Goal: Task Accomplishment & Management: Complete application form

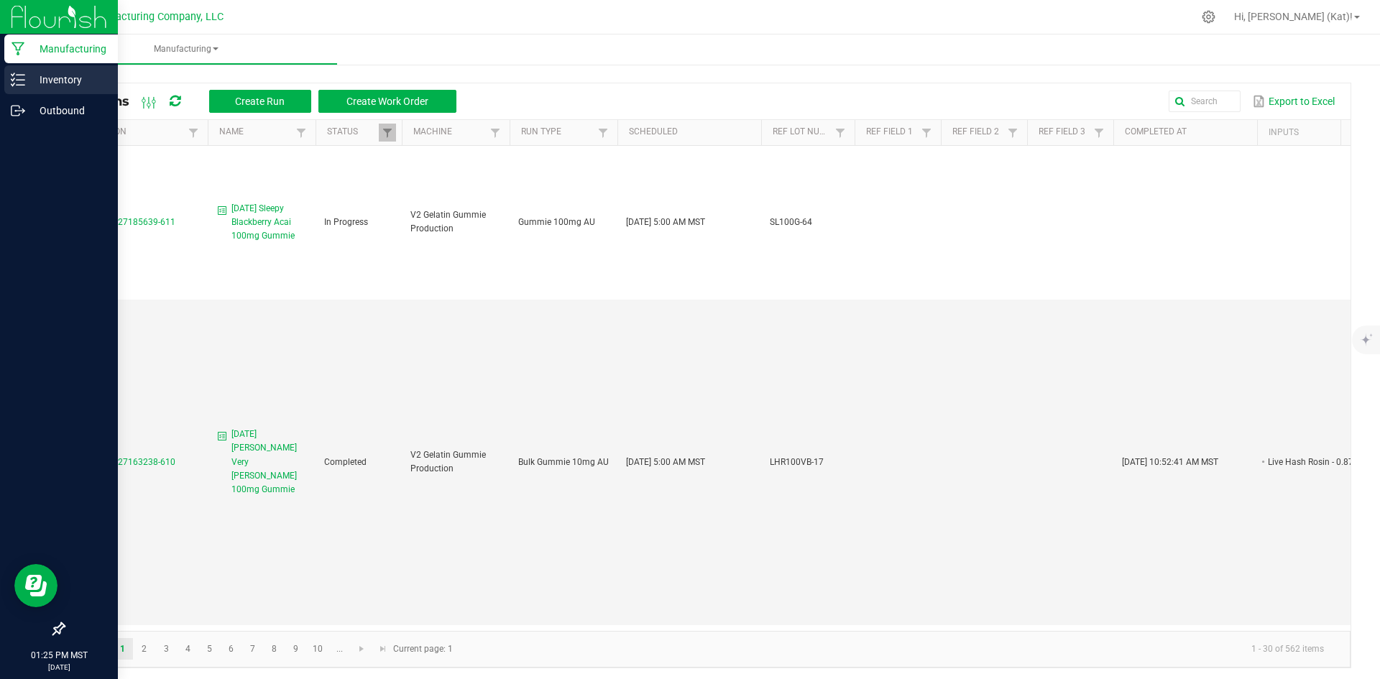
click at [30, 82] on p "Inventory" at bounding box center [68, 79] width 86 height 17
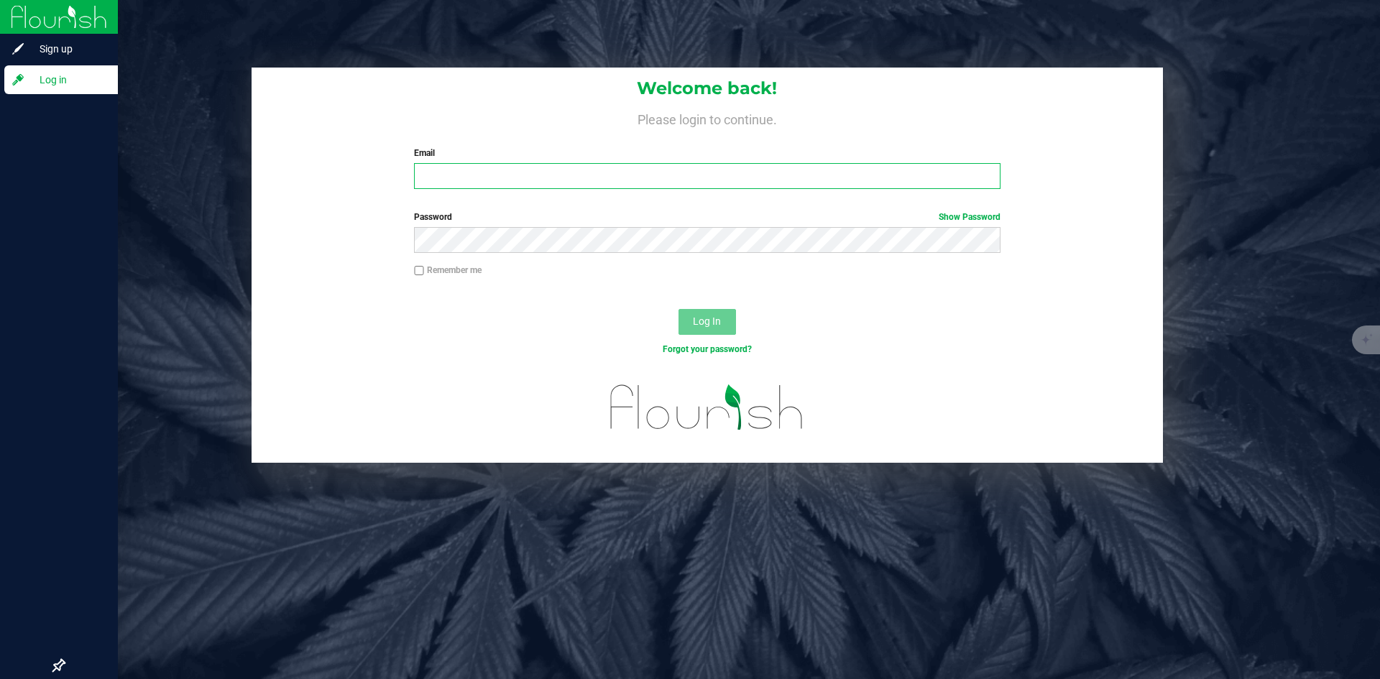
click at [452, 170] on input "Email" at bounding box center [707, 176] width 586 height 26
type input "[EMAIL_ADDRESS][DOMAIN_NAME]"
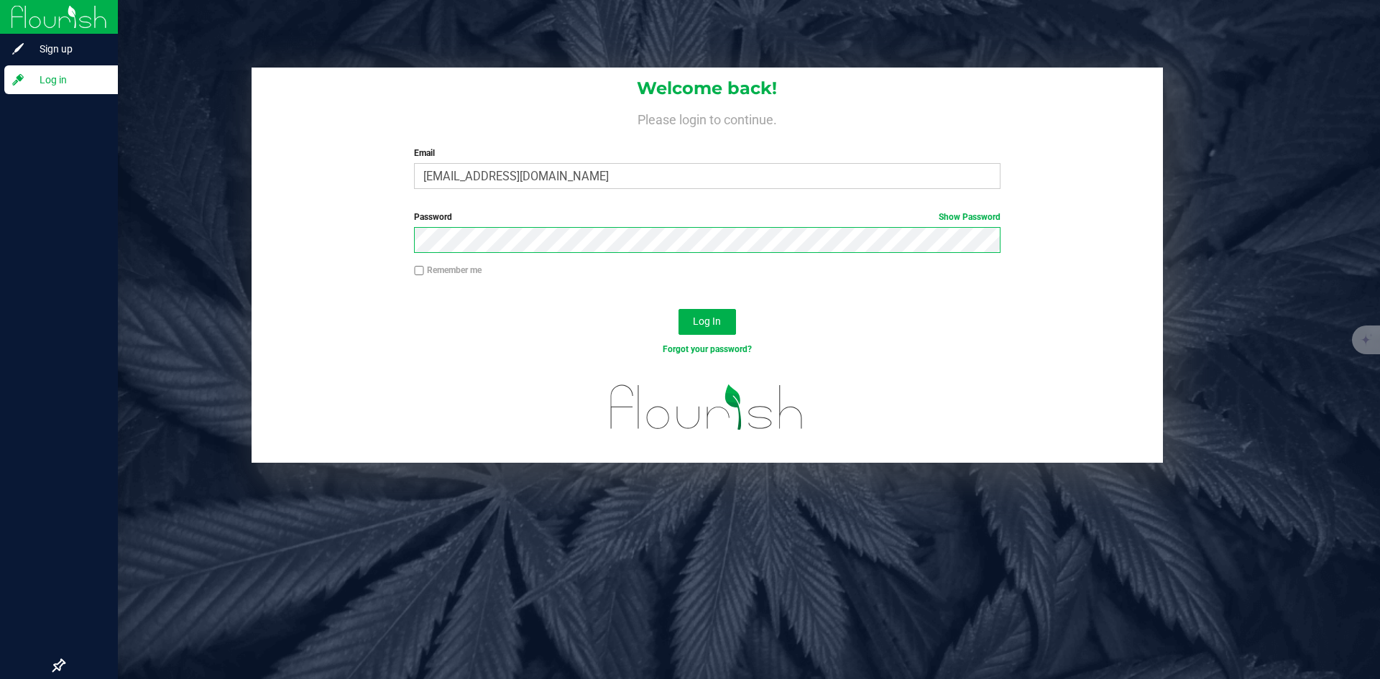
click at [678, 309] on button "Log In" at bounding box center [706, 322] width 57 height 26
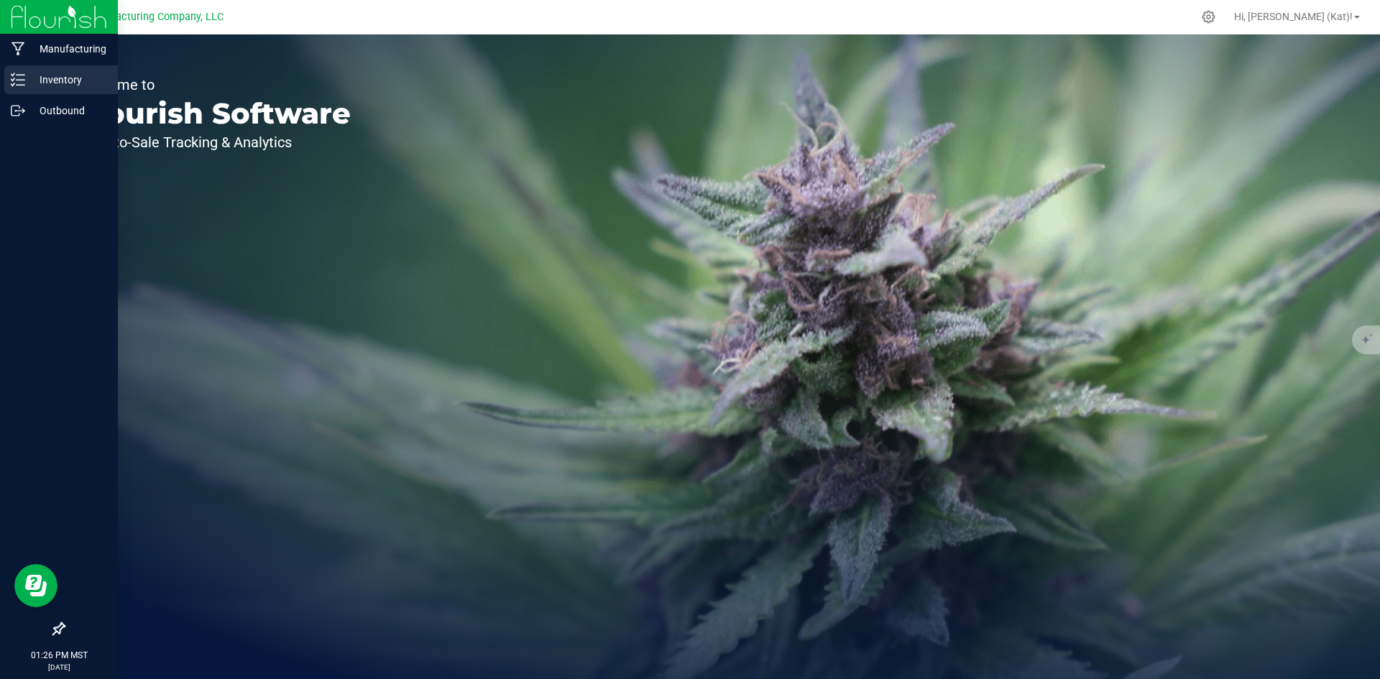
click at [19, 85] on line at bounding box center [21, 85] width 8 height 0
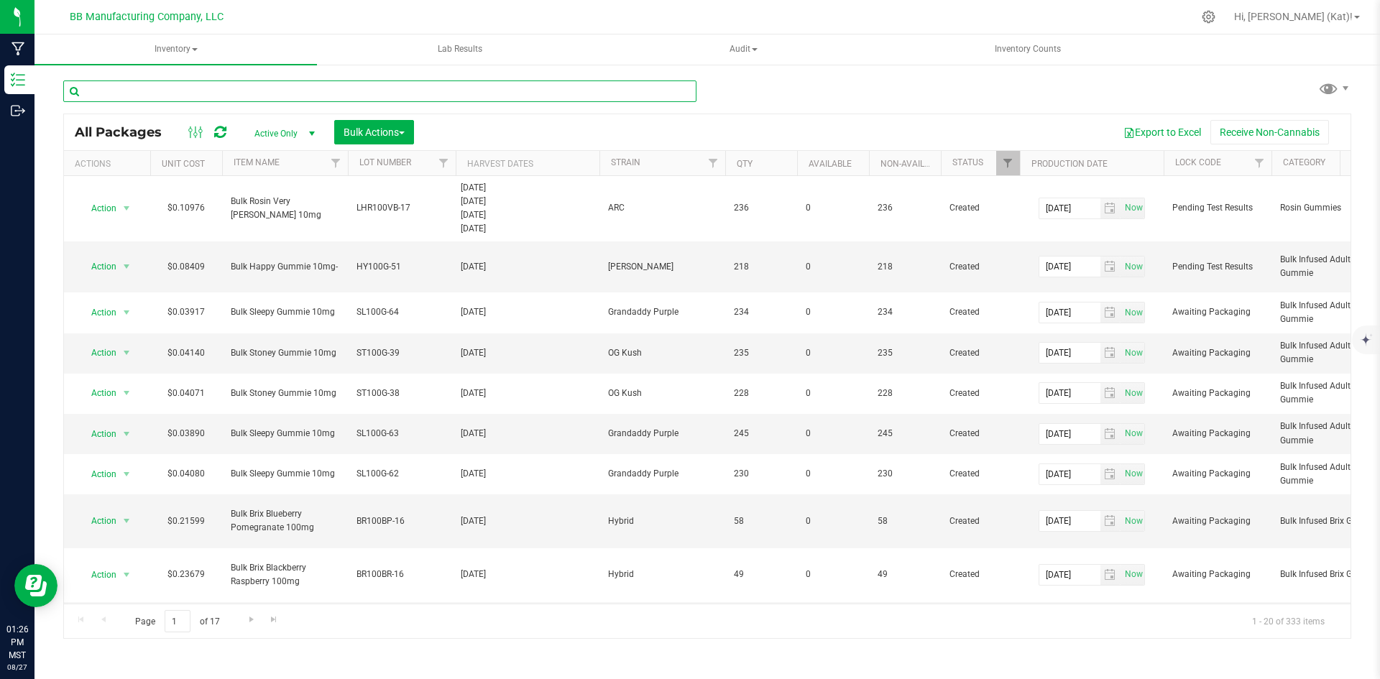
click at [273, 96] on input "text" at bounding box center [379, 91] width 633 height 22
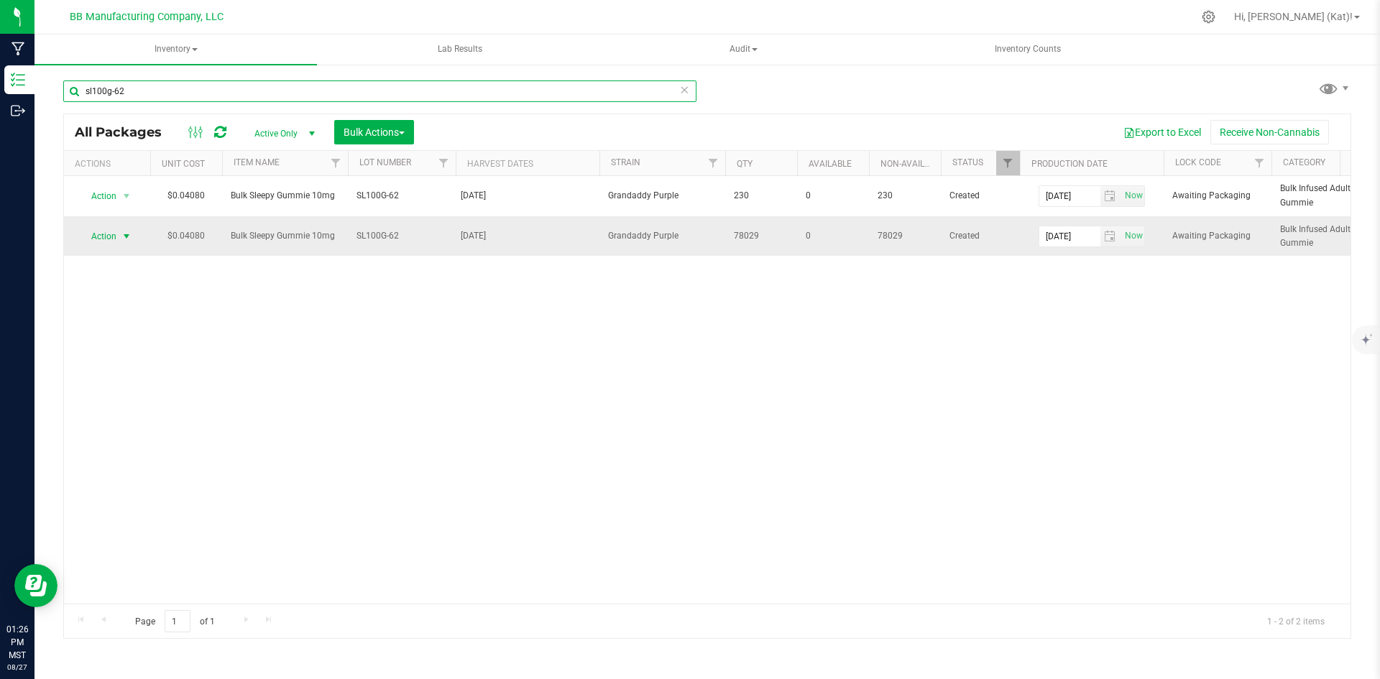
type input "sl100g-62"
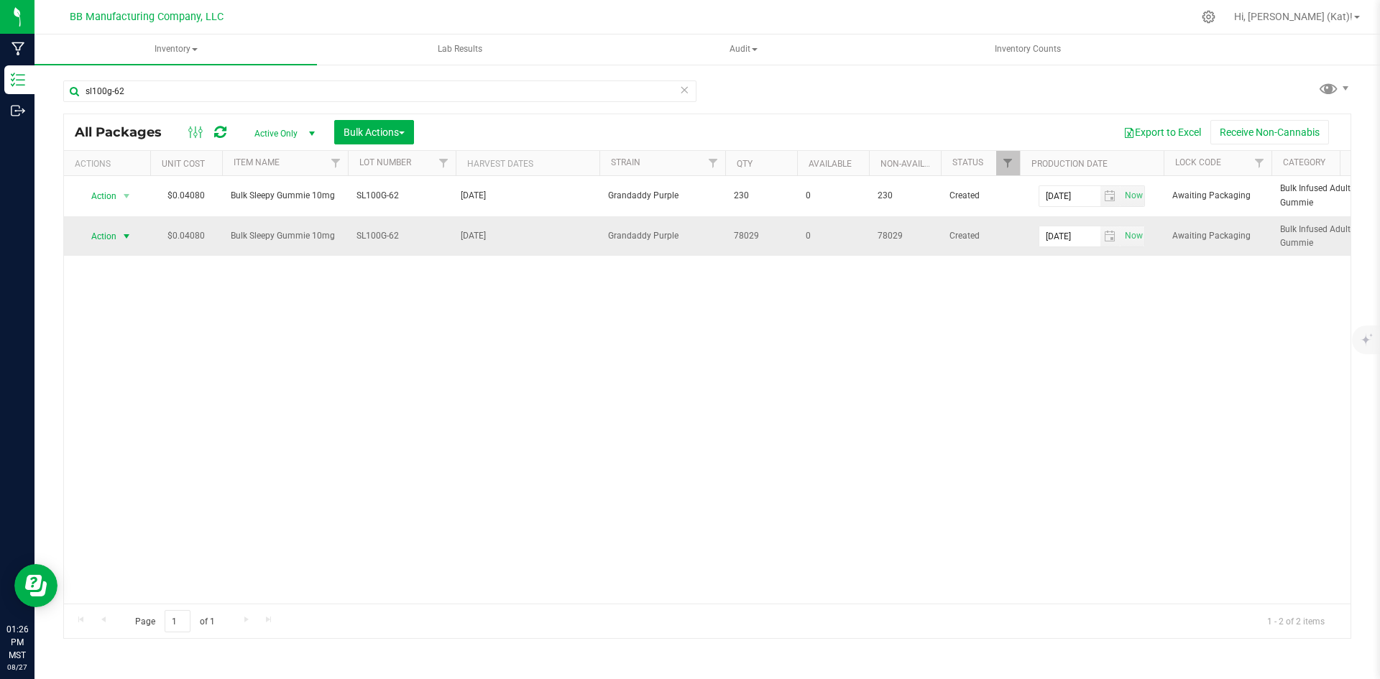
click at [98, 238] on span "Action" at bounding box center [97, 236] width 39 height 20
click at [137, 439] on li "Unlock package" at bounding box center [124, 450] width 91 height 22
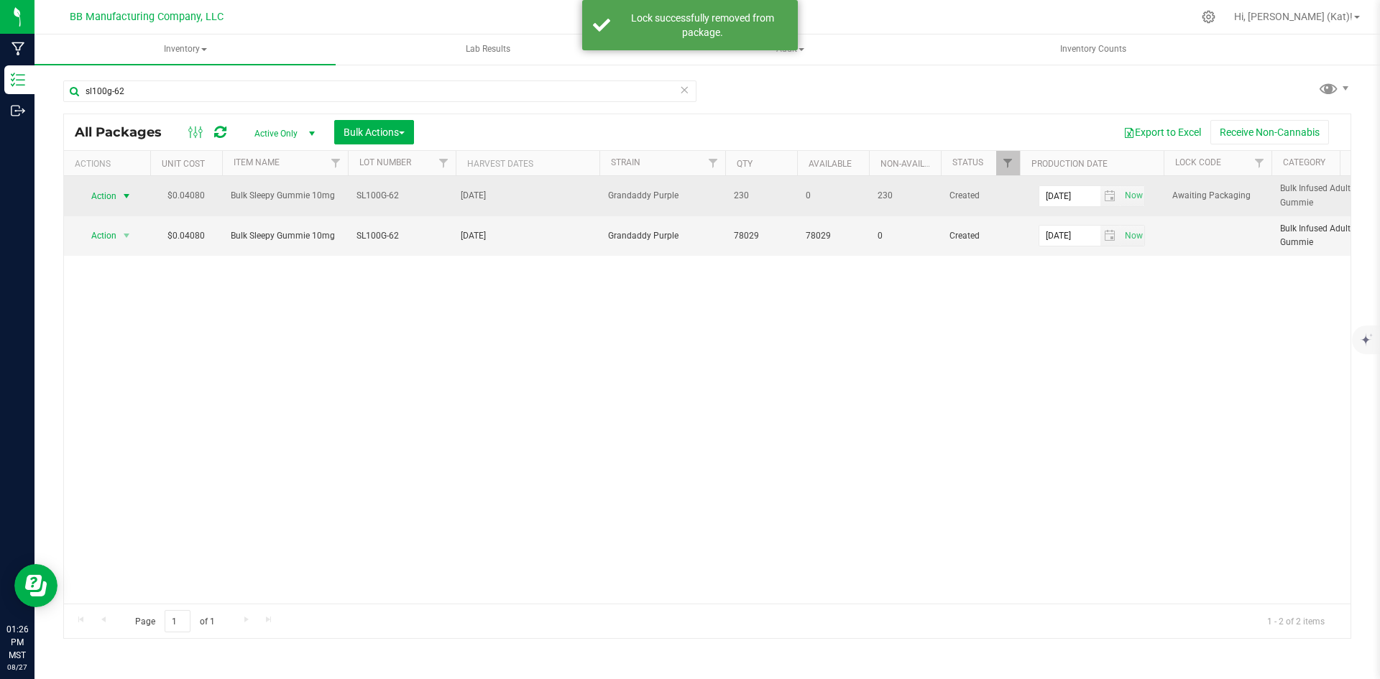
click at [121, 194] on span "select" at bounding box center [126, 195] width 11 height 11
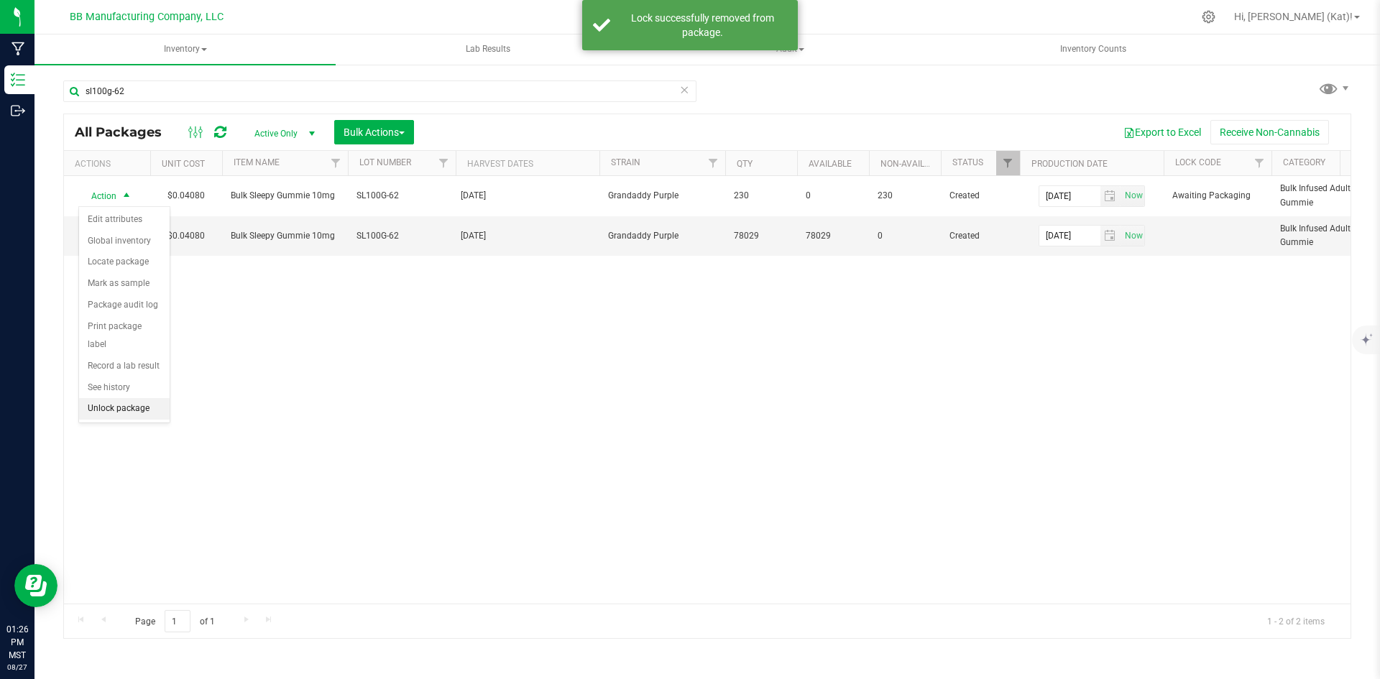
click at [147, 398] on li "Unlock package" at bounding box center [124, 409] width 91 height 22
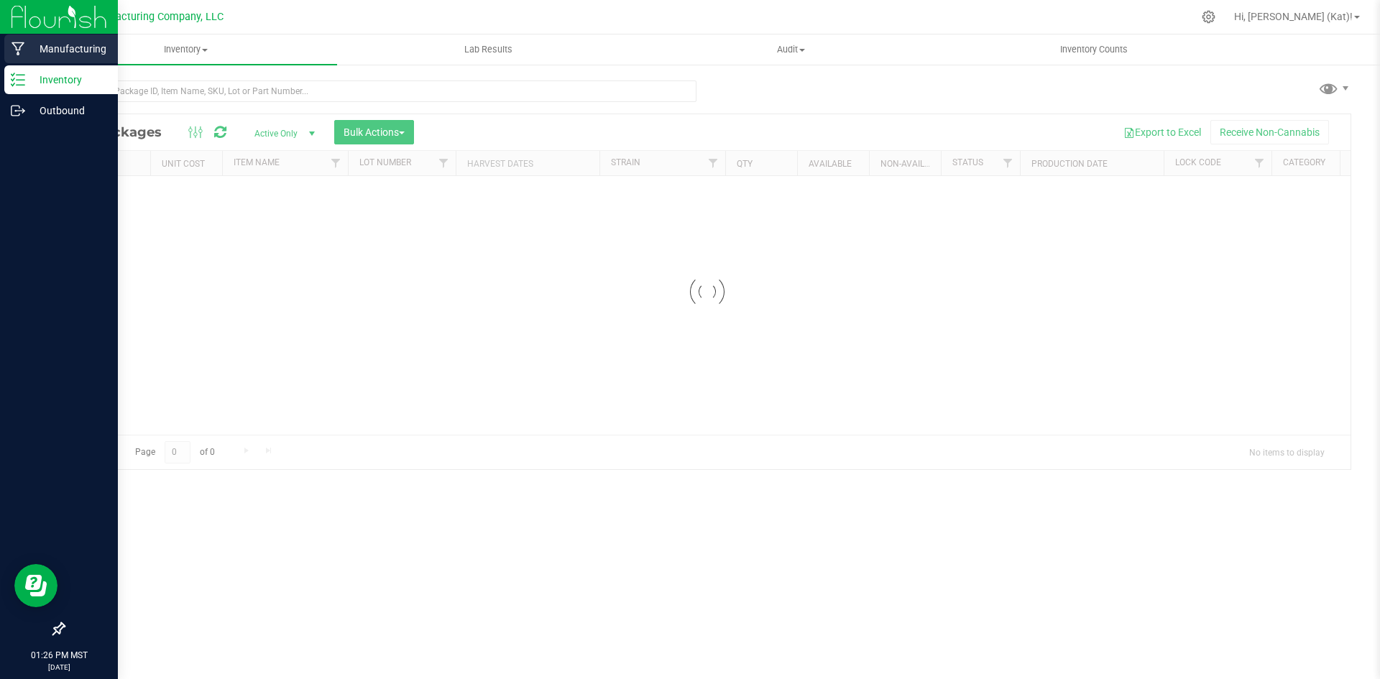
click at [29, 55] on p "Manufacturing" at bounding box center [68, 48] width 86 height 17
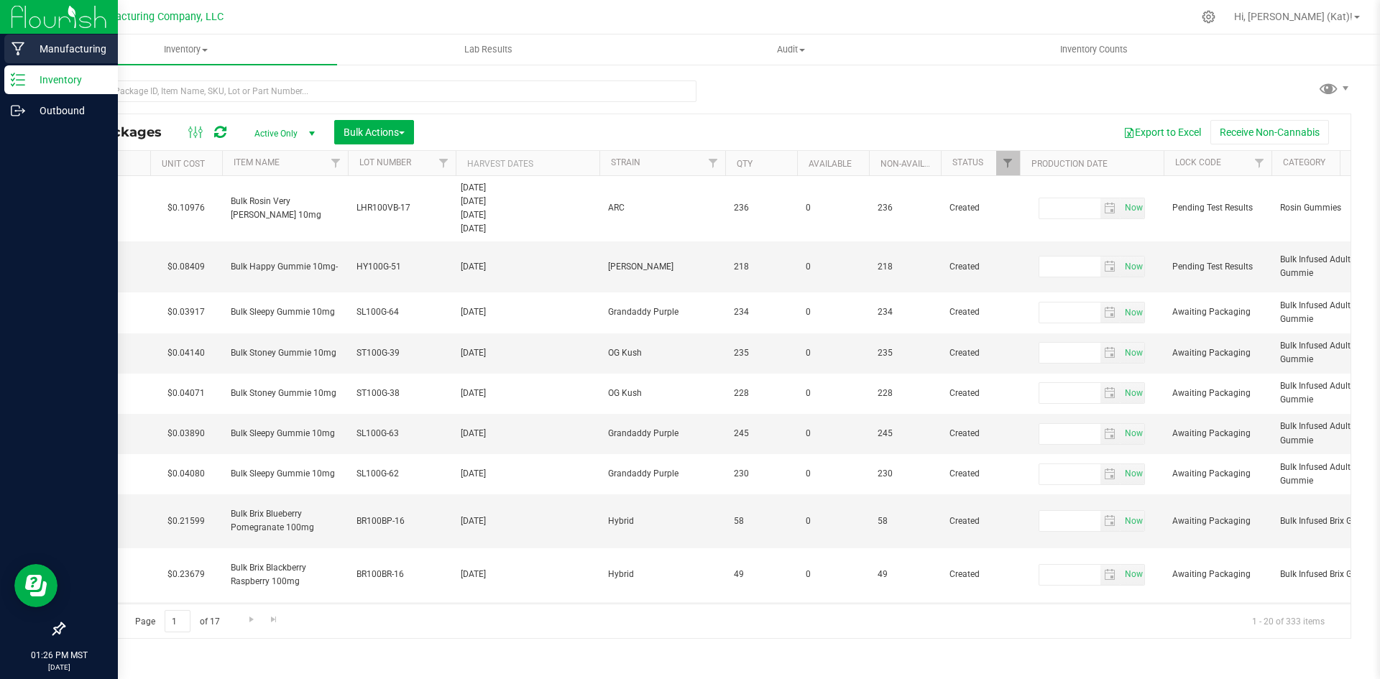
type input "[DATE]"
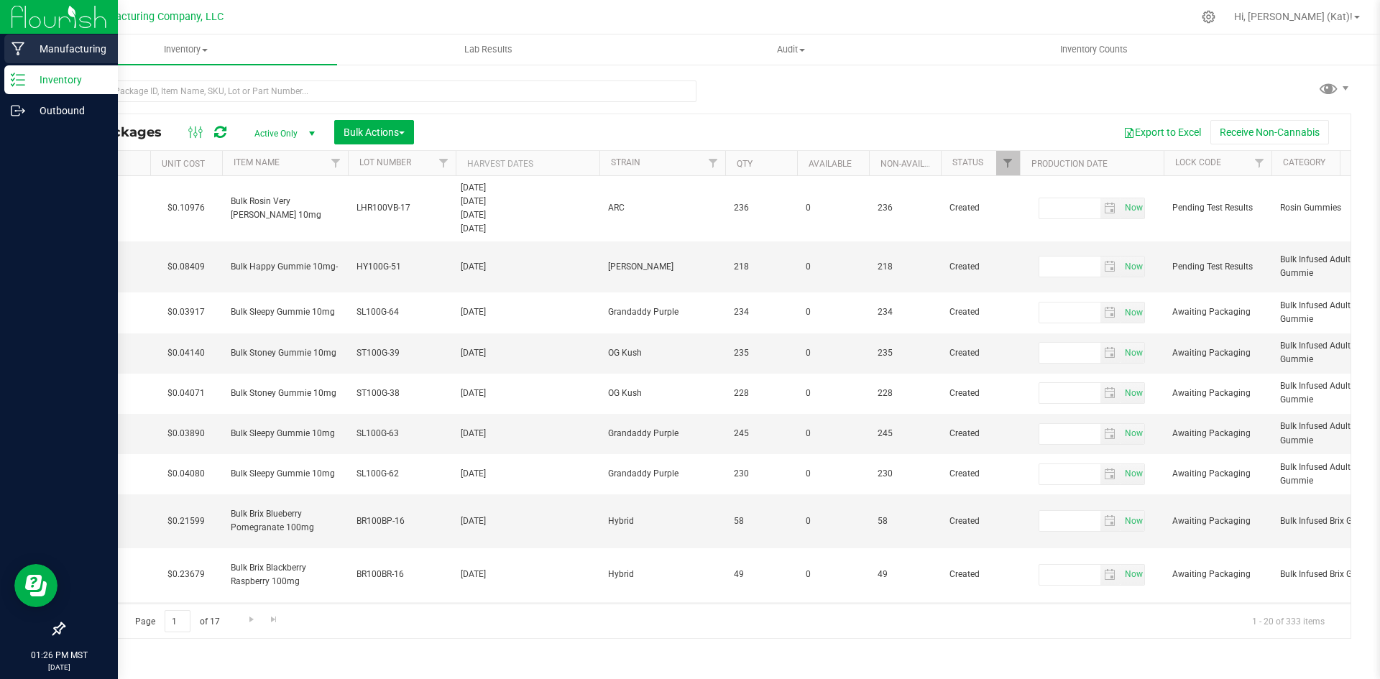
type input "[DATE]"
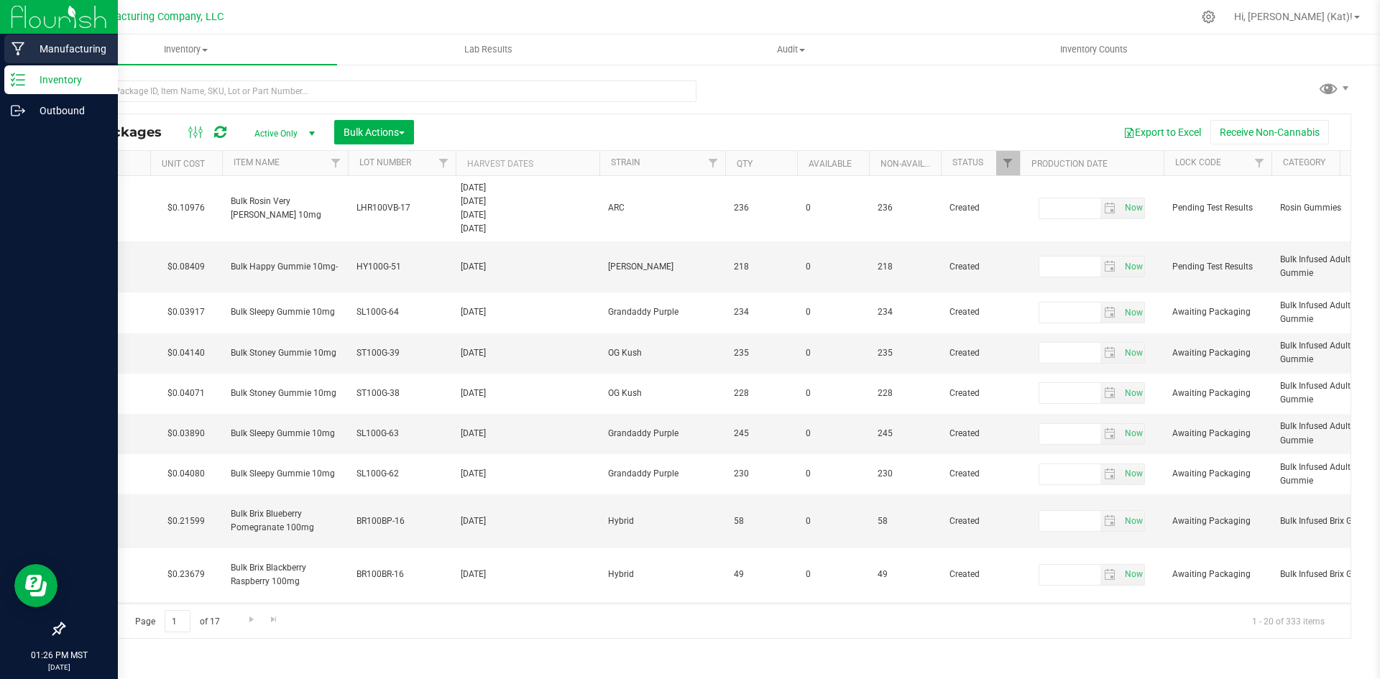
type input "[DATE]"
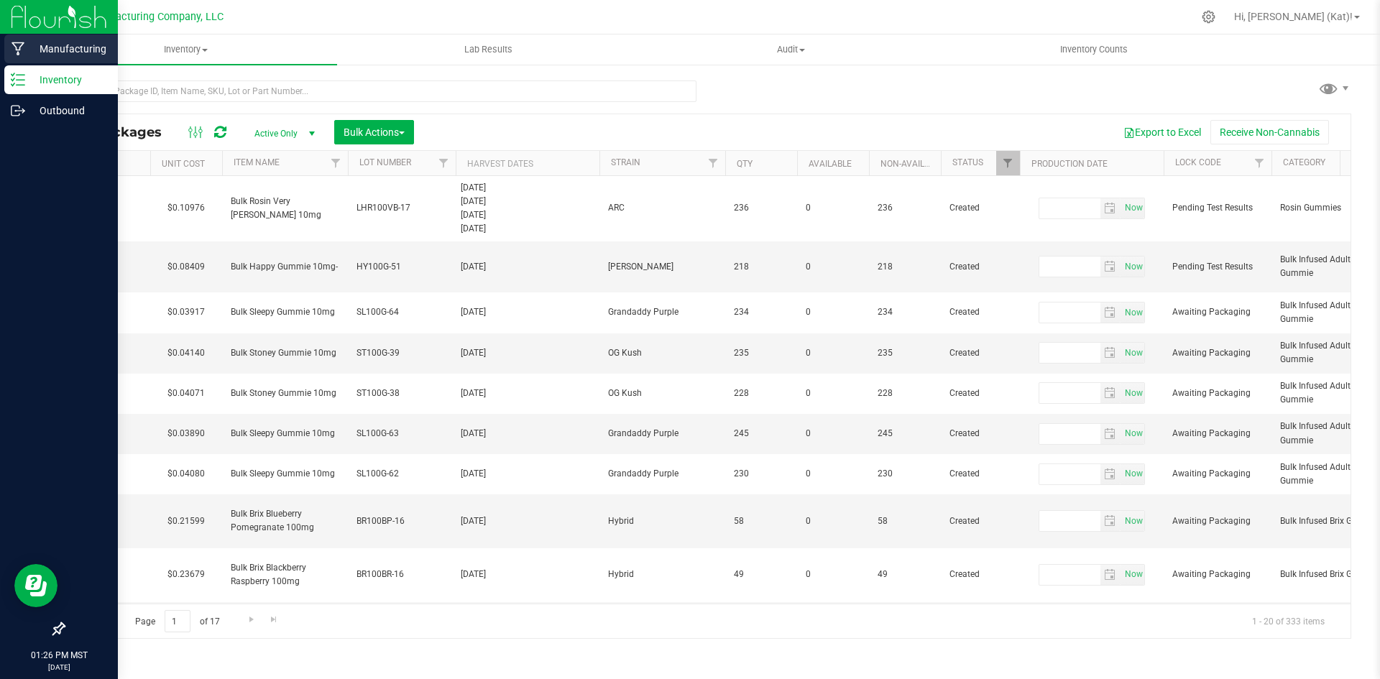
type input "[DATE]"
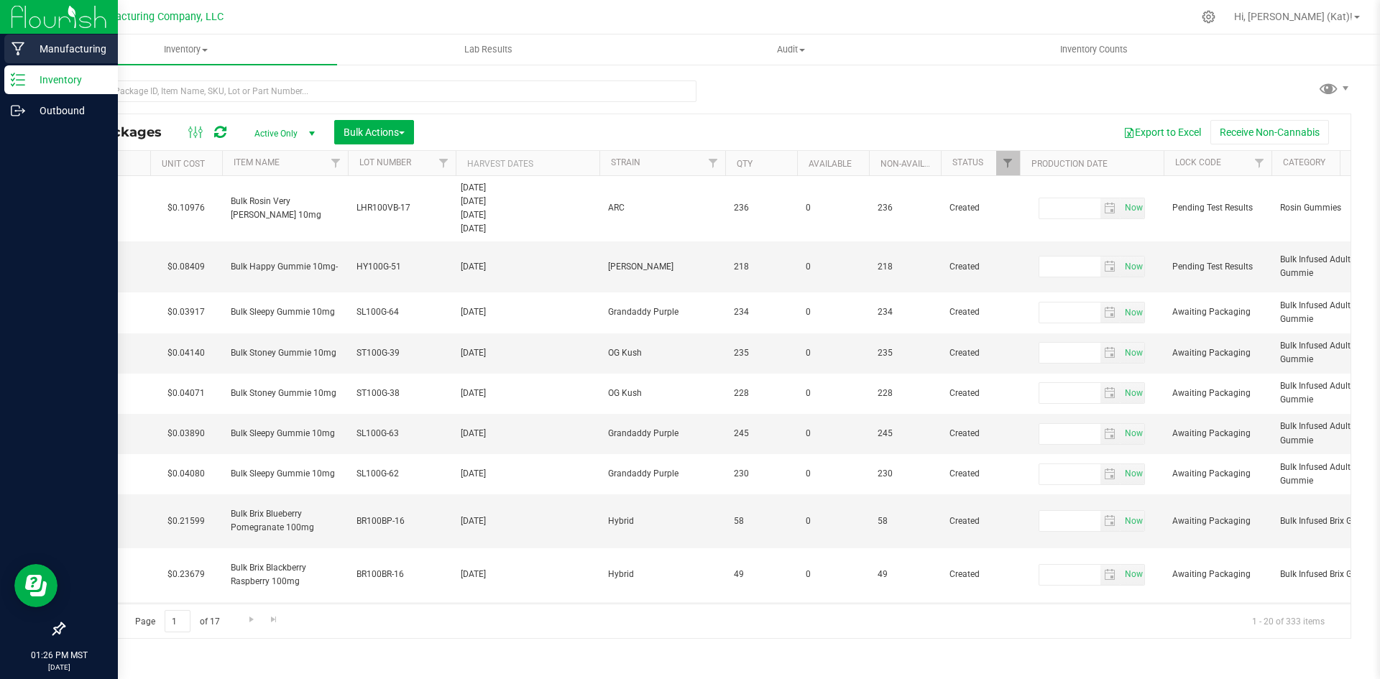
type input "[DATE]"
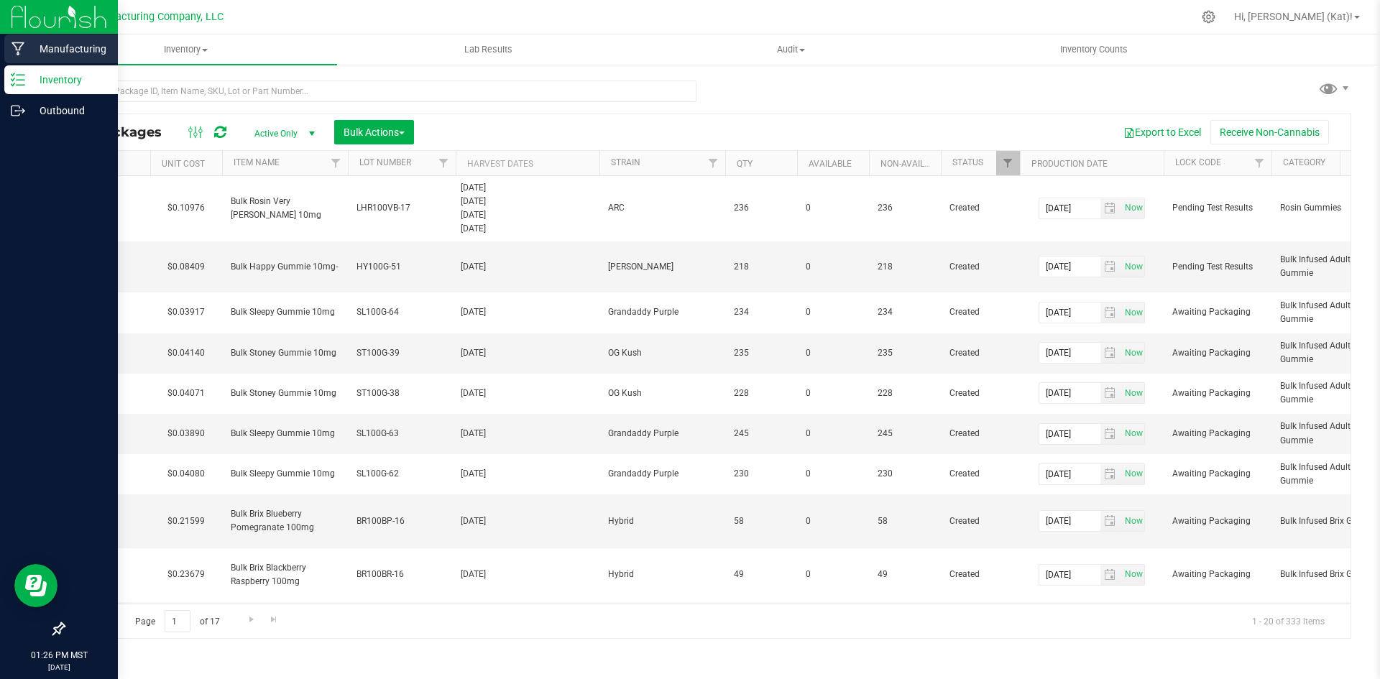
type input "[DATE]"
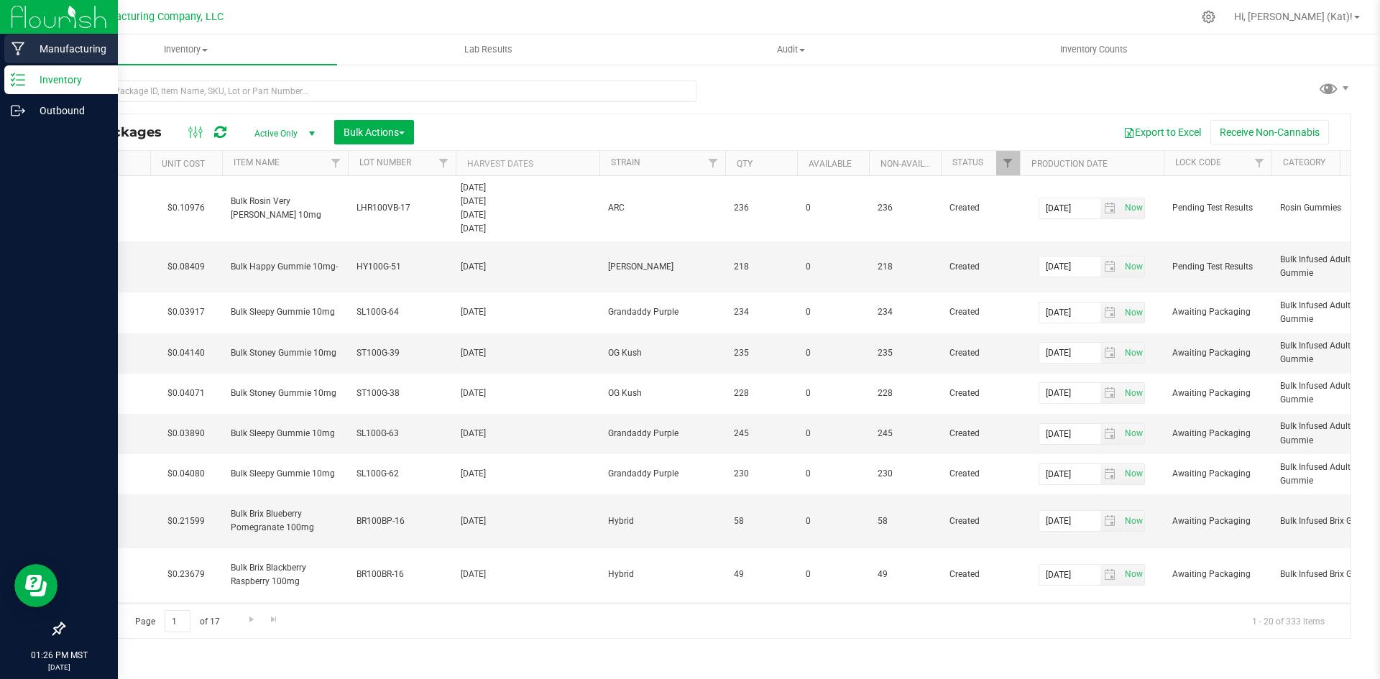
type input "[DATE]"
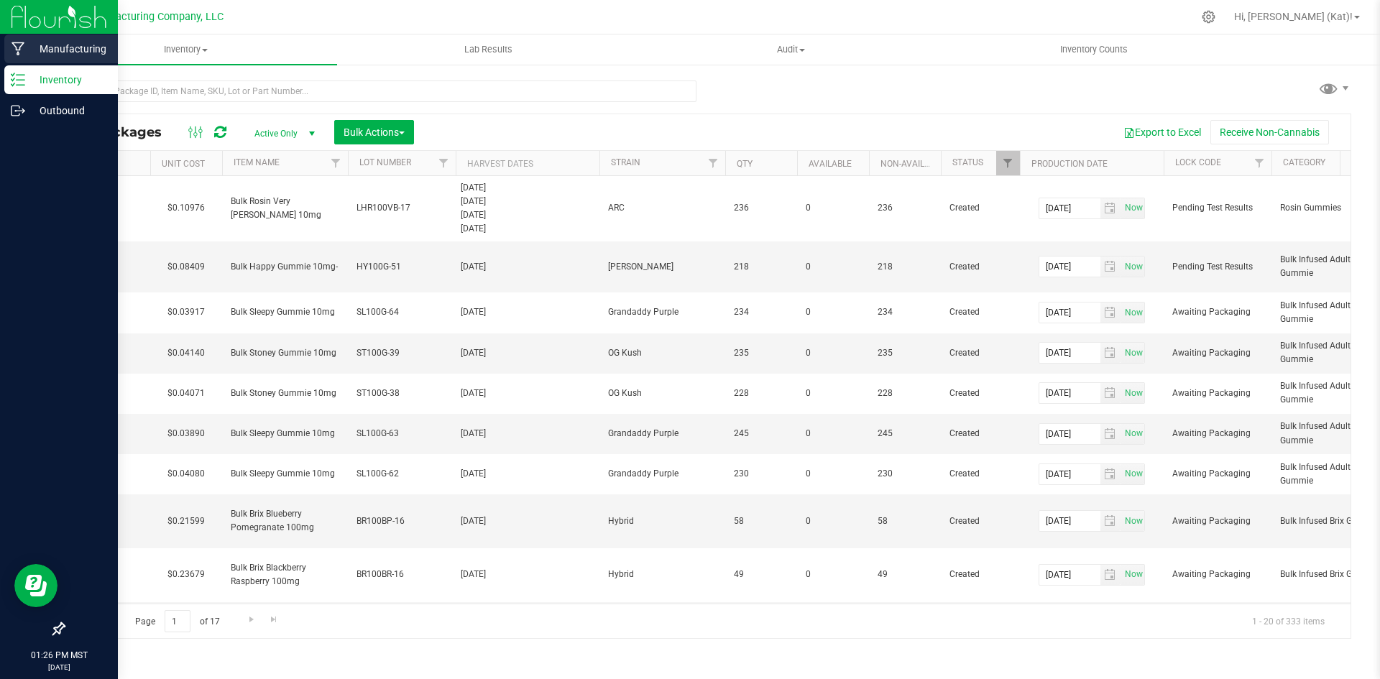
type input "[DATE]"
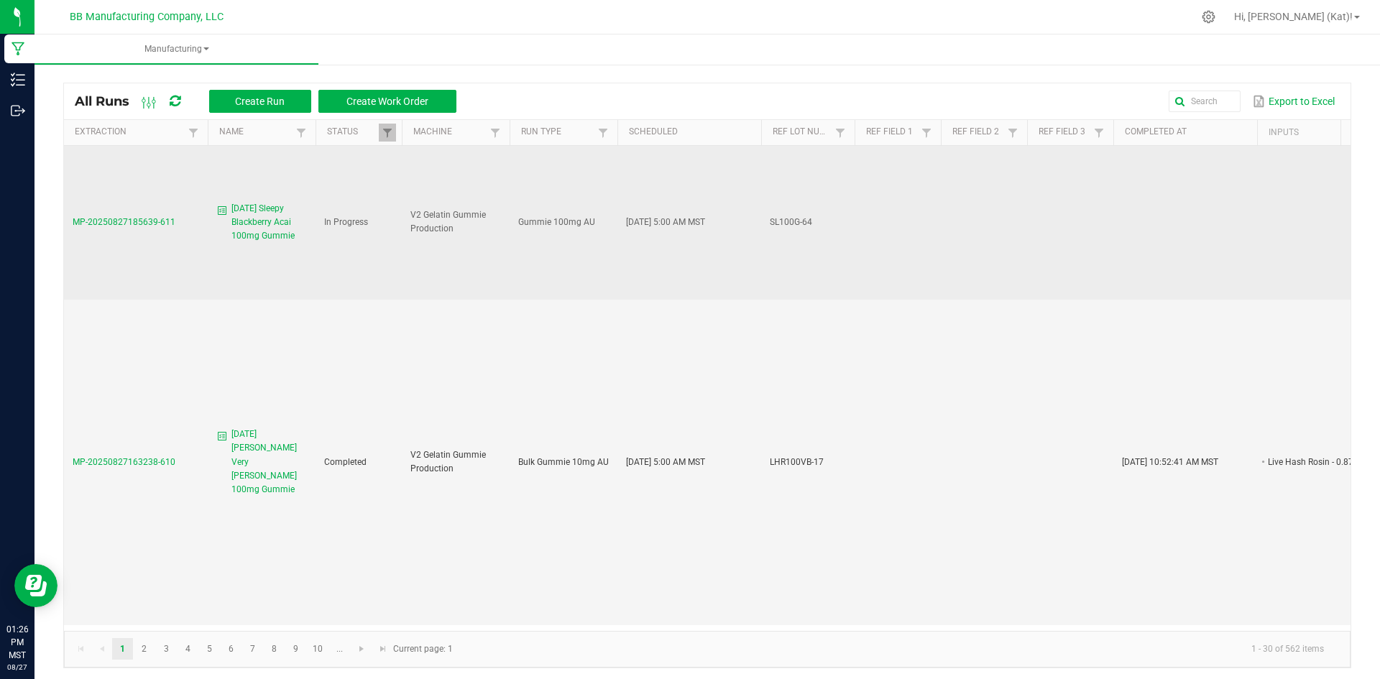
click at [266, 225] on span "[DATE] Sleepy Blackberry Acai 100mg Gummie" at bounding box center [268, 223] width 75 height 42
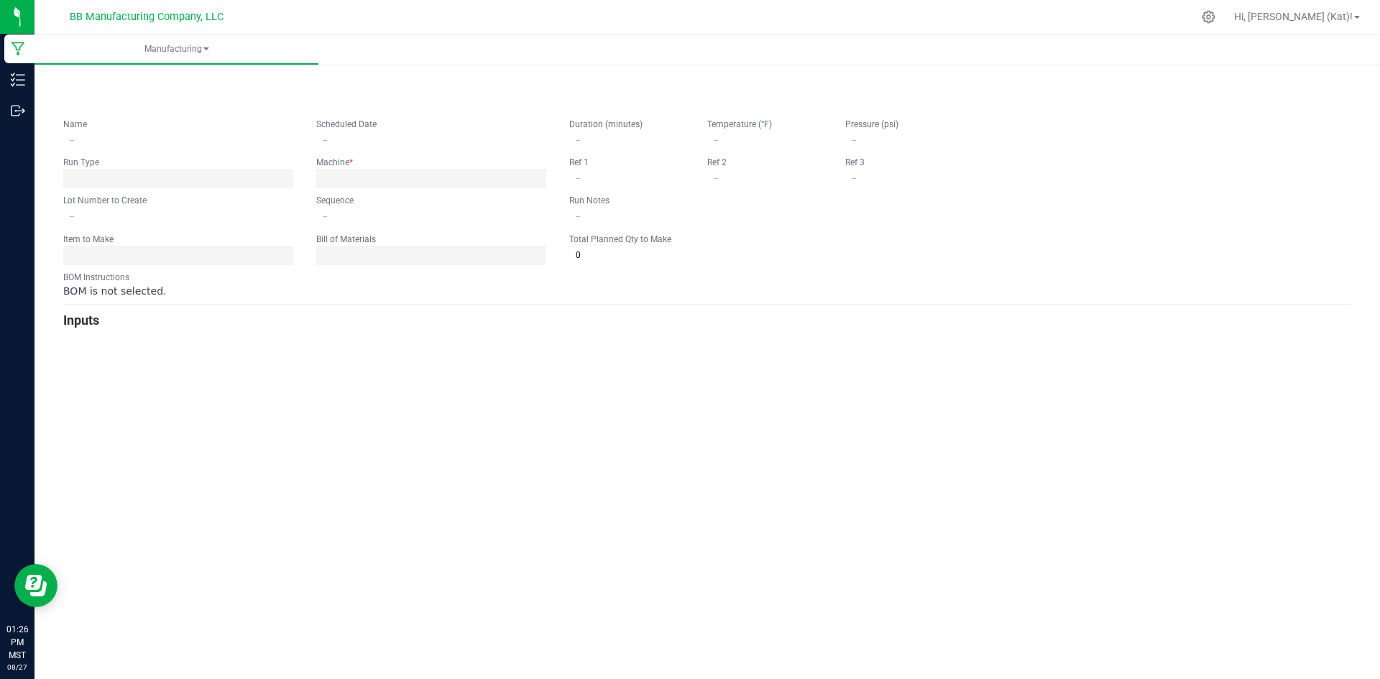
type input "[DATE] Sleepy Blackberry Acai 100mg Gummie"
type input "[DATE] 5:00 AM"
type input "SL100G-64"
type input "0"
type input "7,286"
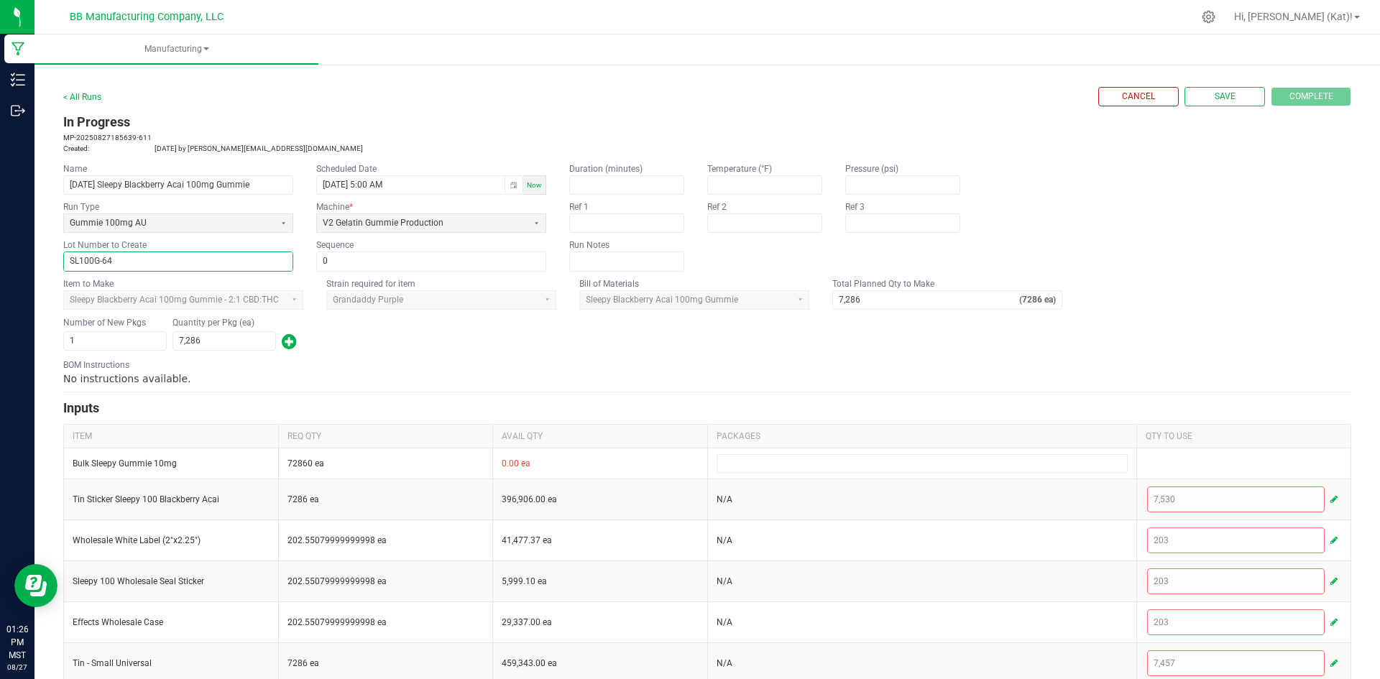
click at [149, 259] on input "SL100G-64" at bounding box center [178, 261] width 229 height 18
type input "SL100G-62"
click at [435, 349] on div "Number of New Pkgs 1 Quantity per Pkg (ea) 7,286" at bounding box center [707, 333] width 1288 height 37
click at [1215, 93] on span "Save" at bounding box center [1225, 97] width 21 height 12
type input "0"
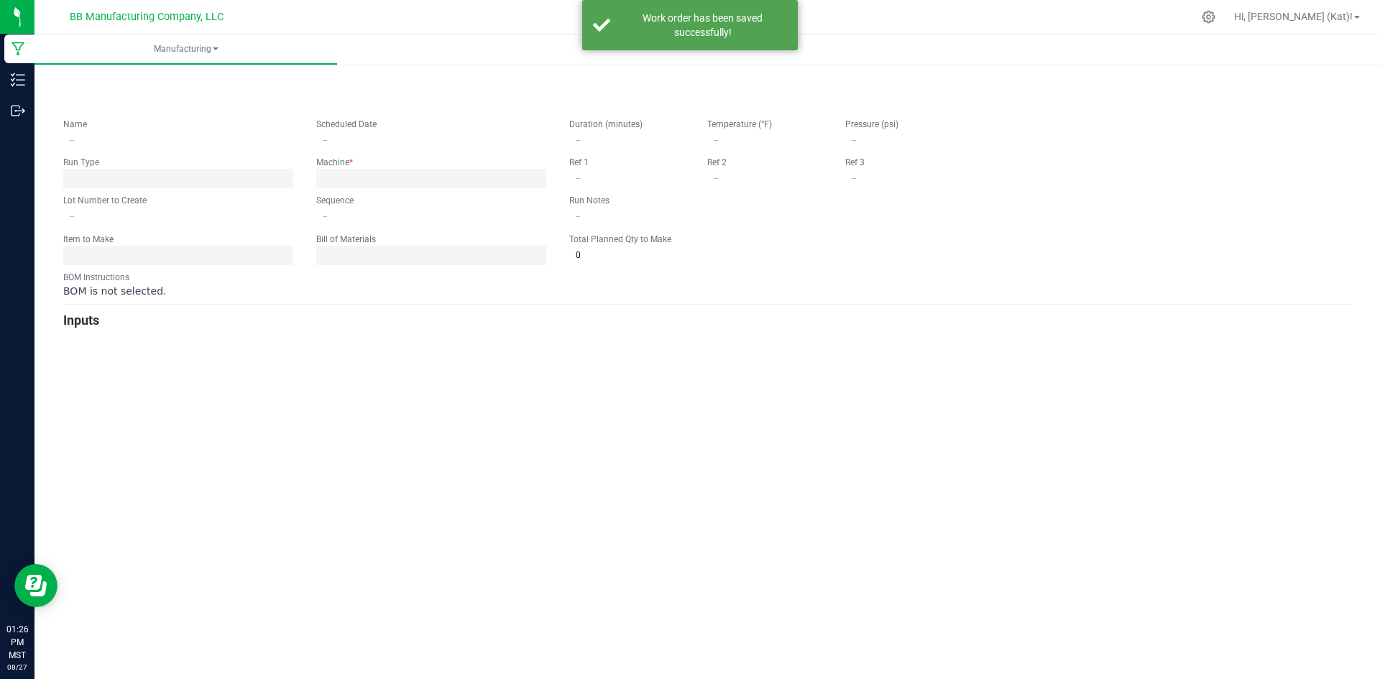
type input "[DATE] Sleepy Blackberry Acai 100mg Gummie"
type input "[DATE] 5:00 AM"
type input "SL100G-62"
type input "0"
type input "7,286"
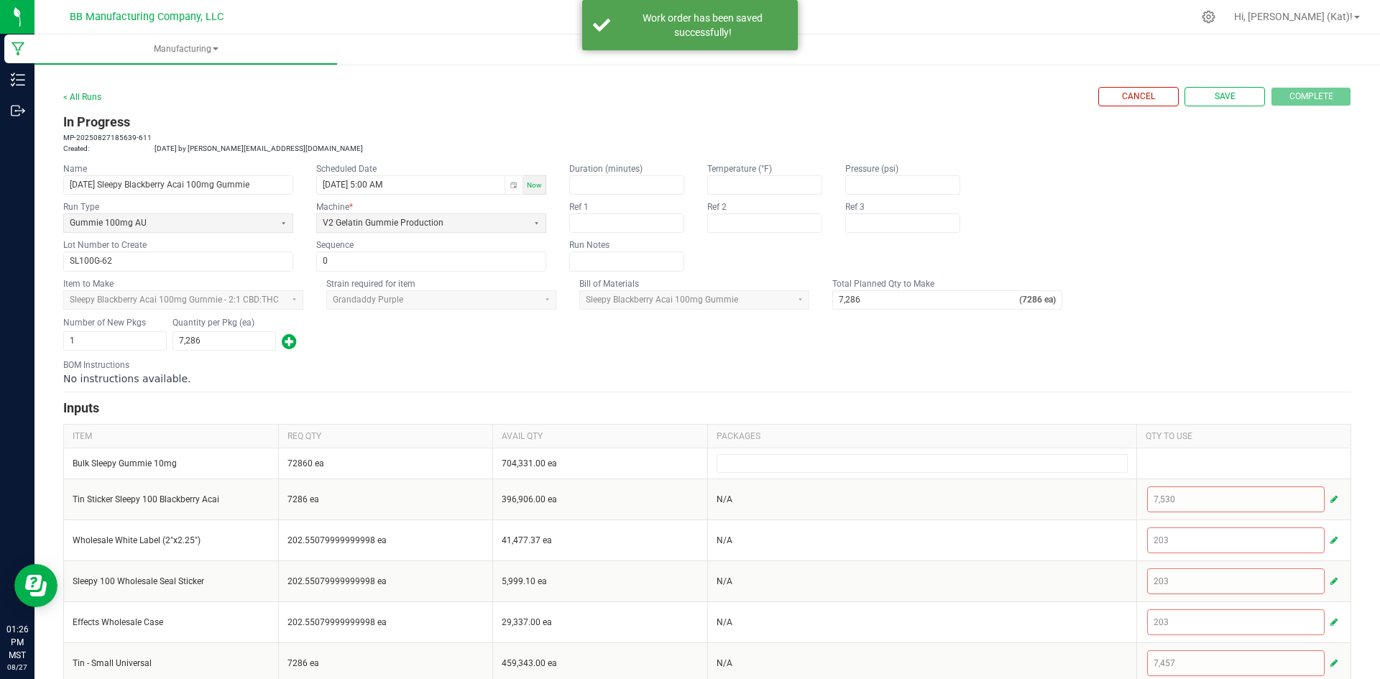
scroll to position [19, 0]
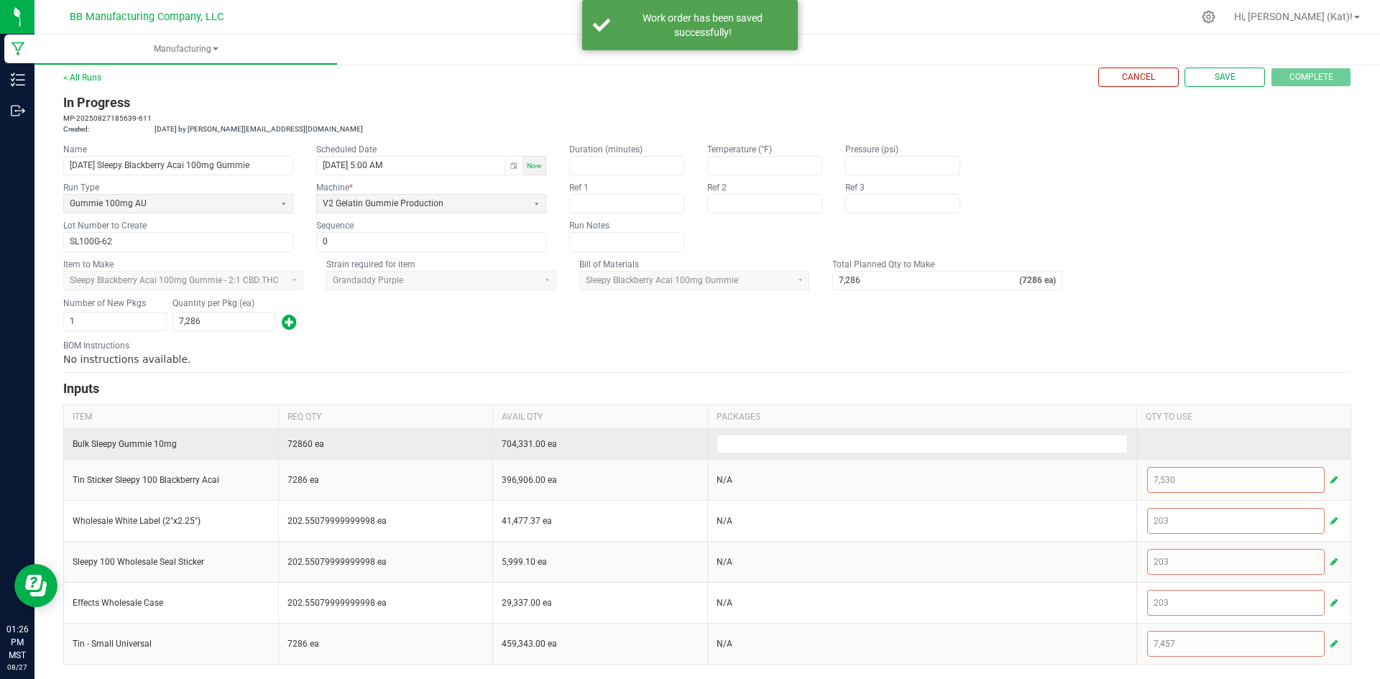
click at [1067, 433] on td at bounding box center [921, 443] width 429 height 31
click at [1066, 441] on input at bounding box center [922, 444] width 410 height 17
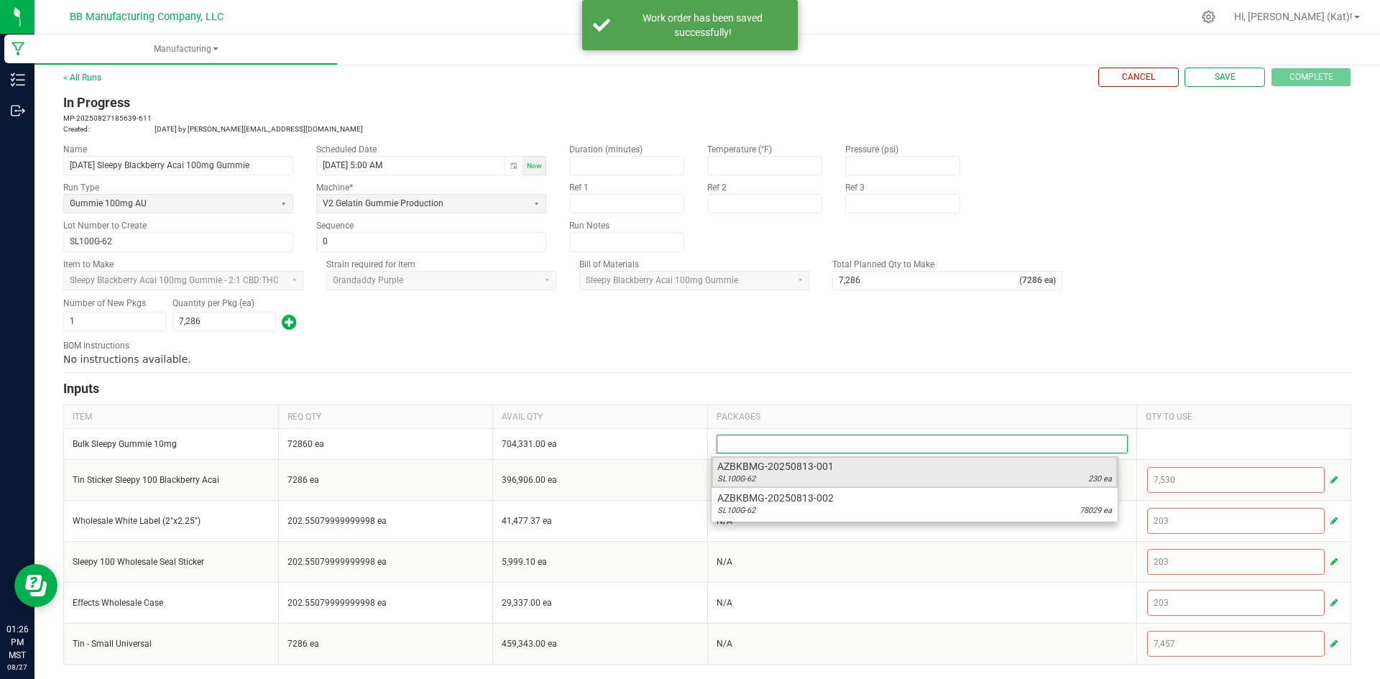
click at [1077, 474] on div "SL100G-62 230 ea" at bounding box center [914, 479] width 395 height 11
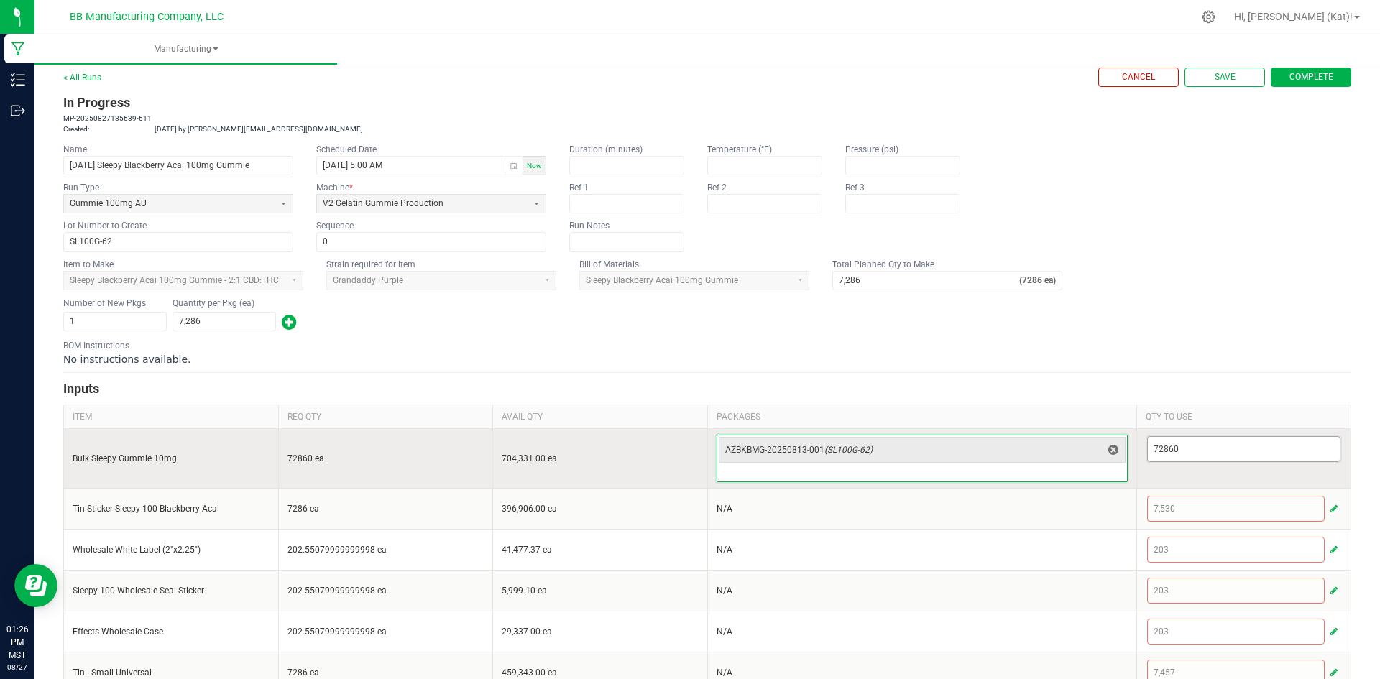
click at [1188, 451] on input "72860" at bounding box center [1244, 449] width 193 height 24
type input "1"
click at [1059, 469] on input at bounding box center [922, 472] width 410 height 17
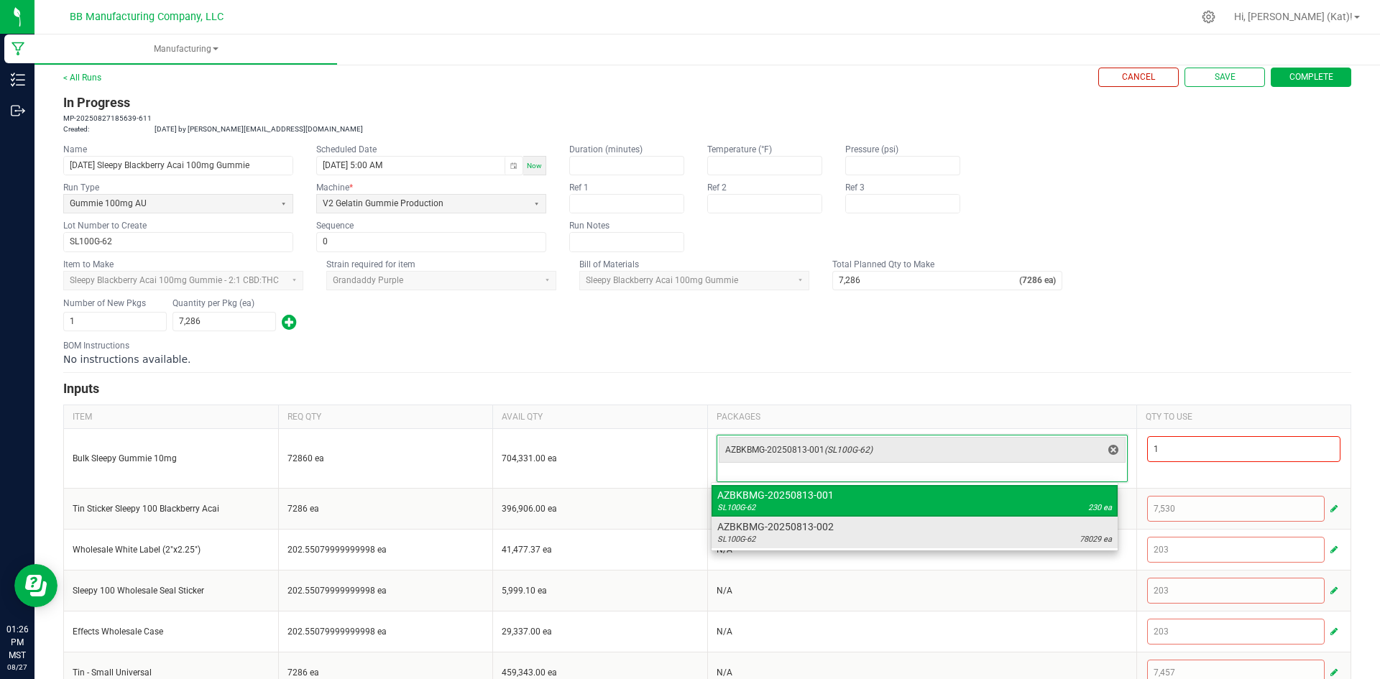
click at [1080, 529] on span "AZBKBMG-20250813-002" at bounding box center [914, 527] width 395 height 14
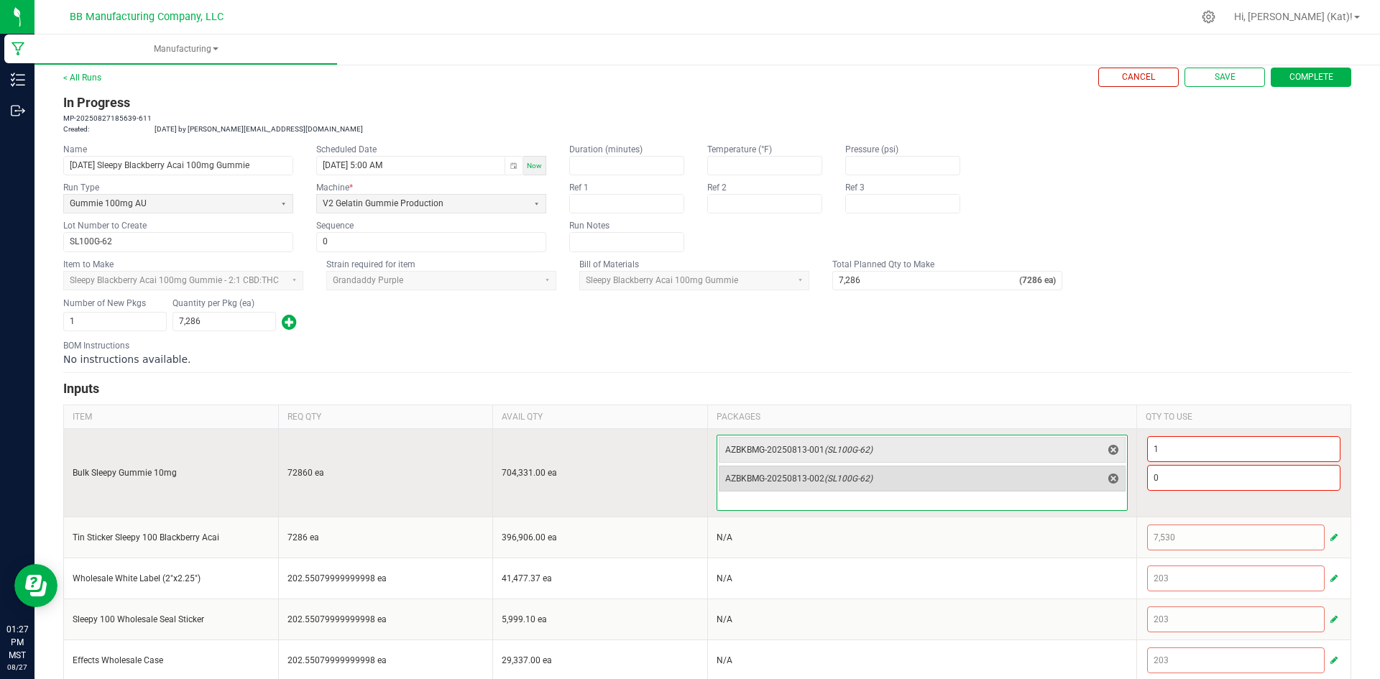
click at [1069, 484] on span "AZBKBMG-20250813-002 (SL100G-62)" at bounding box center [913, 479] width 377 height 20
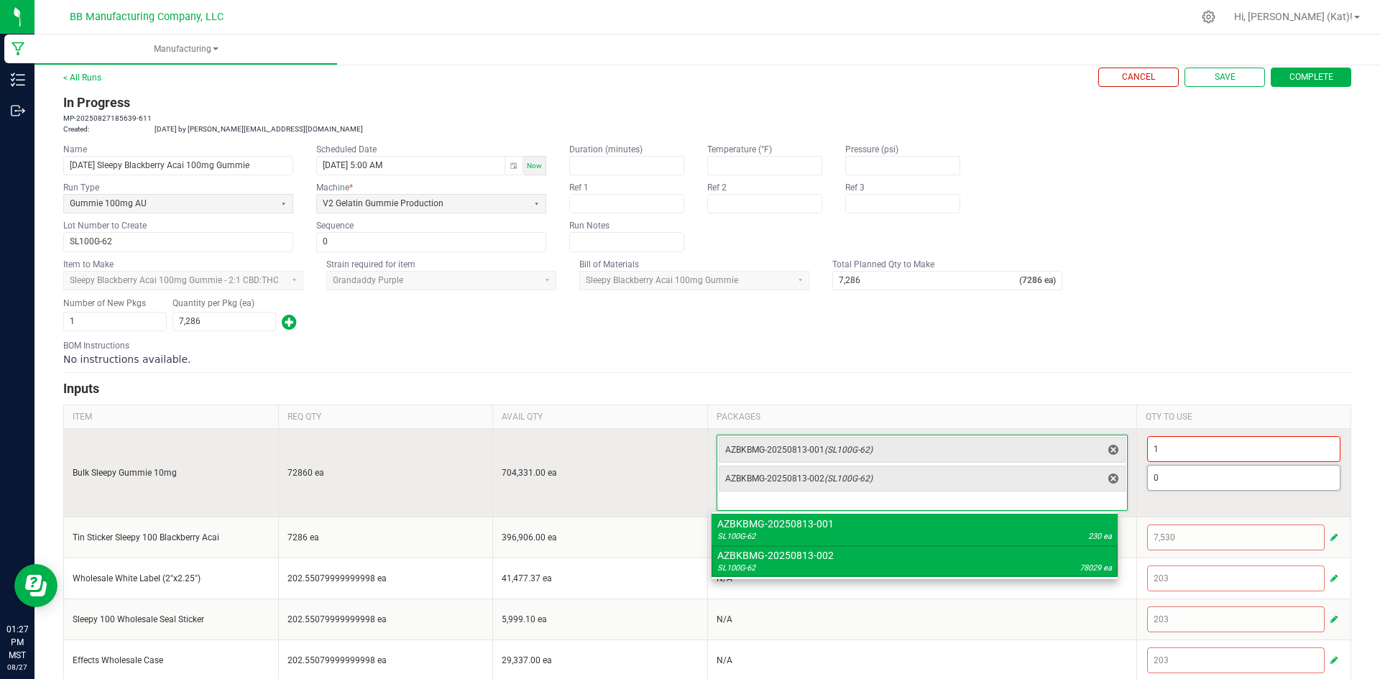
click at [1148, 485] on input "0" at bounding box center [1244, 478] width 193 height 24
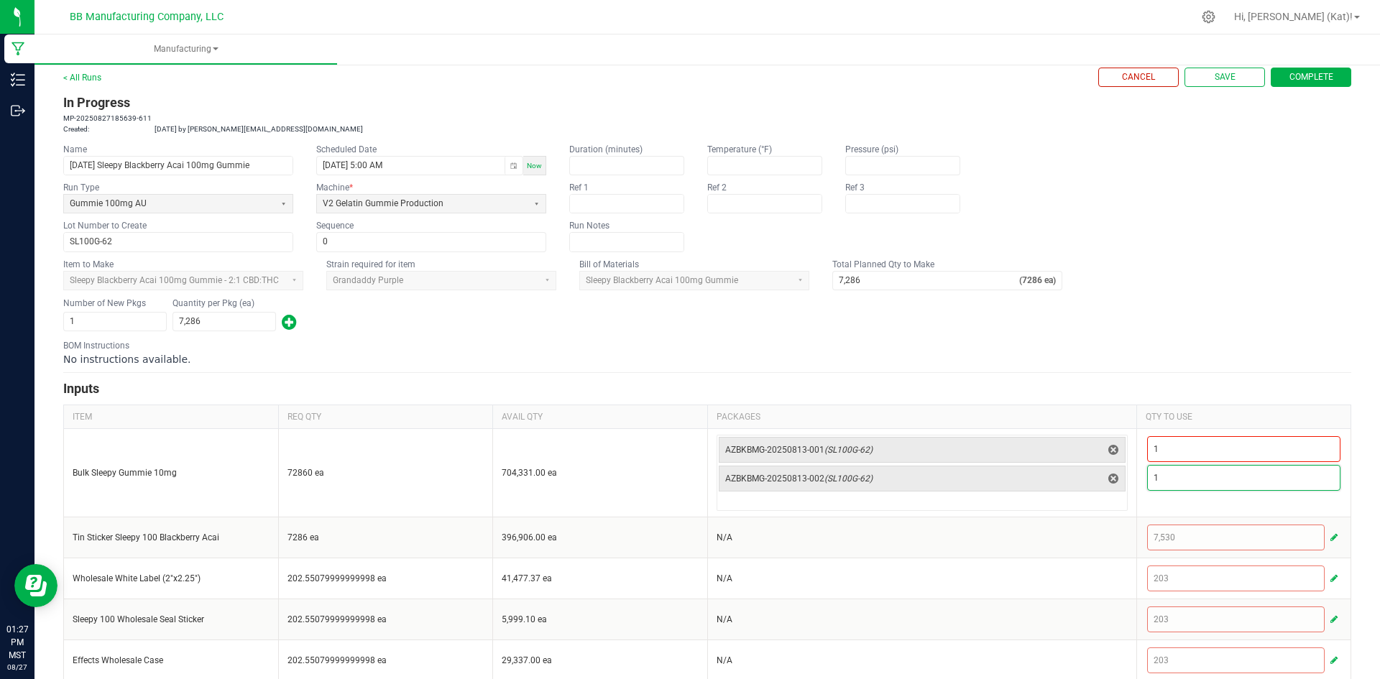
type input "1"
click at [1147, 347] on div "BOM Instructions No instructions available." at bounding box center [707, 352] width 1288 height 27
click at [1232, 81] on button "Save" at bounding box center [1224, 77] width 80 height 19
type input "0"
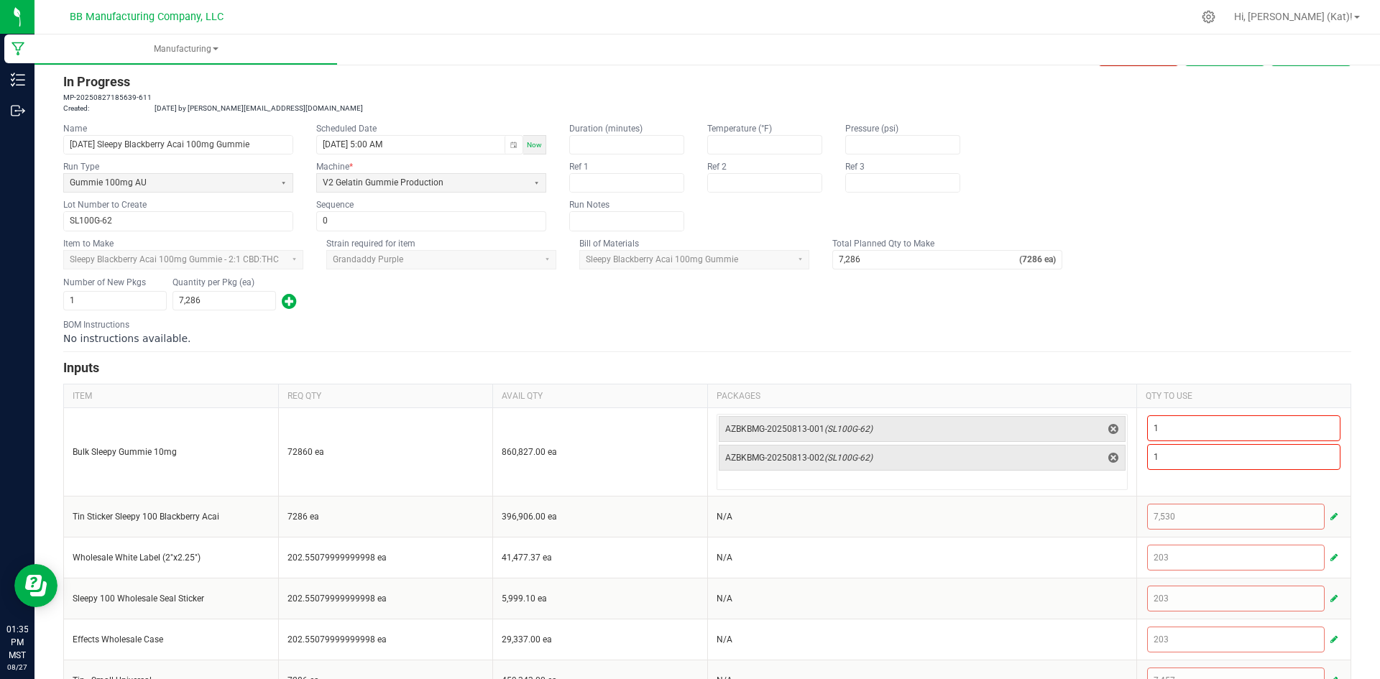
scroll to position [77, 0]
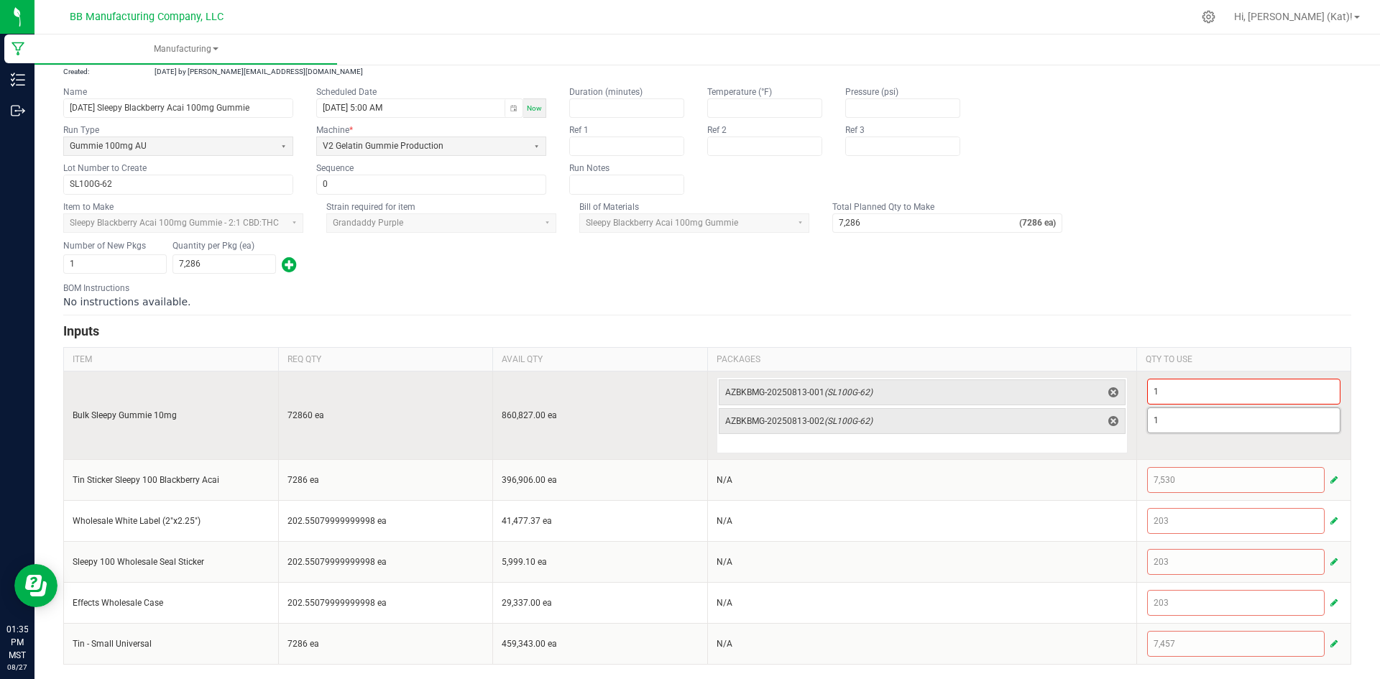
click at [1166, 425] on input "1" at bounding box center [1244, 420] width 193 height 24
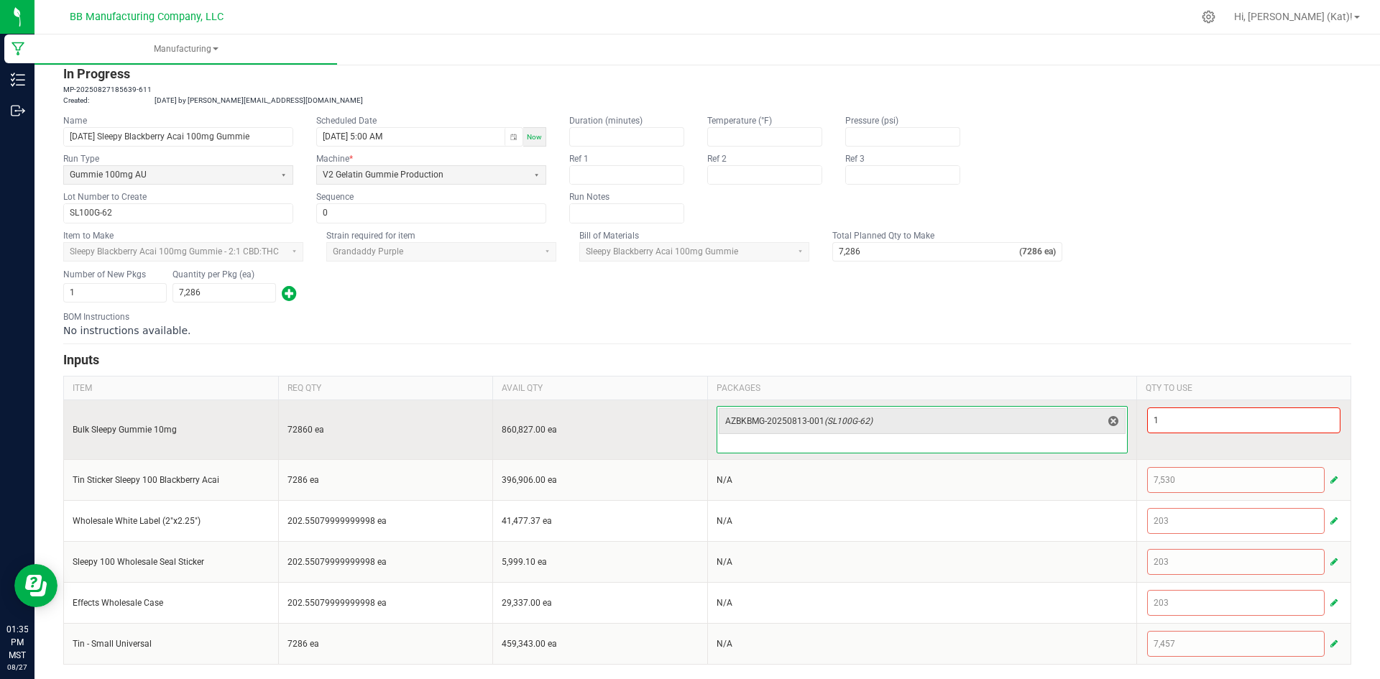
scroll to position [48, 0]
click at [1162, 418] on input "1" at bounding box center [1244, 420] width 193 height 24
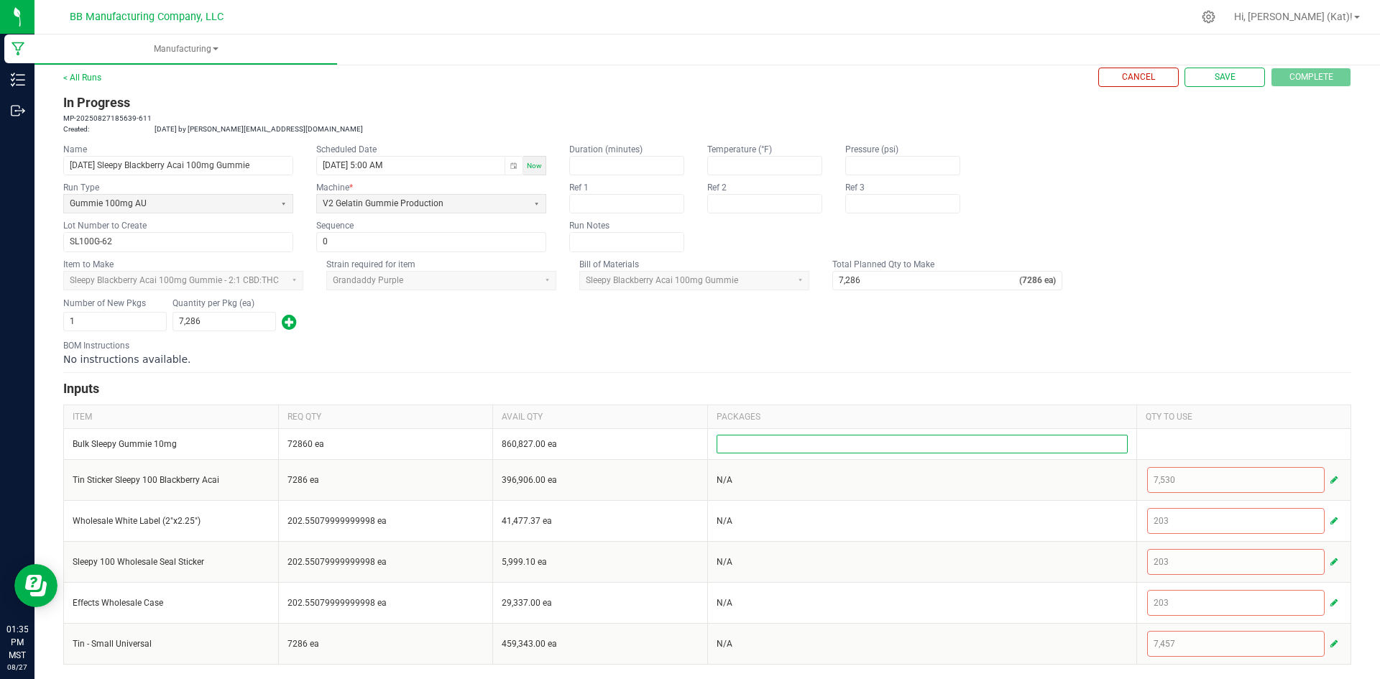
scroll to position [19, 0]
click at [1085, 327] on div "Number of New Pkgs 1 Quantity per Pkg (ea) 7,286" at bounding box center [707, 314] width 1288 height 37
click at [1195, 78] on button "Save" at bounding box center [1224, 77] width 80 height 19
type input "0"
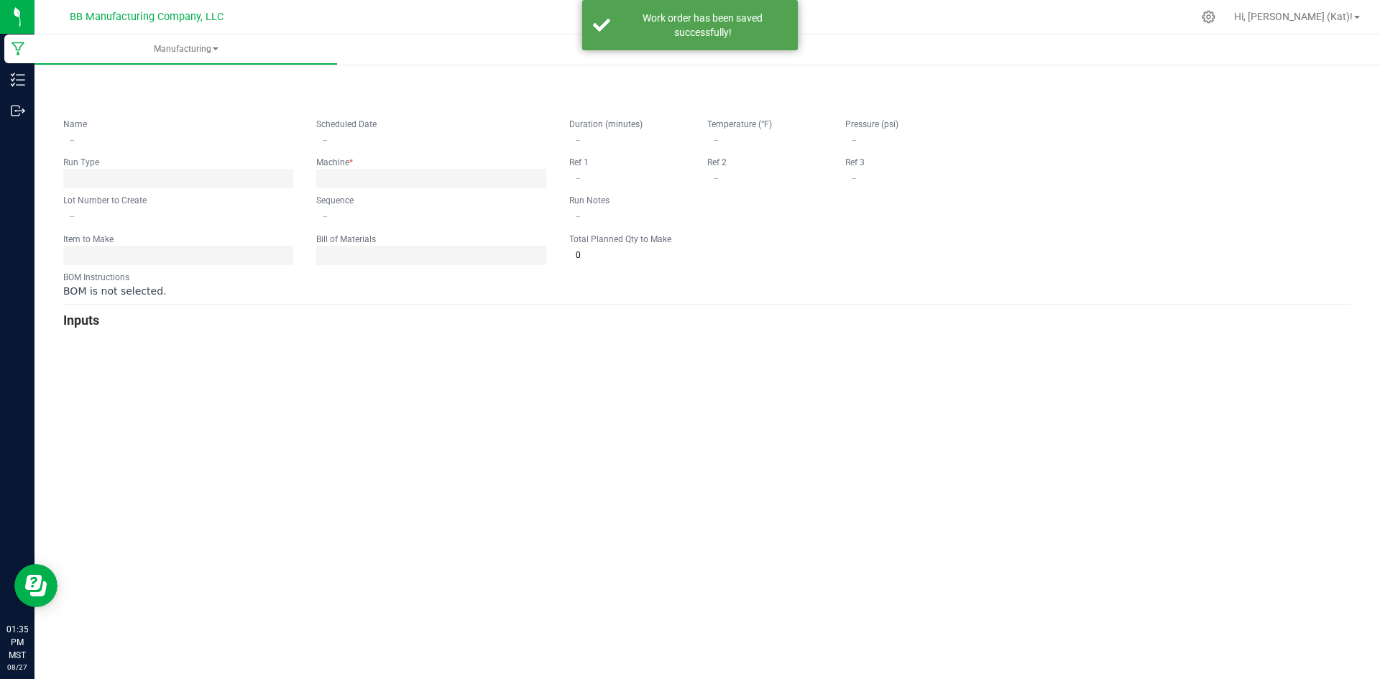
type input "[DATE] Sleepy Blackberry Acai 100mg Gummie"
type input "[DATE] 5:00 AM"
type input "SL100G-62"
type input "0"
type input "7,286"
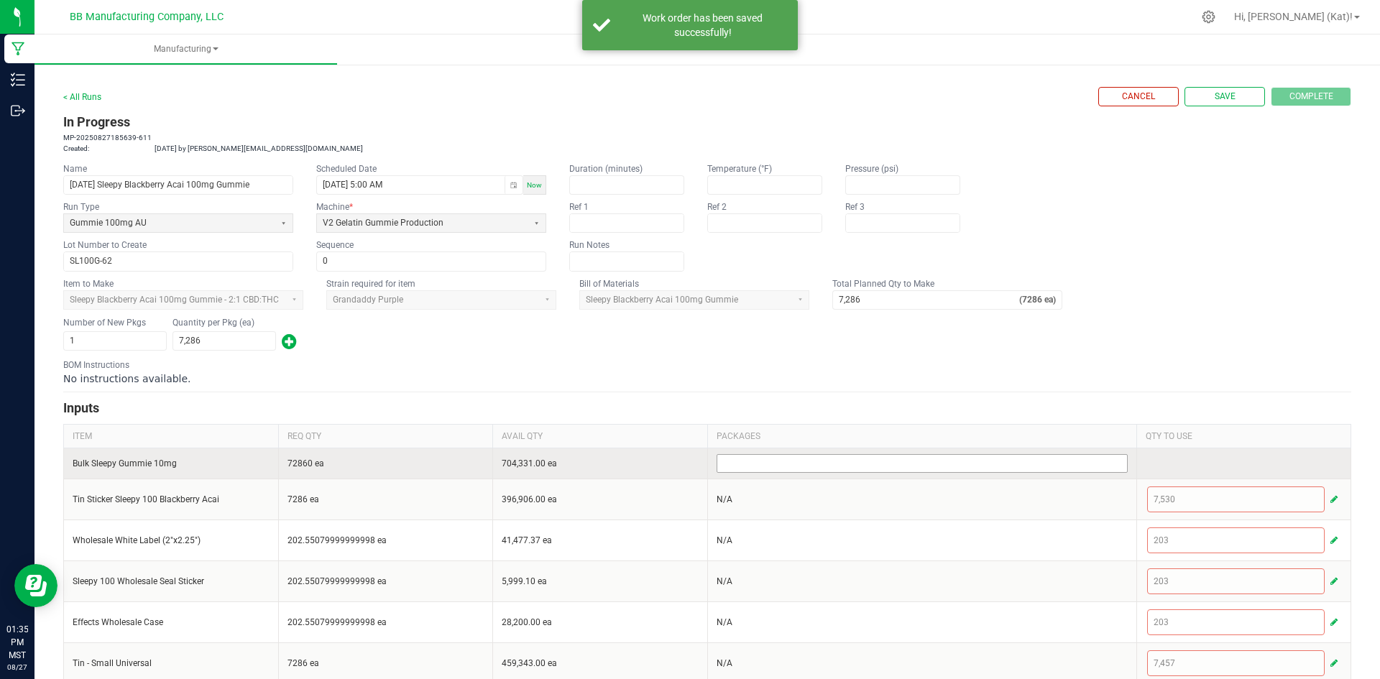
click at [1038, 459] on input at bounding box center [922, 463] width 410 height 17
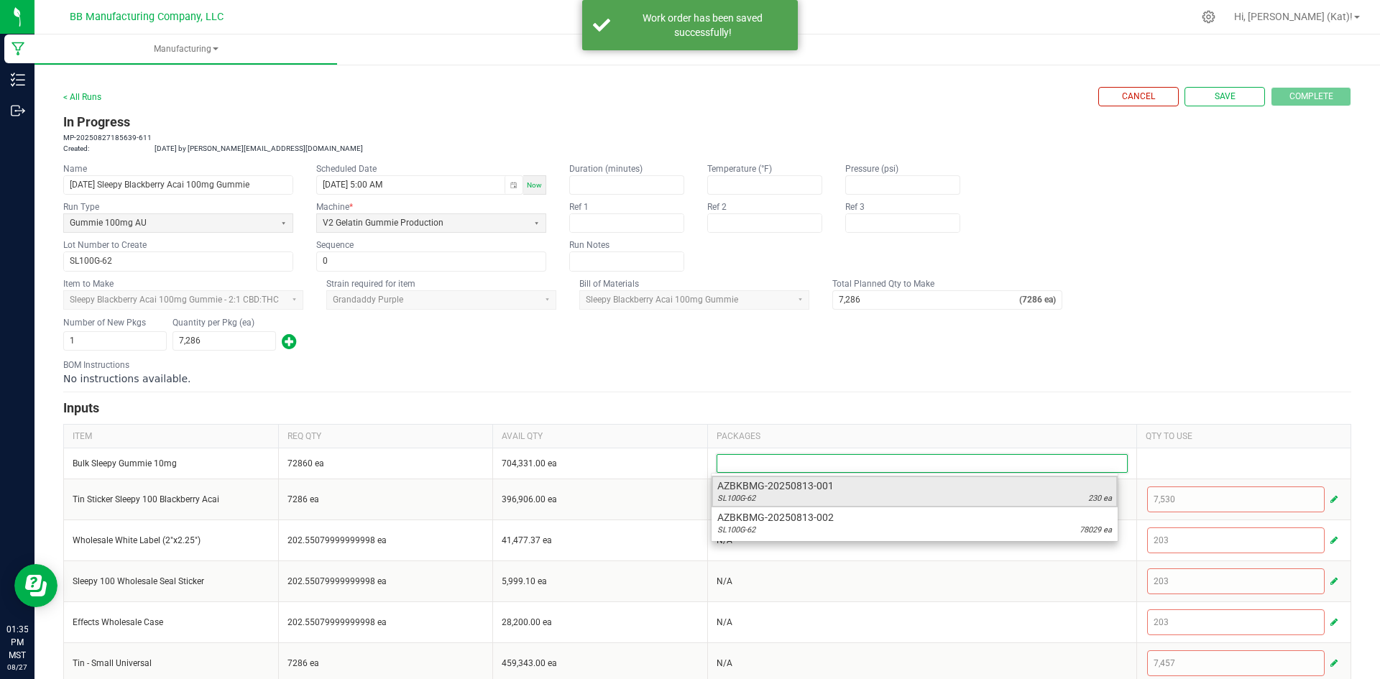
click at [1046, 492] on span "AZBKBMG-20250813-001" at bounding box center [914, 486] width 395 height 14
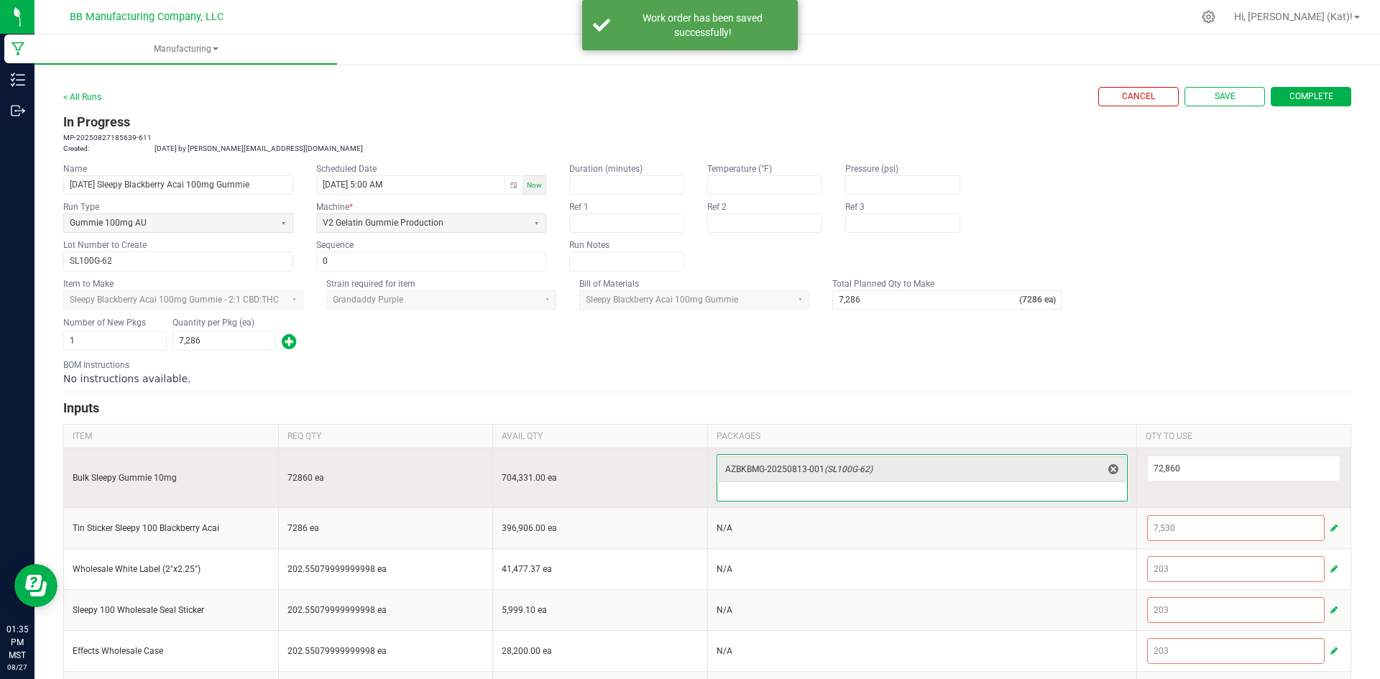
click at [1043, 490] on input at bounding box center [922, 492] width 410 height 17
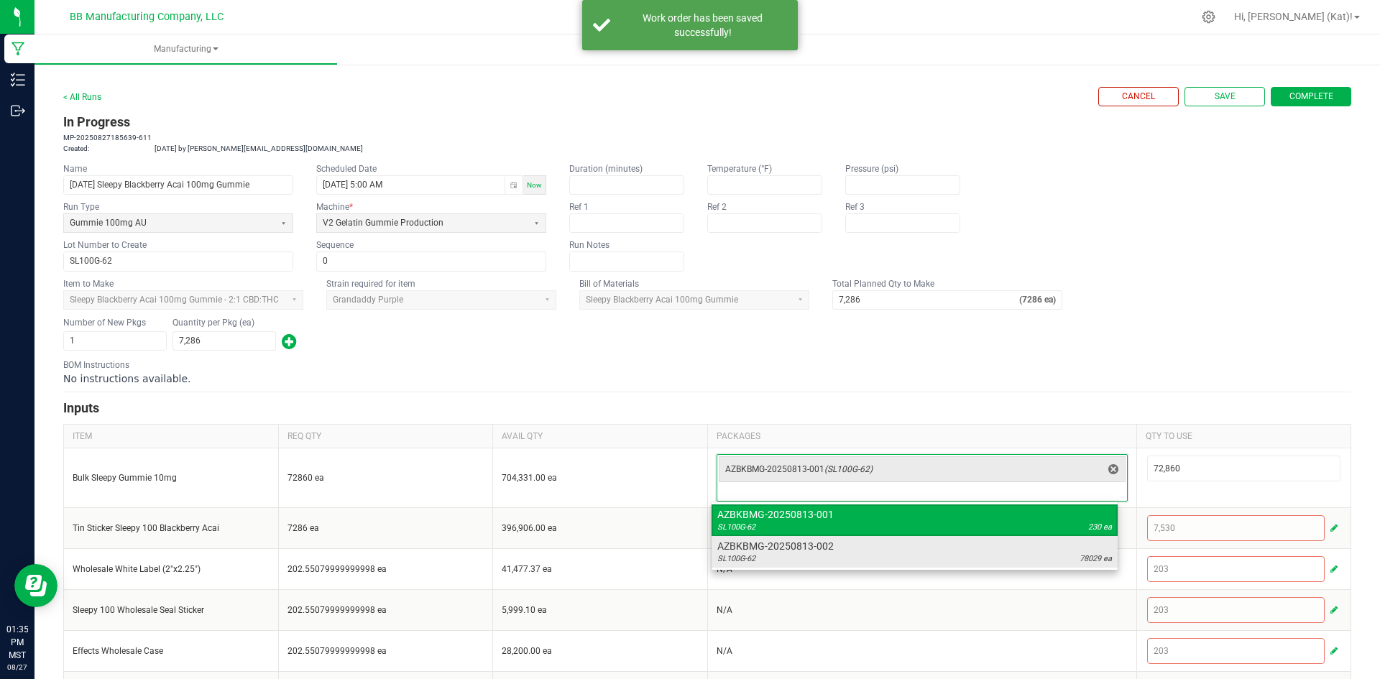
click at [1044, 553] on div "SL100G-62 78029 ea" at bounding box center [914, 558] width 395 height 11
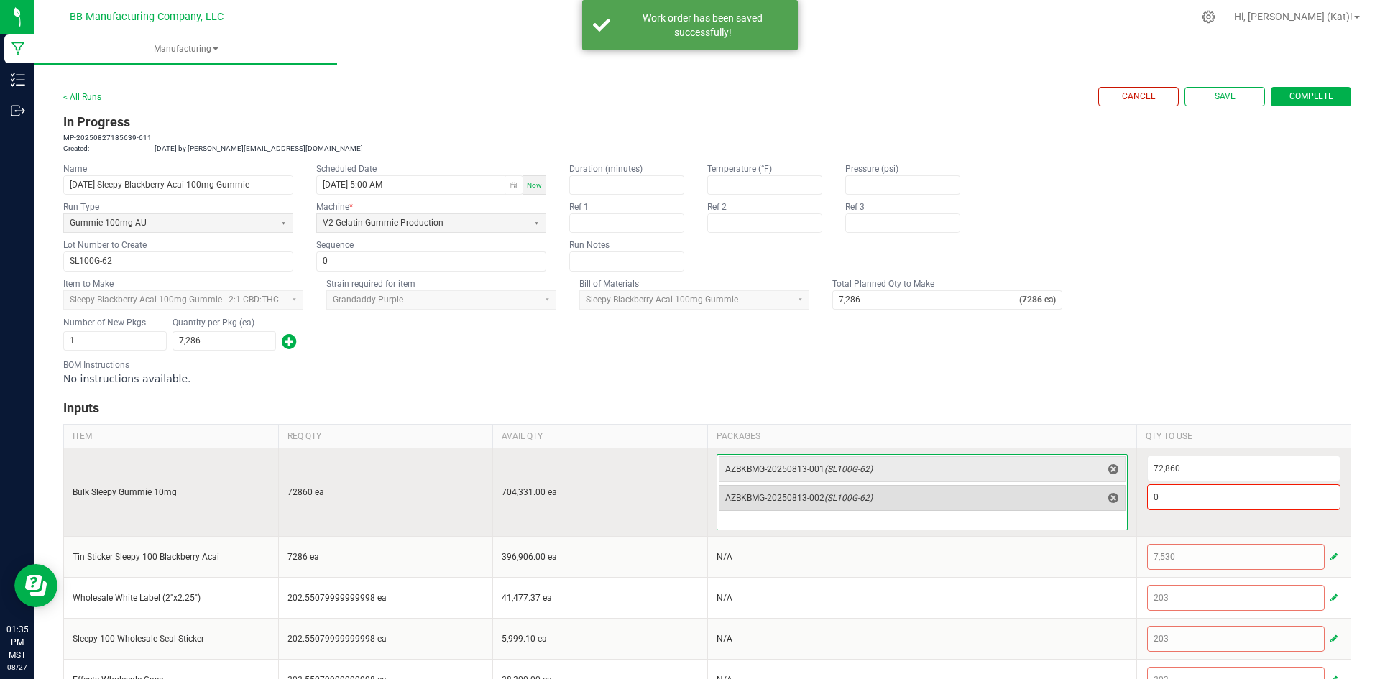
click at [1059, 497] on span "AZBKBMG-20250813-002 (SL100G-62)" at bounding box center [913, 497] width 377 height 11
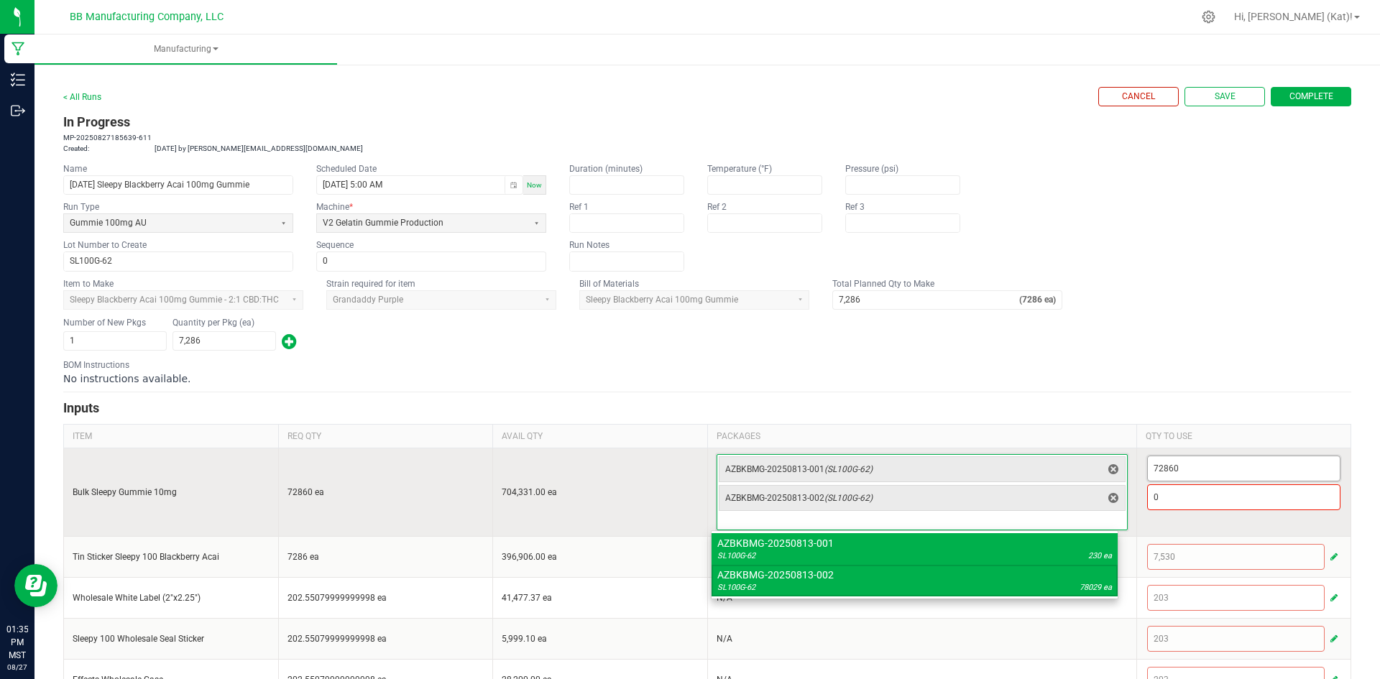
click at [1212, 466] on input "72860" at bounding box center [1244, 468] width 193 height 24
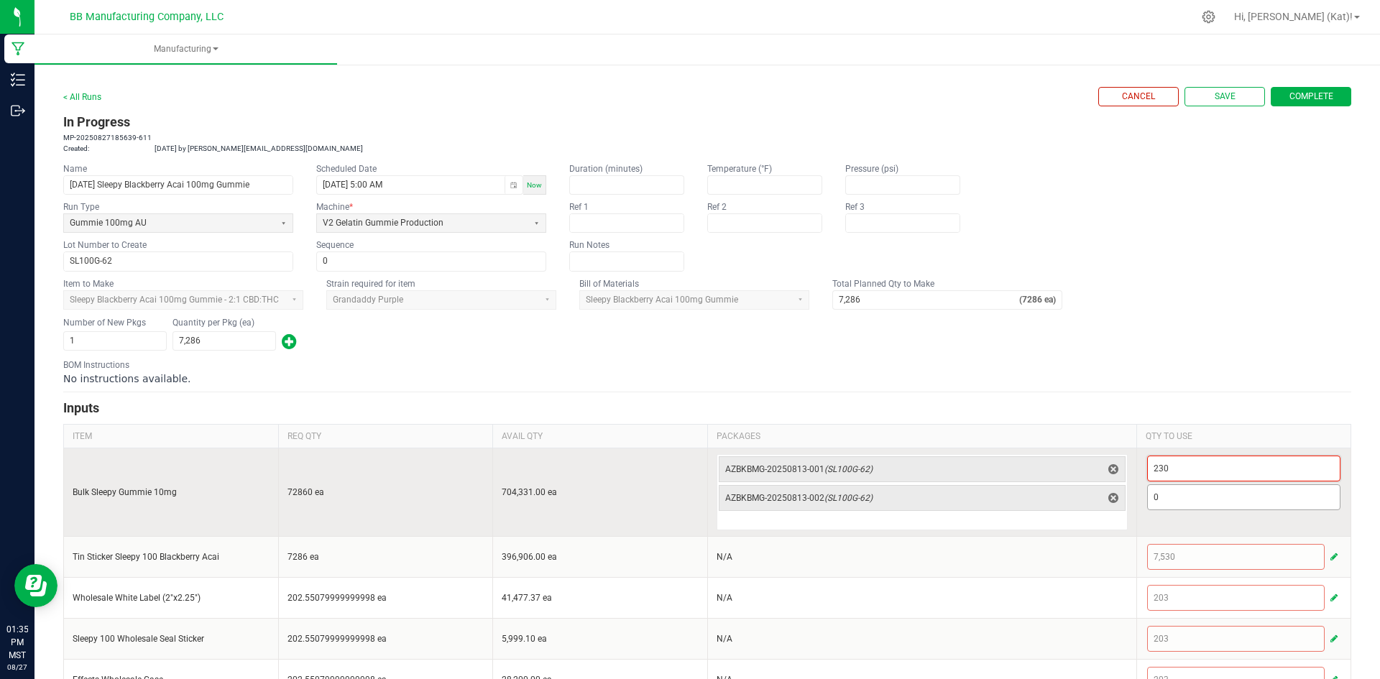
type input "230"
click at [1181, 500] on input "0" at bounding box center [1244, 497] width 193 height 24
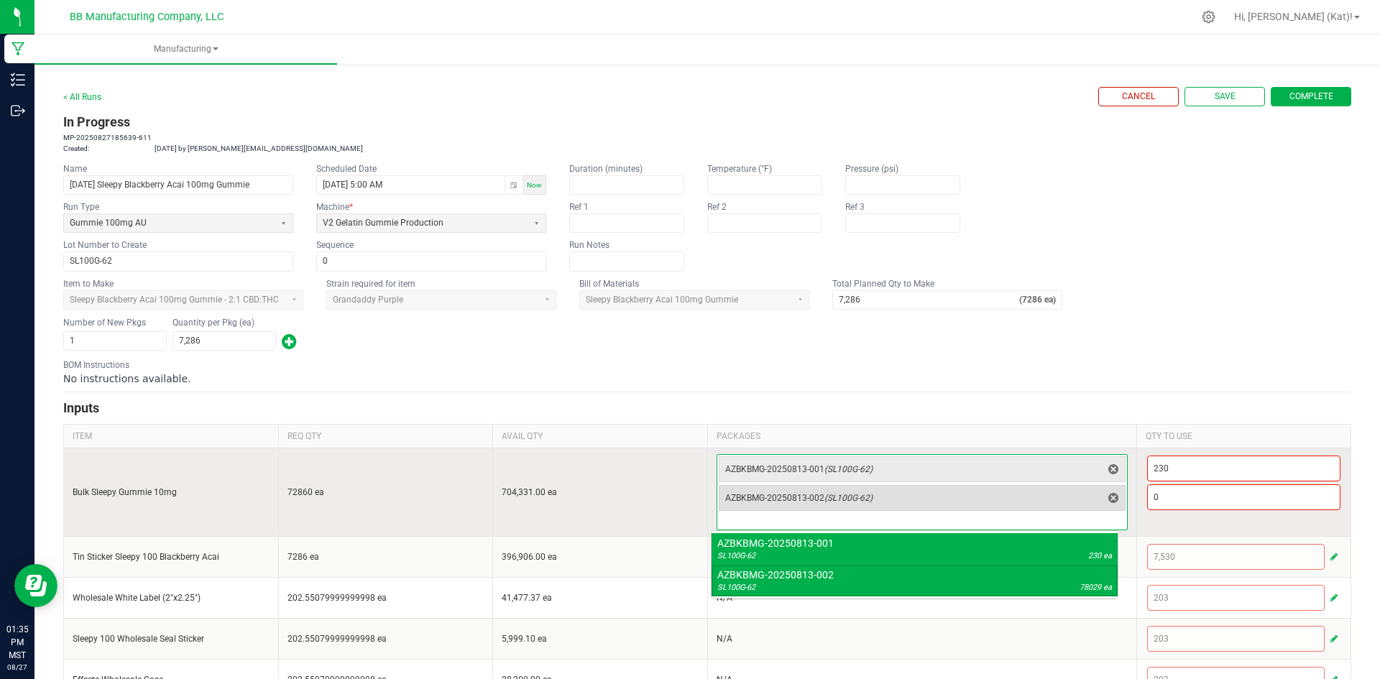
click at [1058, 500] on span "AZBKBMG-20250813-002 (SL100G-62)" at bounding box center [913, 497] width 377 height 11
click at [1173, 499] on input "0" at bounding box center [1244, 497] width 193 height 24
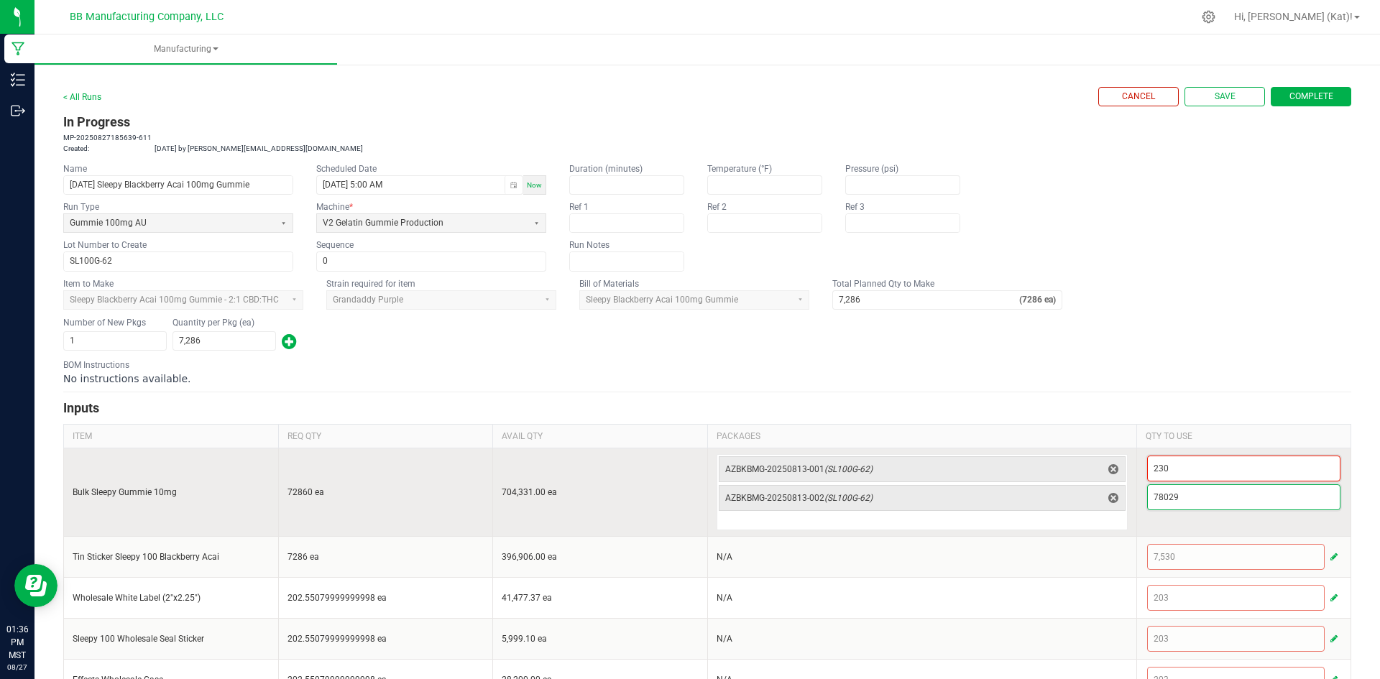
type input "78,029"
click at [1311, 473] on input "230" at bounding box center [1244, 468] width 193 height 24
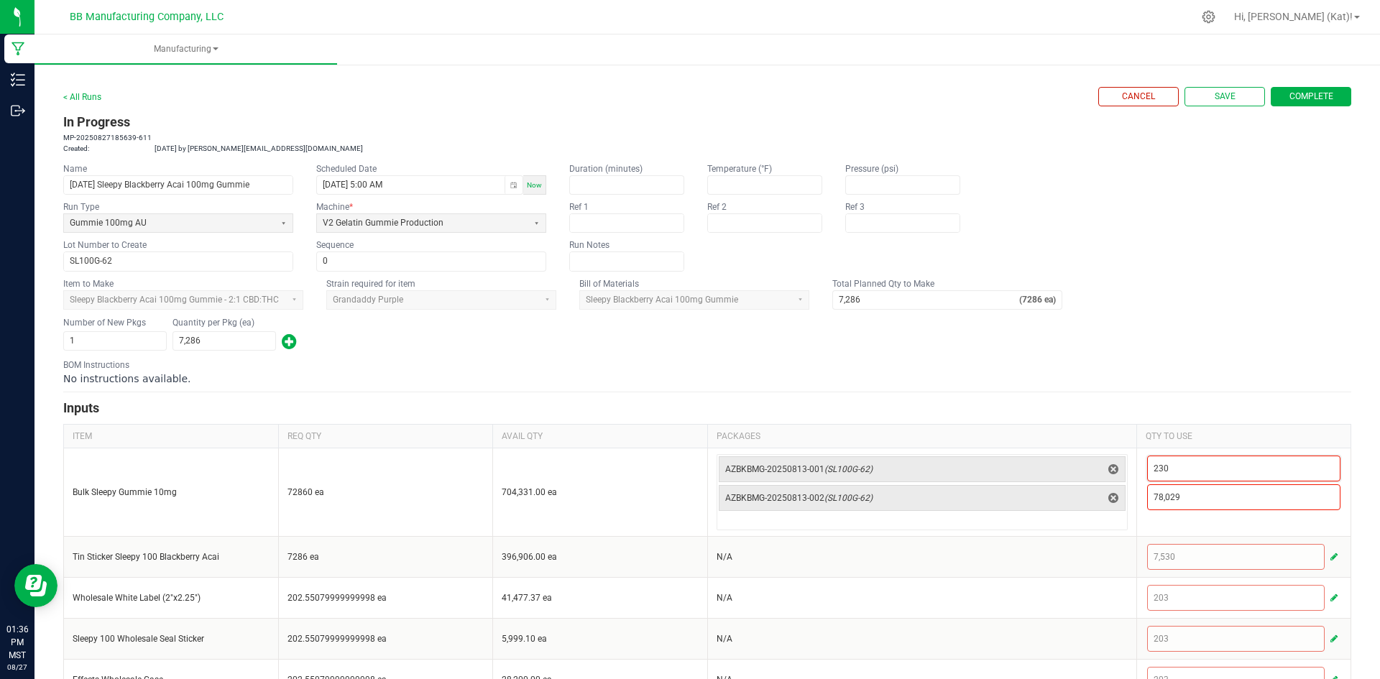
click at [1056, 372] on div "No instructions available." at bounding box center [707, 379] width 1288 height 14
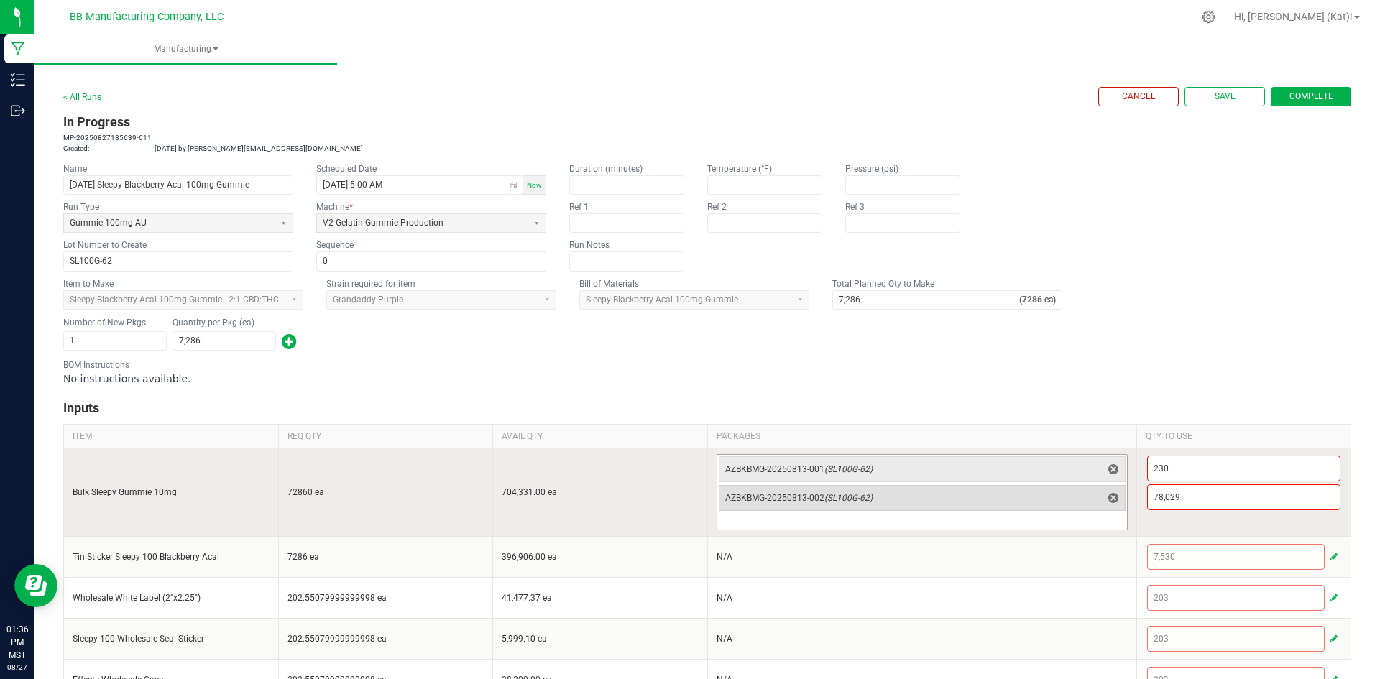
click at [1041, 492] on span "AZBKBMG-20250813-002 (SL100G-62)" at bounding box center [913, 497] width 377 height 11
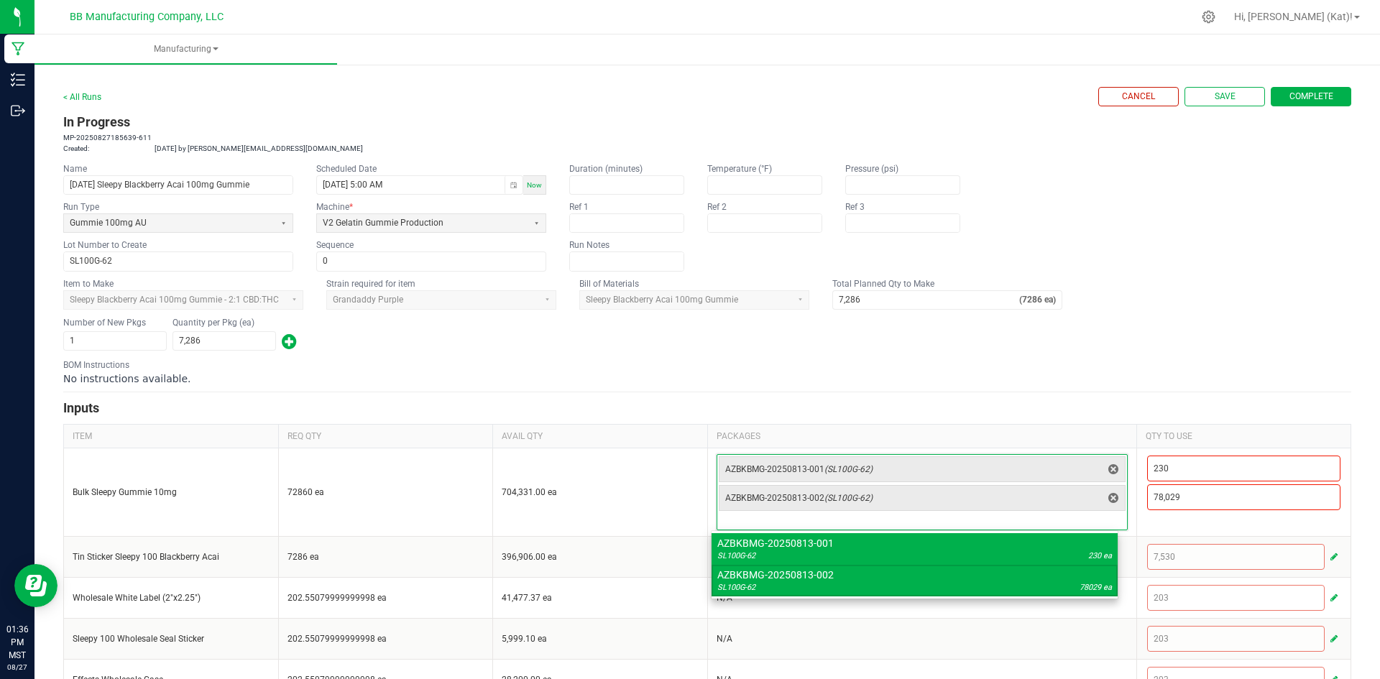
click at [1287, 307] on fieldset "Item to Make Sleepy Blackberry Acai 100mg Gummie - 2:1 CBD:THC Strain required …" at bounding box center [707, 293] width 1288 height 32
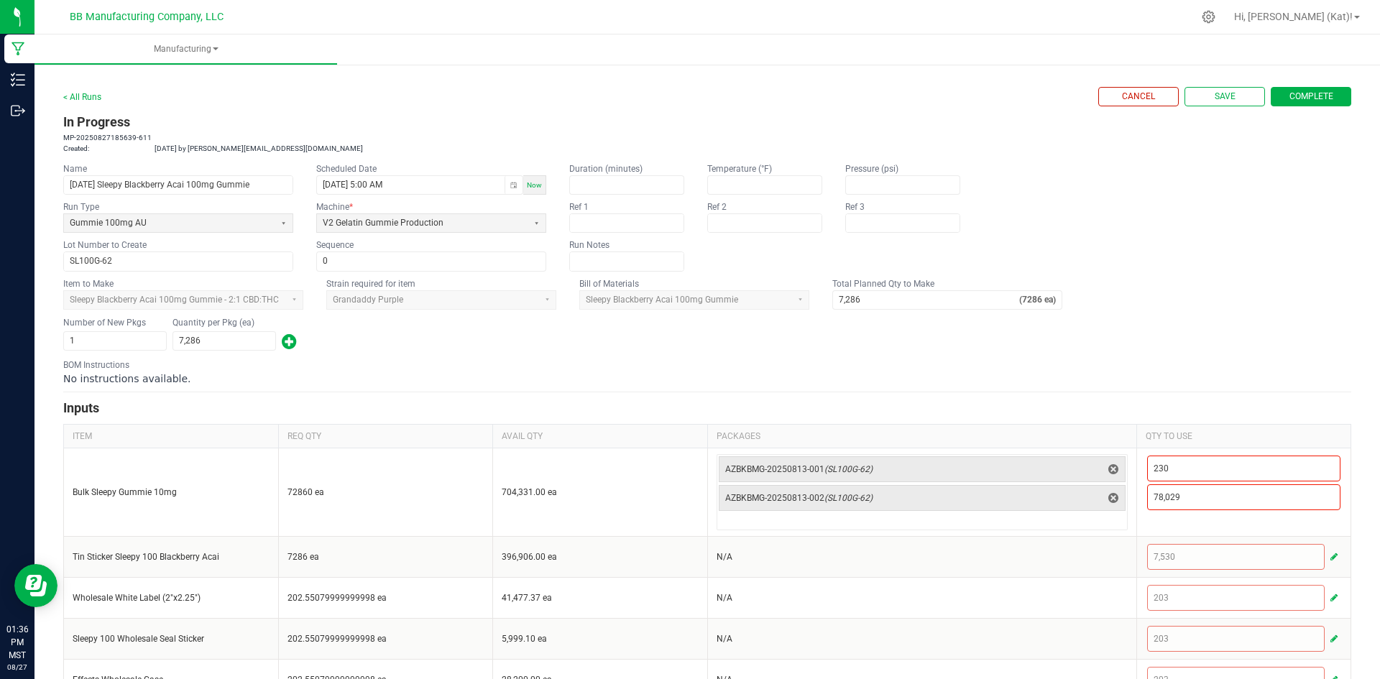
click at [1309, 93] on span "Complete" at bounding box center [1311, 97] width 44 height 12
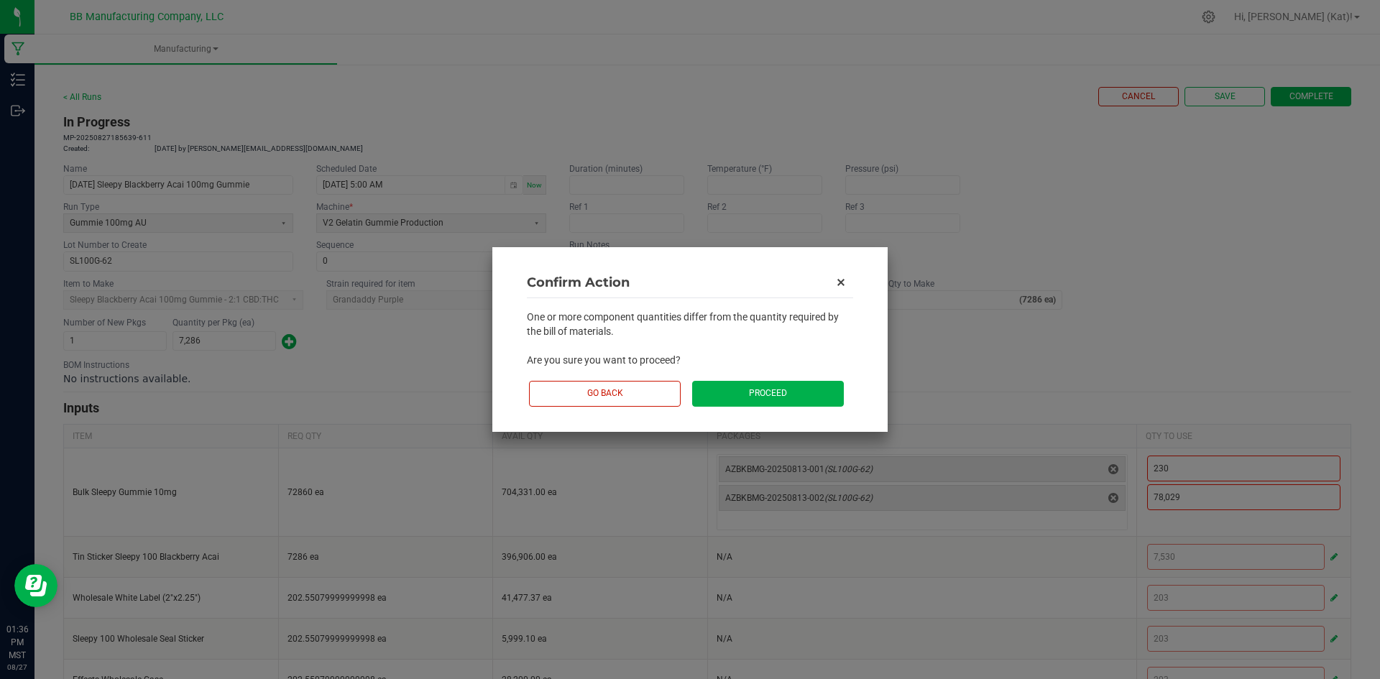
click at [745, 388] on button "Proceed" at bounding box center [768, 393] width 152 height 25
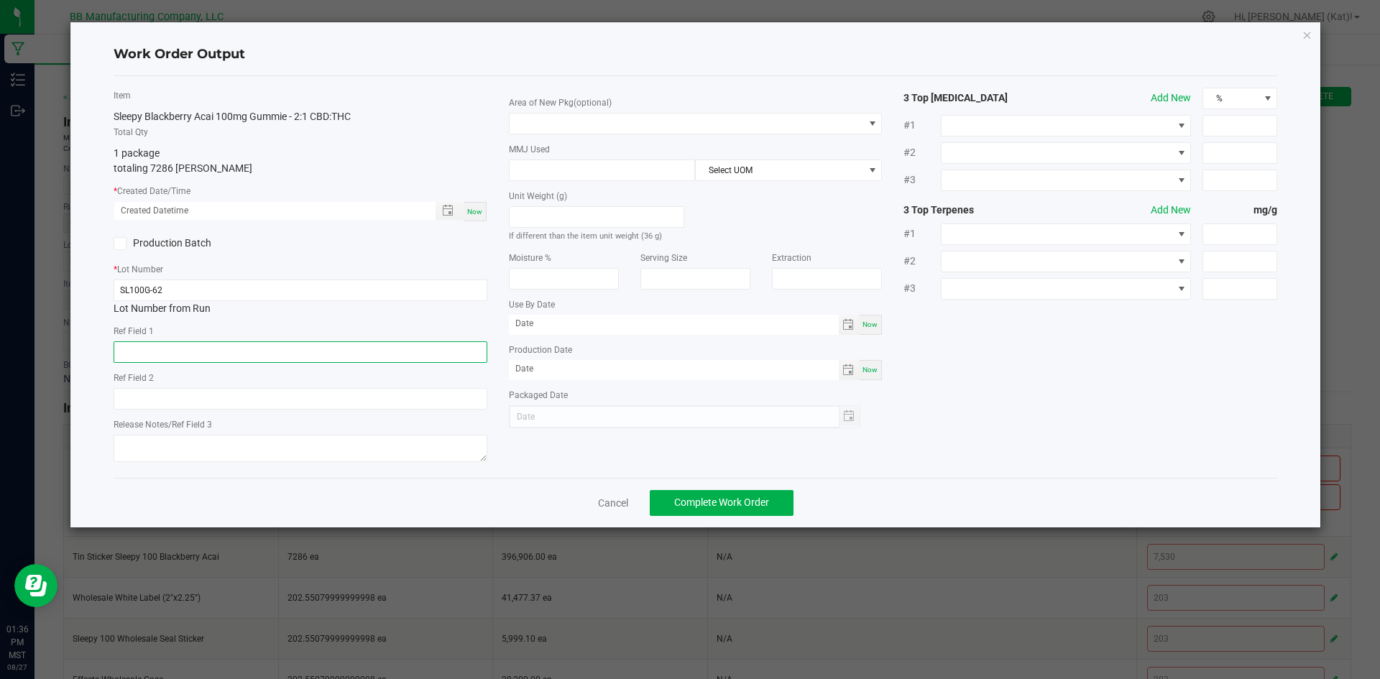
click at [207, 351] on input "text" at bounding box center [301, 352] width 374 height 22
paste input "73g"
type input "73g"
click at [233, 398] on input "text" at bounding box center [301, 399] width 374 height 22
paste input "36g"
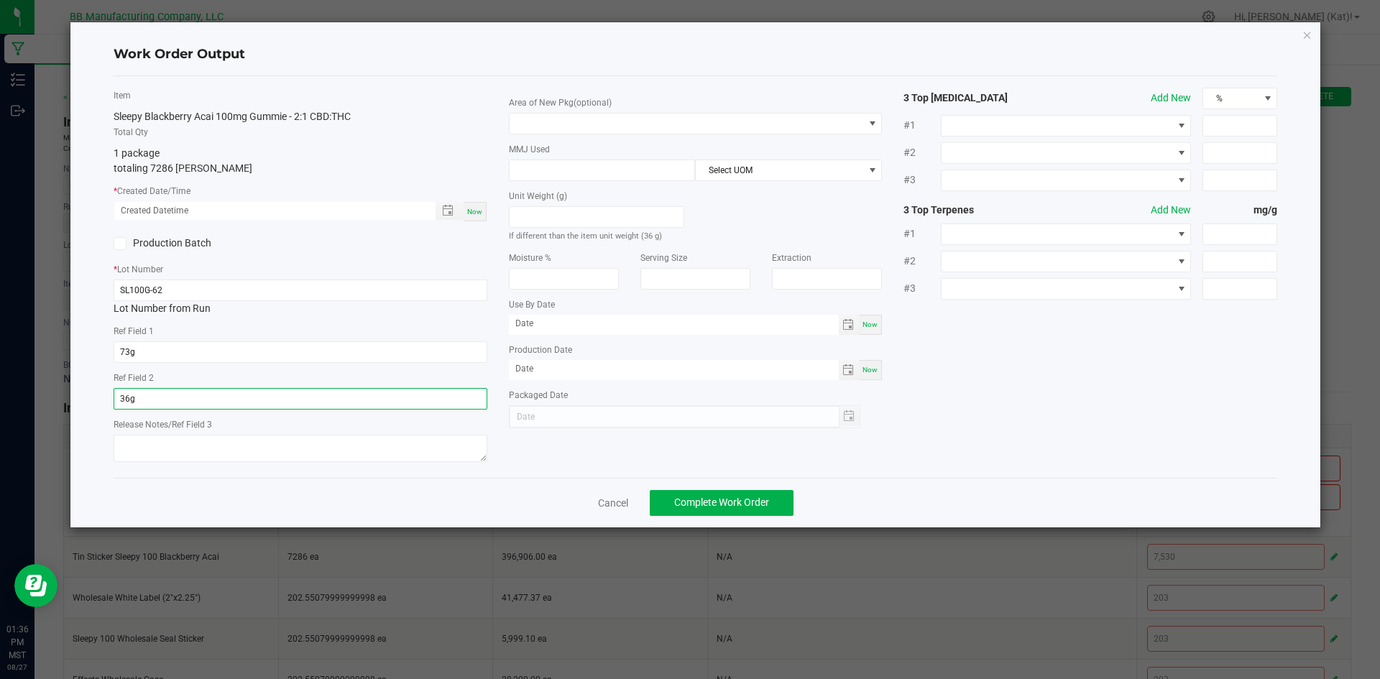
type input "36g"
click at [315, 445] on textarea at bounding box center [301, 448] width 374 height 27
paste textarea "050825 (C) [DATE]"
drag, startPoint x: 233, startPoint y: 450, endPoint x: 147, endPoint y: 448, distance: 86.3
click at [147, 448] on textarea "050825 (C) [DATE]" at bounding box center [301, 448] width 374 height 27
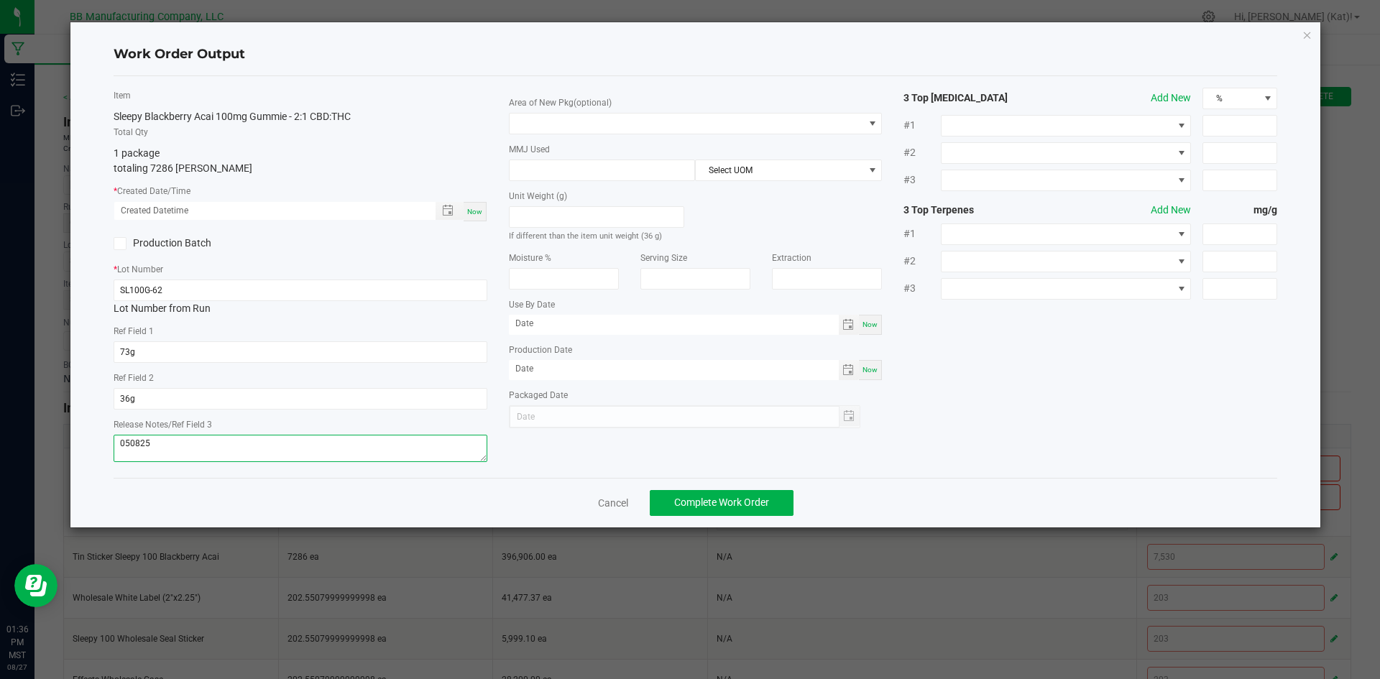
type textarea "050825"
click at [528, 455] on div "Item Sleepy Blackberry Acai 100mg Gummie - 2:1 CBD:THC Total Qty 1 package tota…" at bounding box center [696, 277] width 1186 height 379
click at [474, 214] on span "Now" at bounding box center [474, 212] width 15 height 8
type input "[DATE] 1:37 PM"
type input "[DATE]"
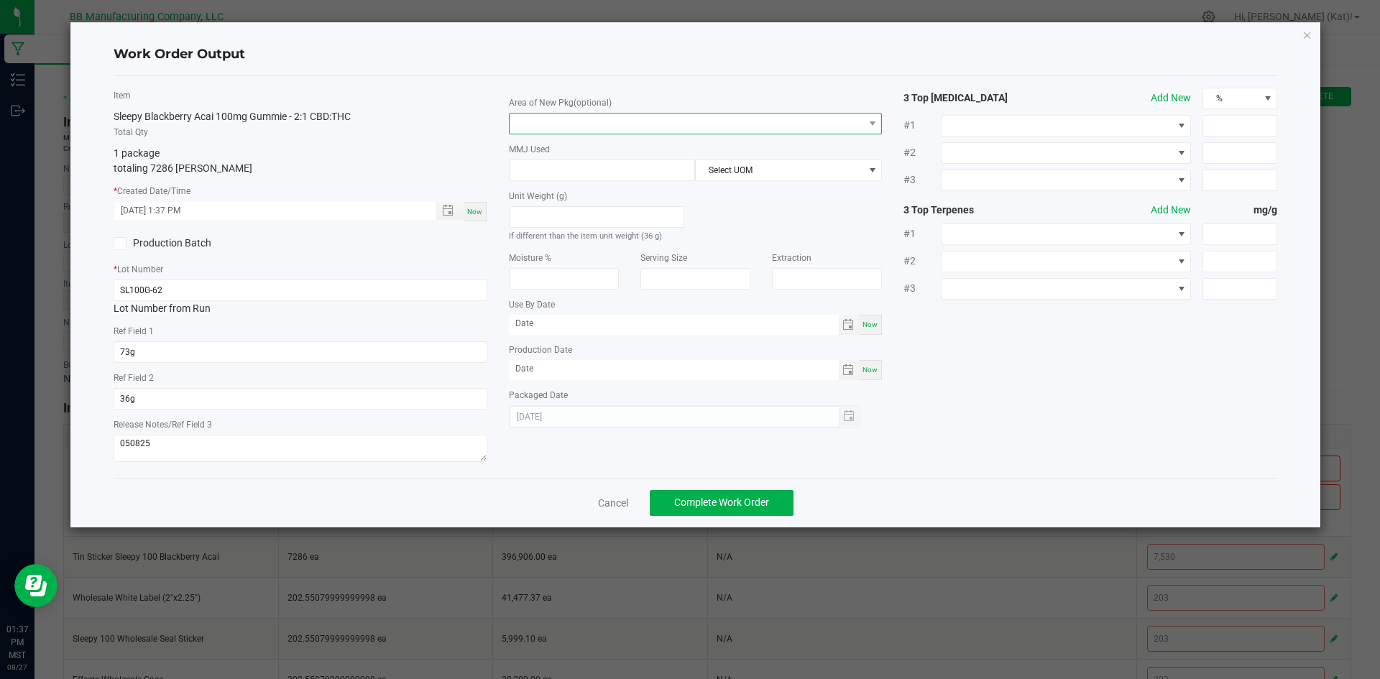
click at [608, 121] on span at bounding box center [687, 124] width 354 height 20
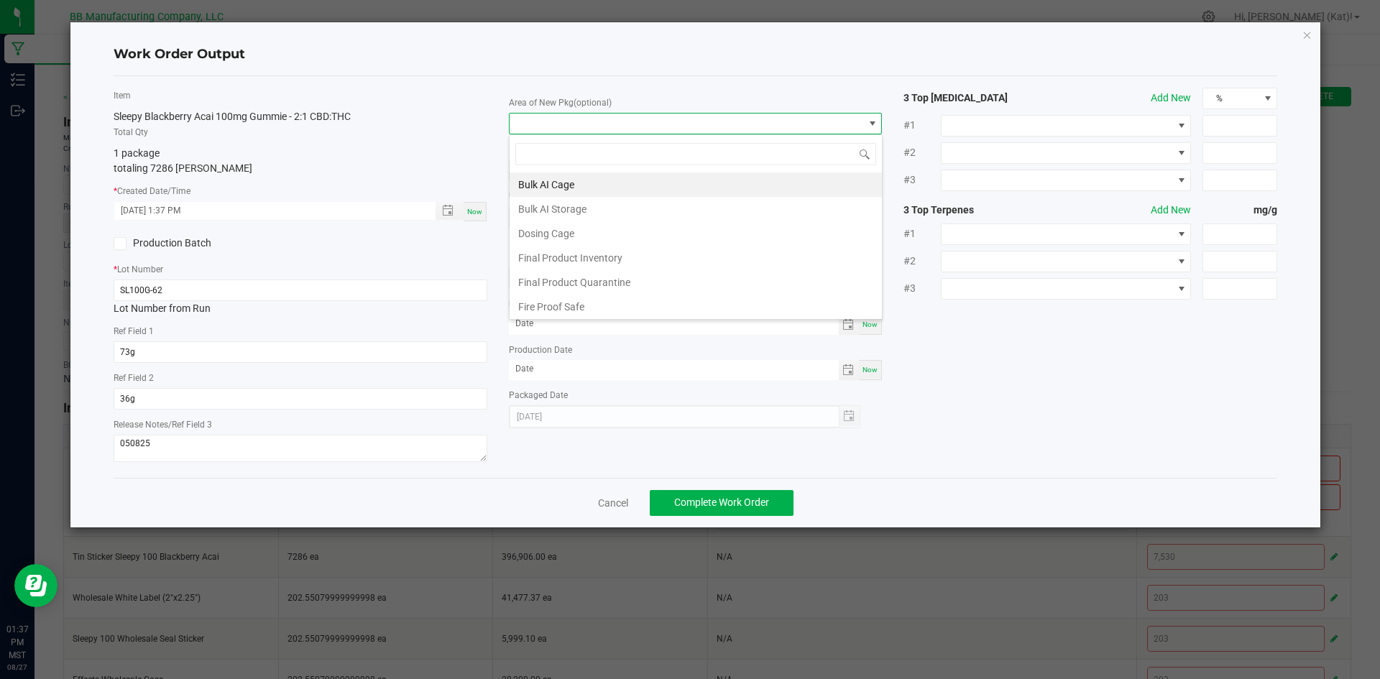
scroll to position [22, 374]
click at [627, 264] on li "Final Product Inventory" at bounding box center [696, 258] width 372 height 24
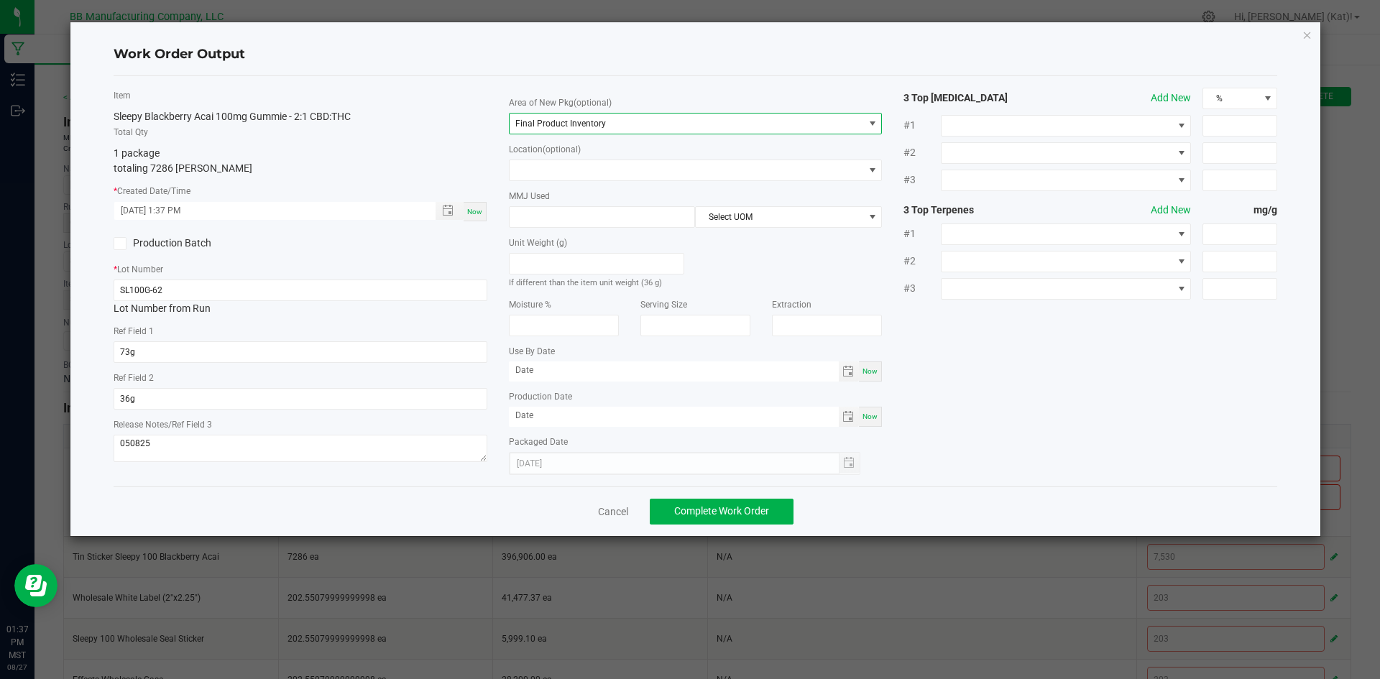
click at [865, 375] on span "Now" at bounding box center [869, 371] width 15 height 8
type input "[DATE]"
click at [872, 410] on div "Now" at bounding box center [870, 417] width 23 height 20
type input "[DATE]"
click at [535, 372] on input "[DATE]" at bounding box center [674, 370] width 330 height 18
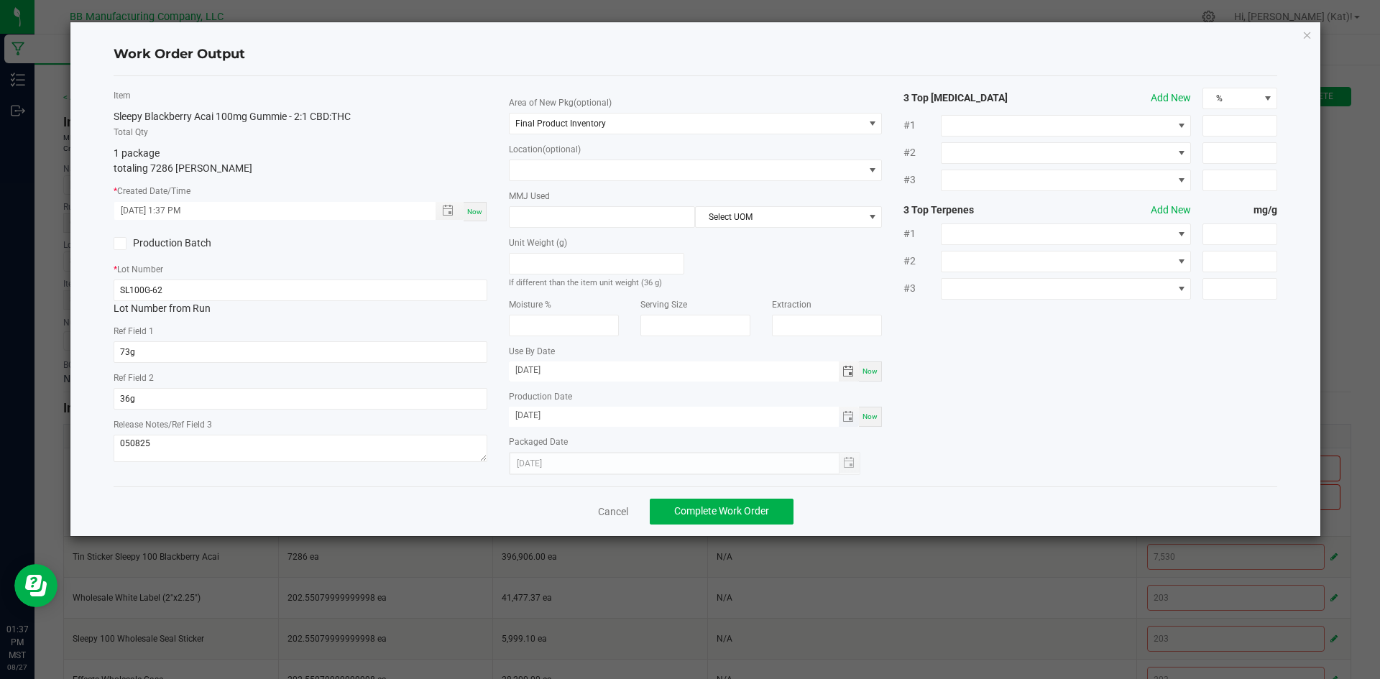
type input "[DATE]"
click at [535, 412] on input "[DATE]" at bounding box center [674, 416] width 330 height 18
type input "[DATE]"
click at [749, 516] on span "Complete Work Order" at bounding box center [721, 510] width 95 height 11
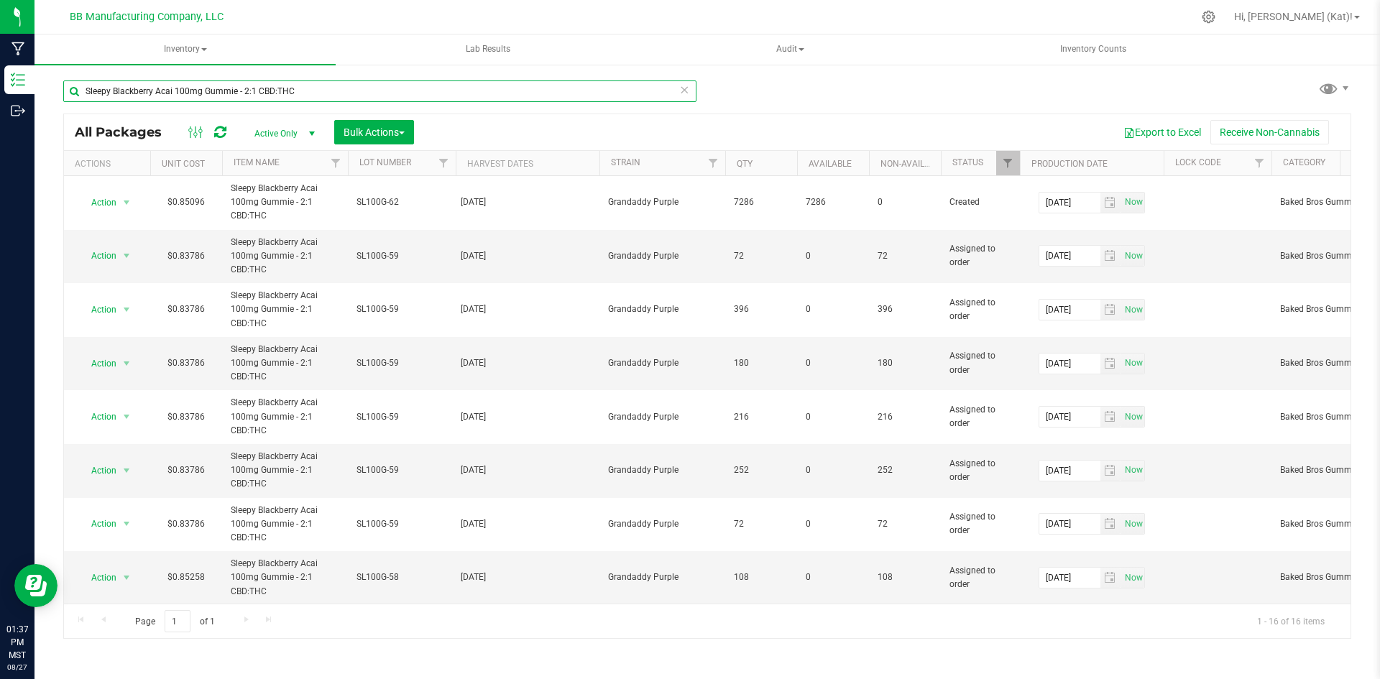
click at [362, 91] on input "Sleepy Blackberry Acai 100mg Gummie - 2:1 CBD:THC" at bounding box center [379, 91] width 633 height 22
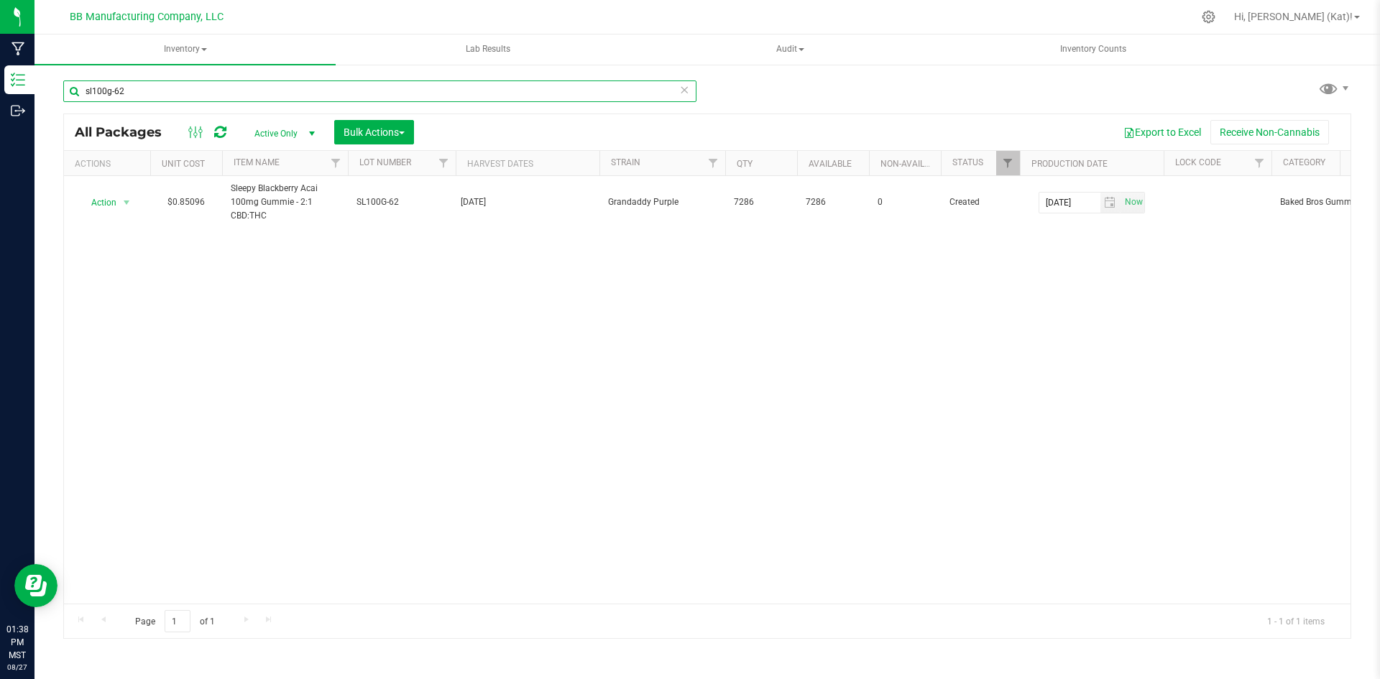
type input "sl100g-62"
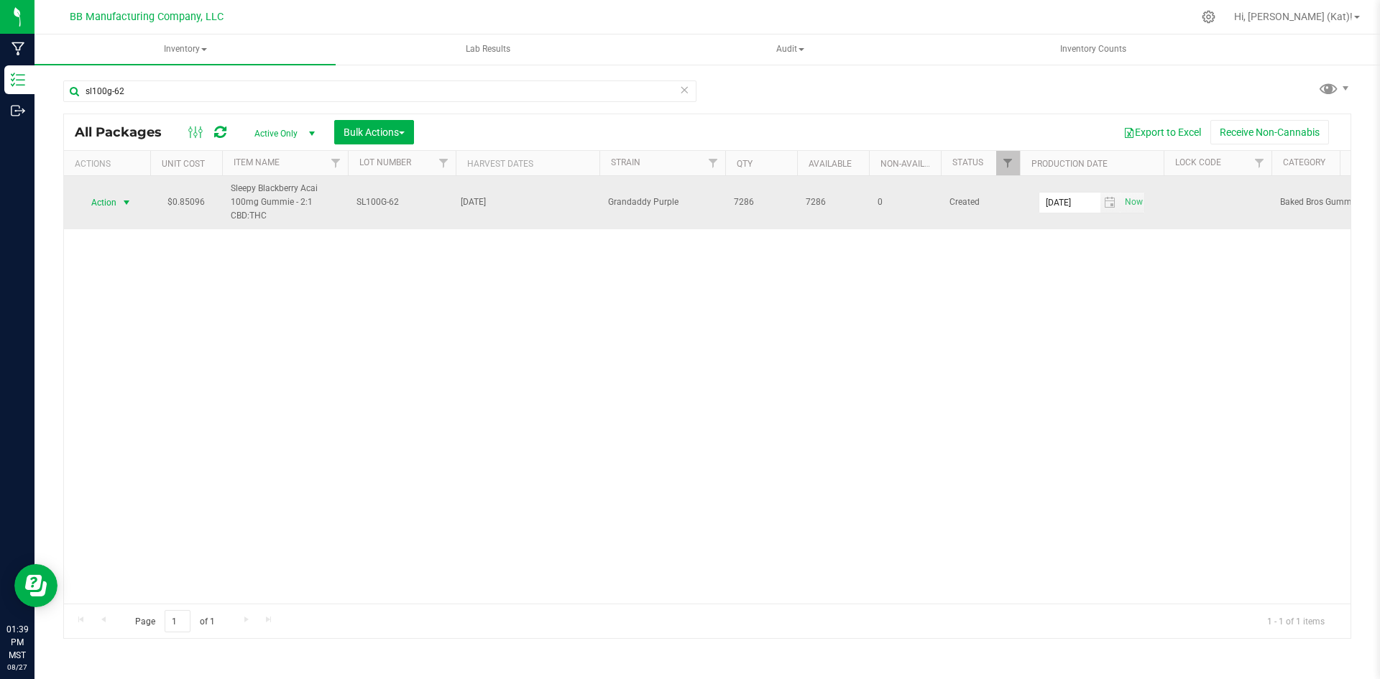
click at [128, 201] on span "select" at bounding box center [126, 202] width 11 height 11
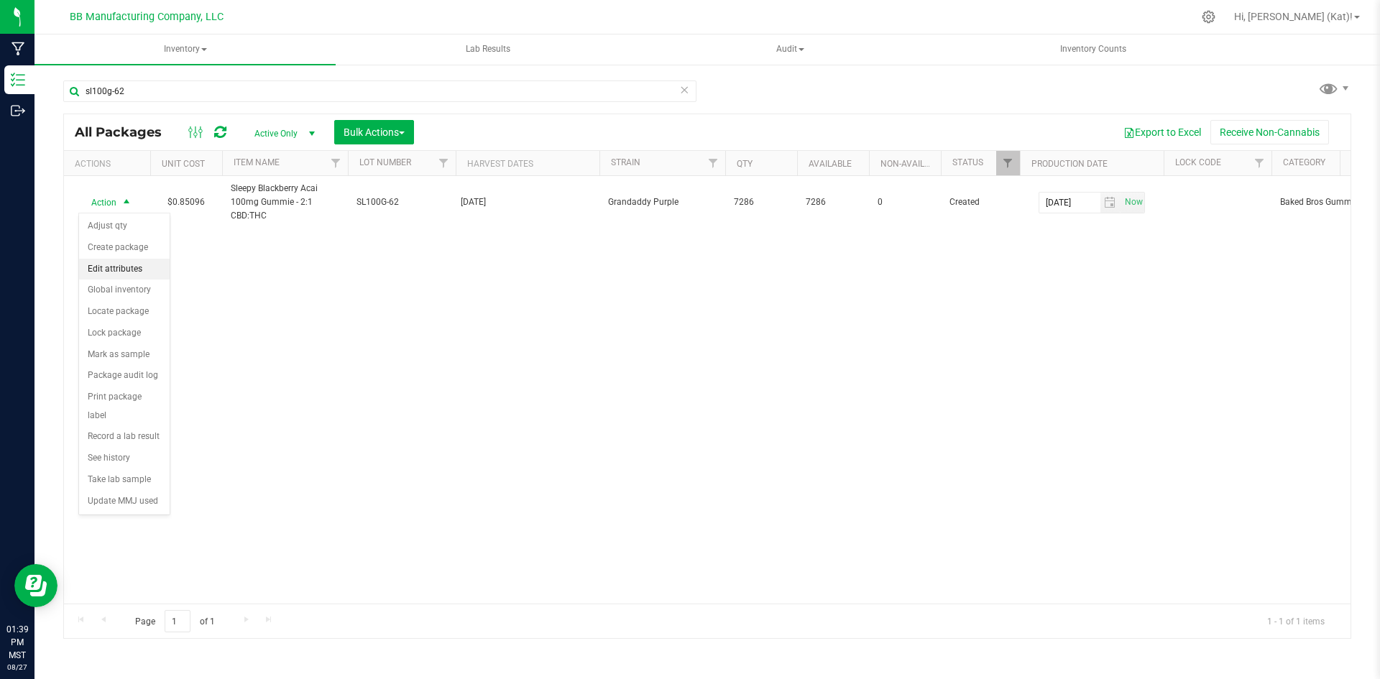
click at [129, 267] on li "Edit attributes" at bounding box center [124, 270] width 91 height 22
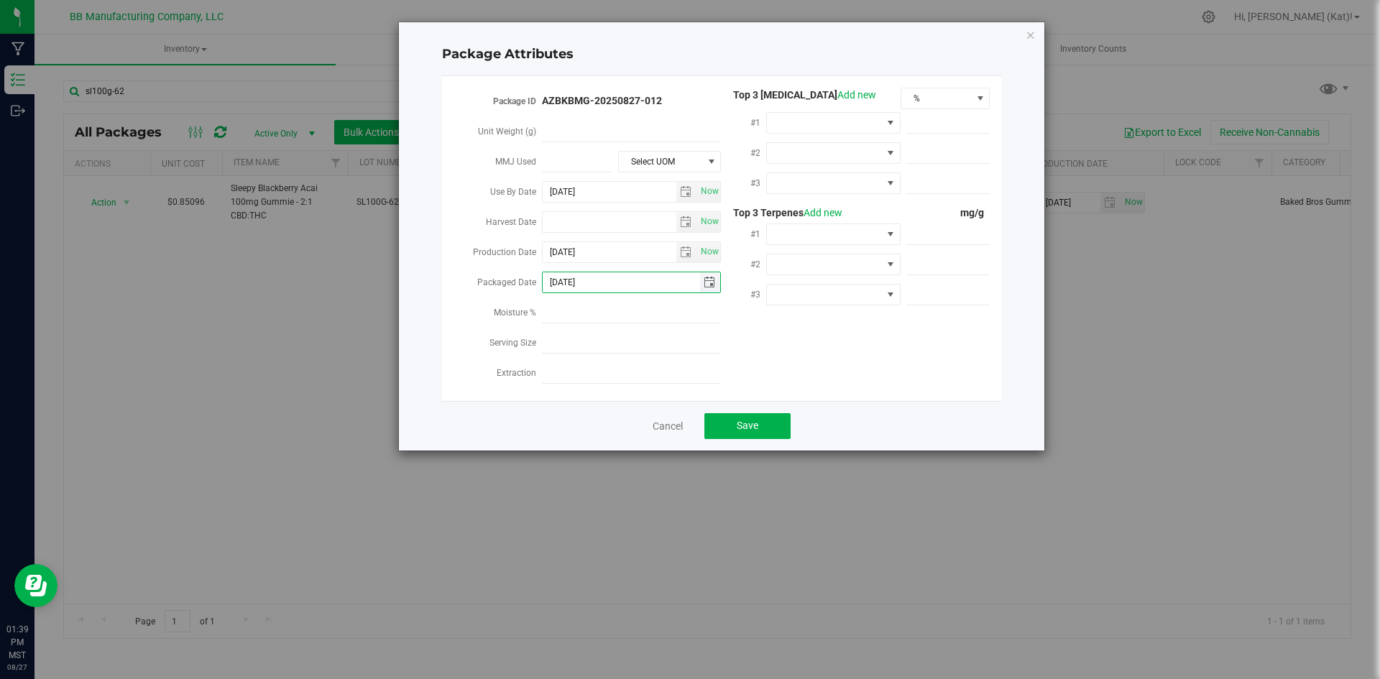
drag, startPoint x: 599, startPoint y: 279, endPoint x: 562, endPoint y: 282, distance: 36.8
click at [562, 282] on input "[DATE]" at bounding box center [621, 282] width 157 height 20
type input "[DATE]"
click at [724, 425] on button "Save" at bounding box center [747, 426] width 86 height 26
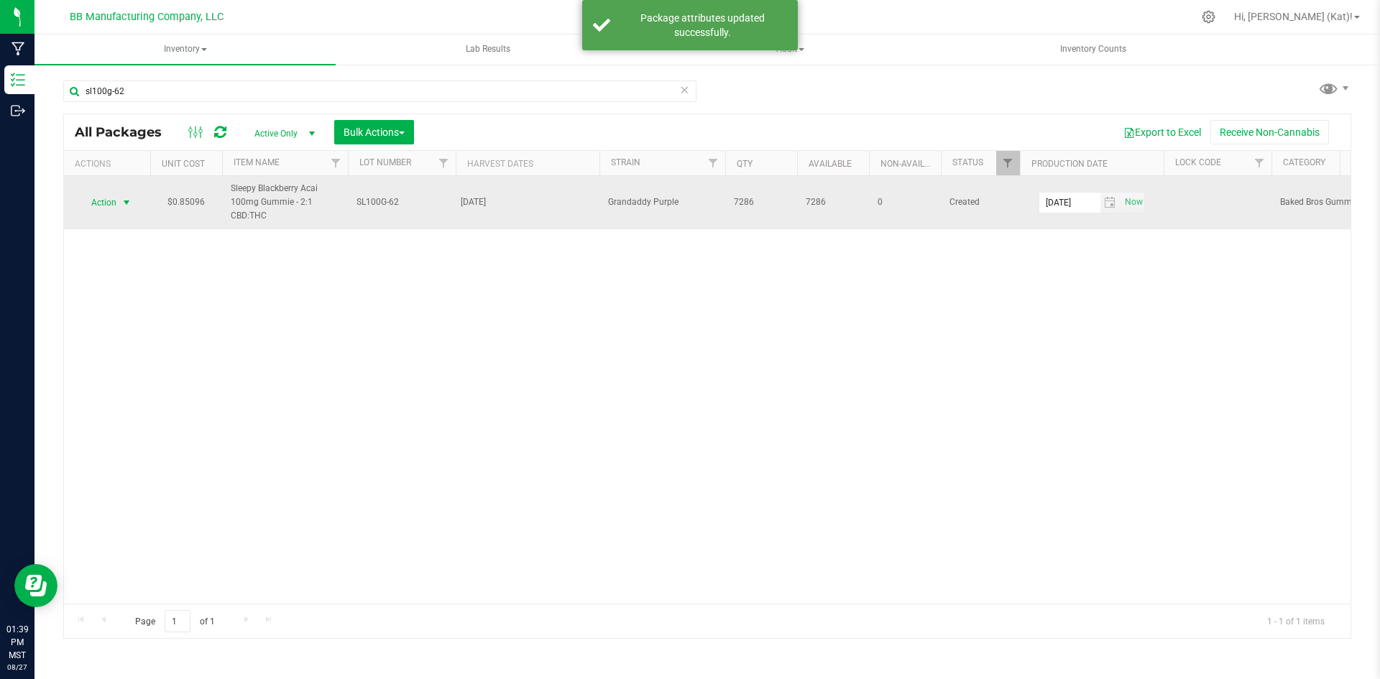
click at [110, 206] on span "Action" at bounding box center [97, 203] width 39 height 20
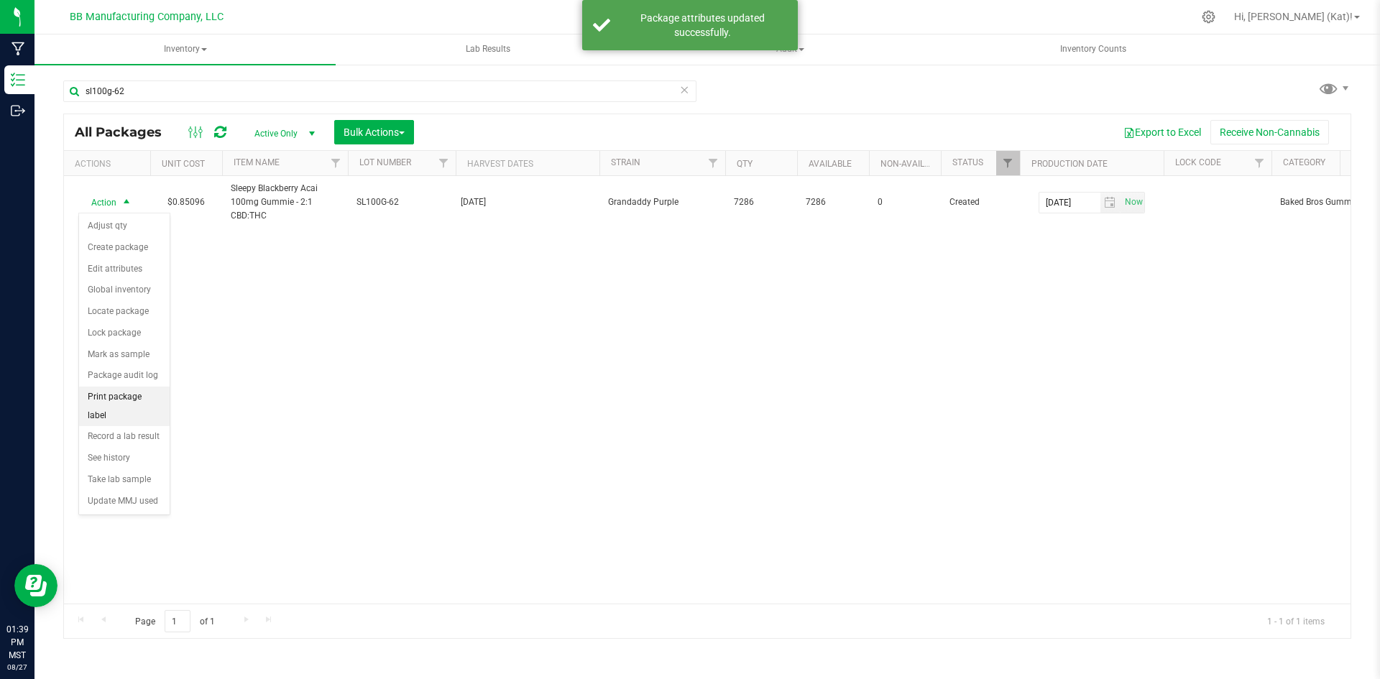
click at [146, 398] on li "Print package label" at bounding box center [124, 407] width 91 height 40
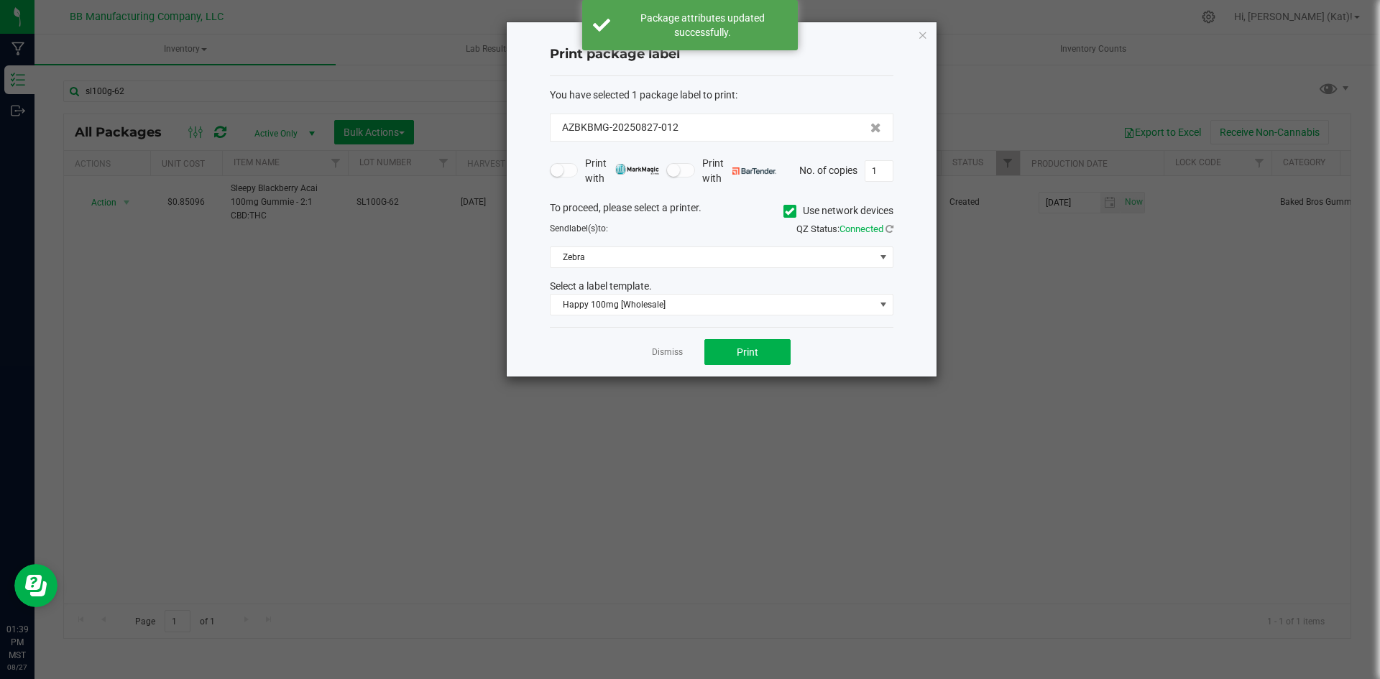
click at [787, 211] on icon at bounding box center [789, 211] width 9 height 0
click at [0, 0] on input "Use network devices" at bounding box center [0, 0] width 0 height 0
click at [791, 247] on span at bounding box center [712, 257] width 324 height 20
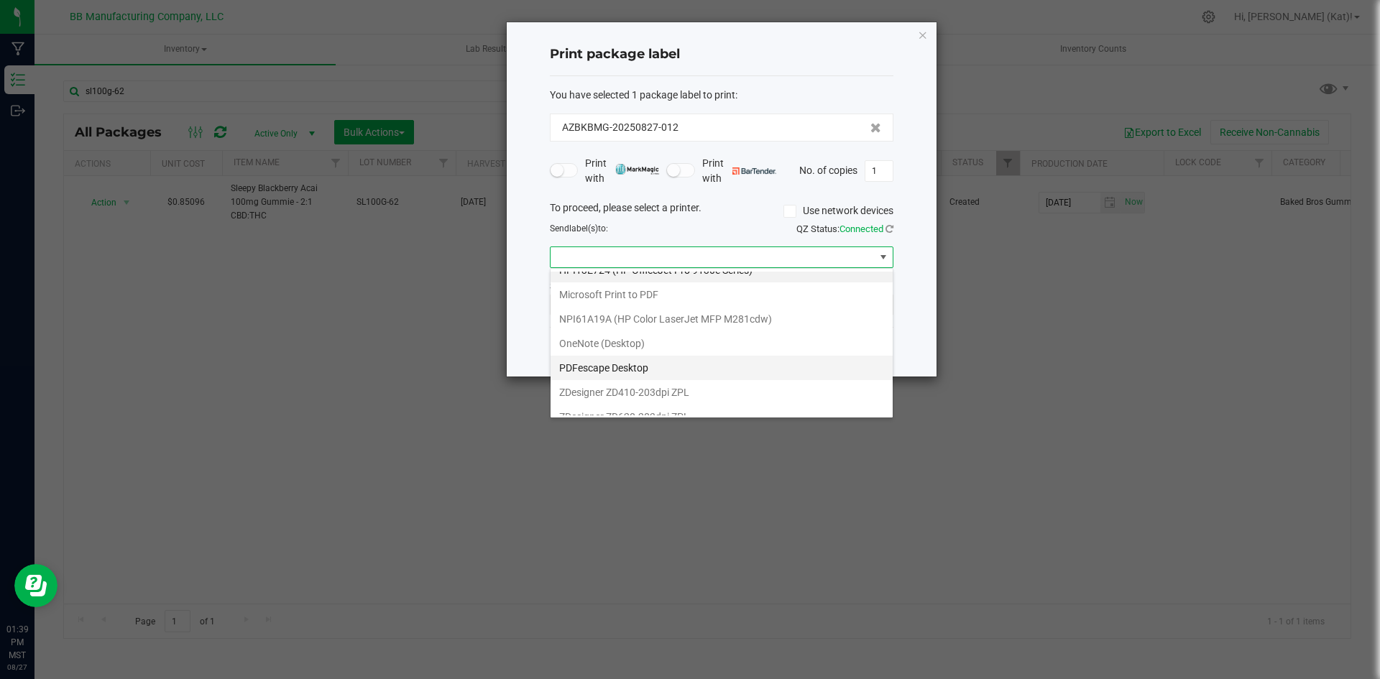
scroll to position [27, 0]
click at [652, 379] on ZPL "ZDesigner ZD410-203dpi ZPL" at bounding box center [721, 379] width 342 height 24
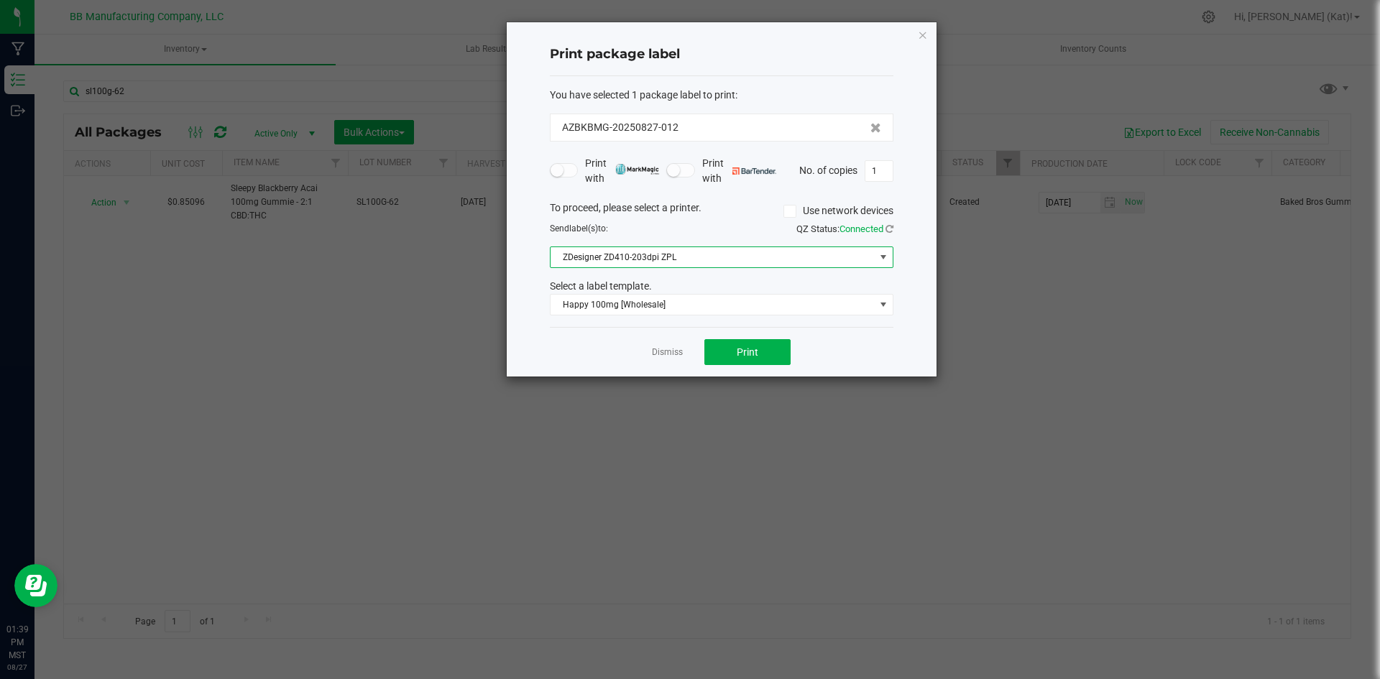
click at [739, 253] on span "ZDesigner ZD410-203dpi ZPL" at bounding box center [712, 257] width 324 height 20
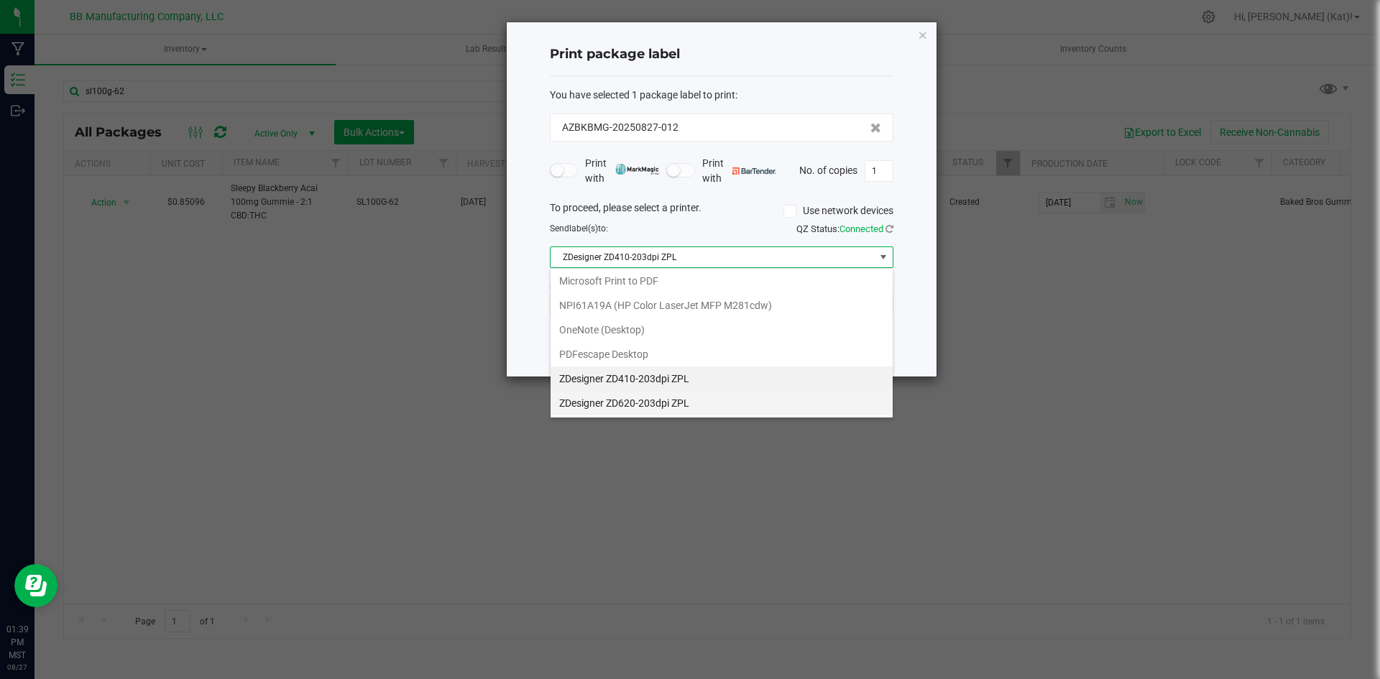
click at [682, 399] on ZPL "ZDesigner ZD620-203dpi ZPL" at bounding box center [721, 403] width 342 height 24
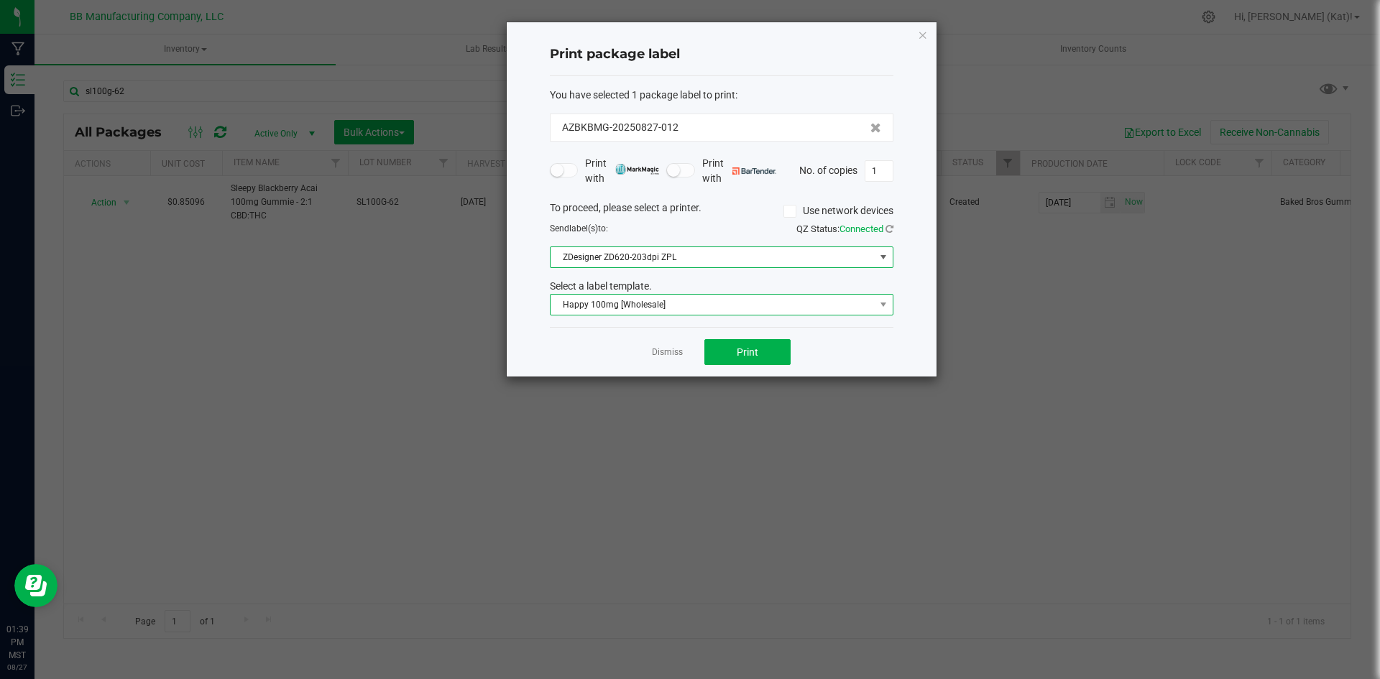
click at [688, 305] on span "Happy 100mg [Wholesale]" at bounding box center [712, 305] width 324 height 20
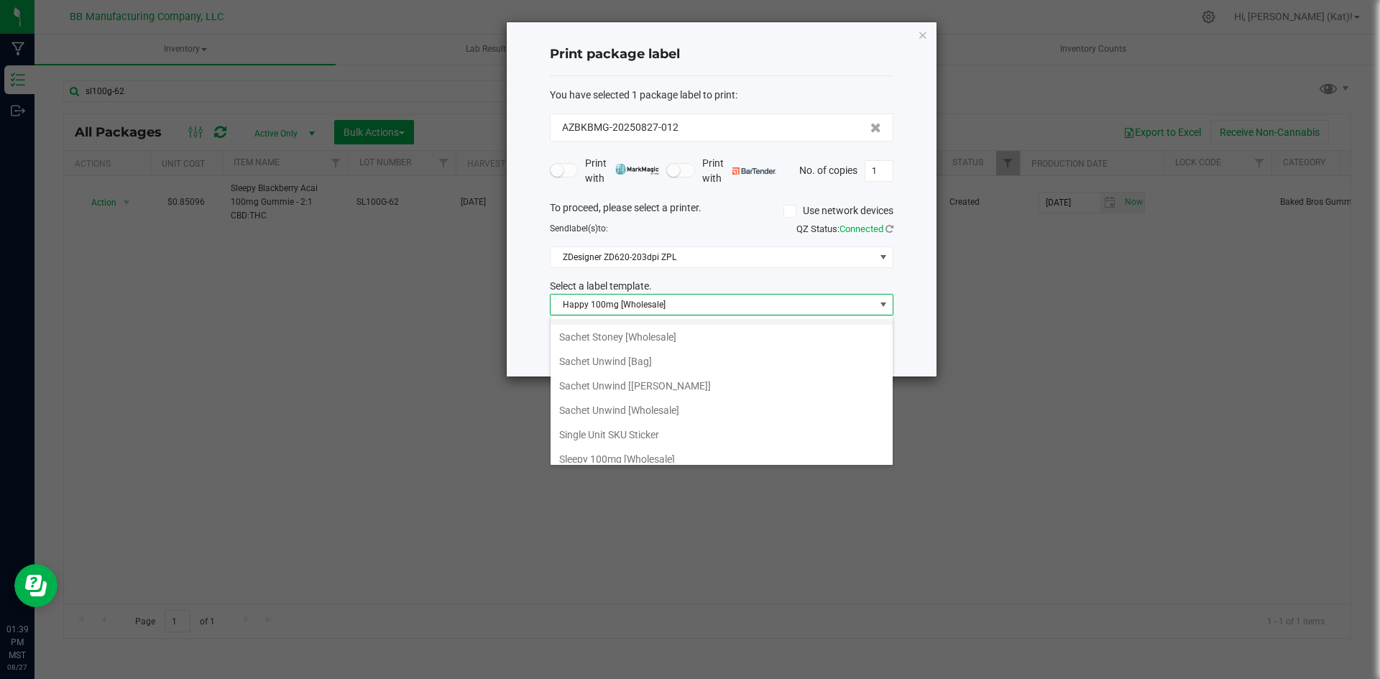
scroll to position [891, 0]
click at [678, 402] on li "Sleepy 100mg [Wholesale]" at bounding box center [721, 393] width 342 height 24
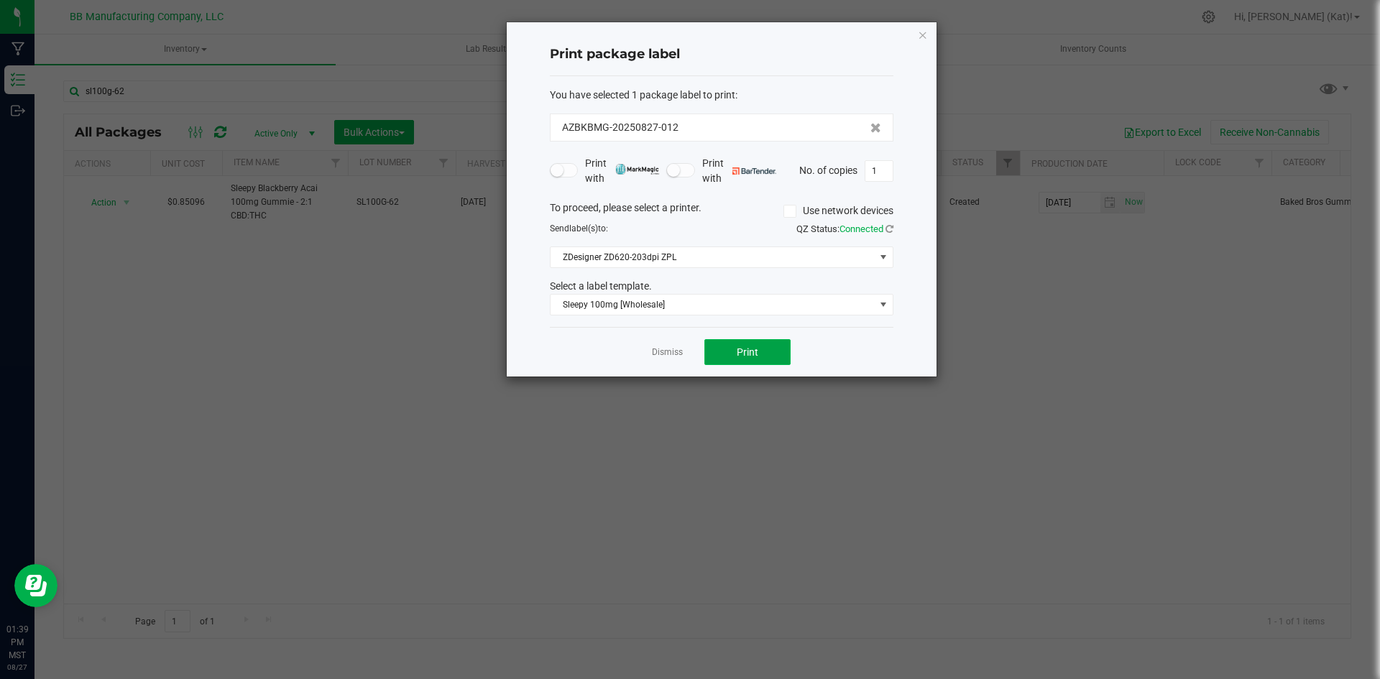
click at [737, 347] on span "Print" at bounding box center [748, 351] width 22 height 11
click at [919, 38] on icon "button" at bounding box center [923, 34] width 10 height 17
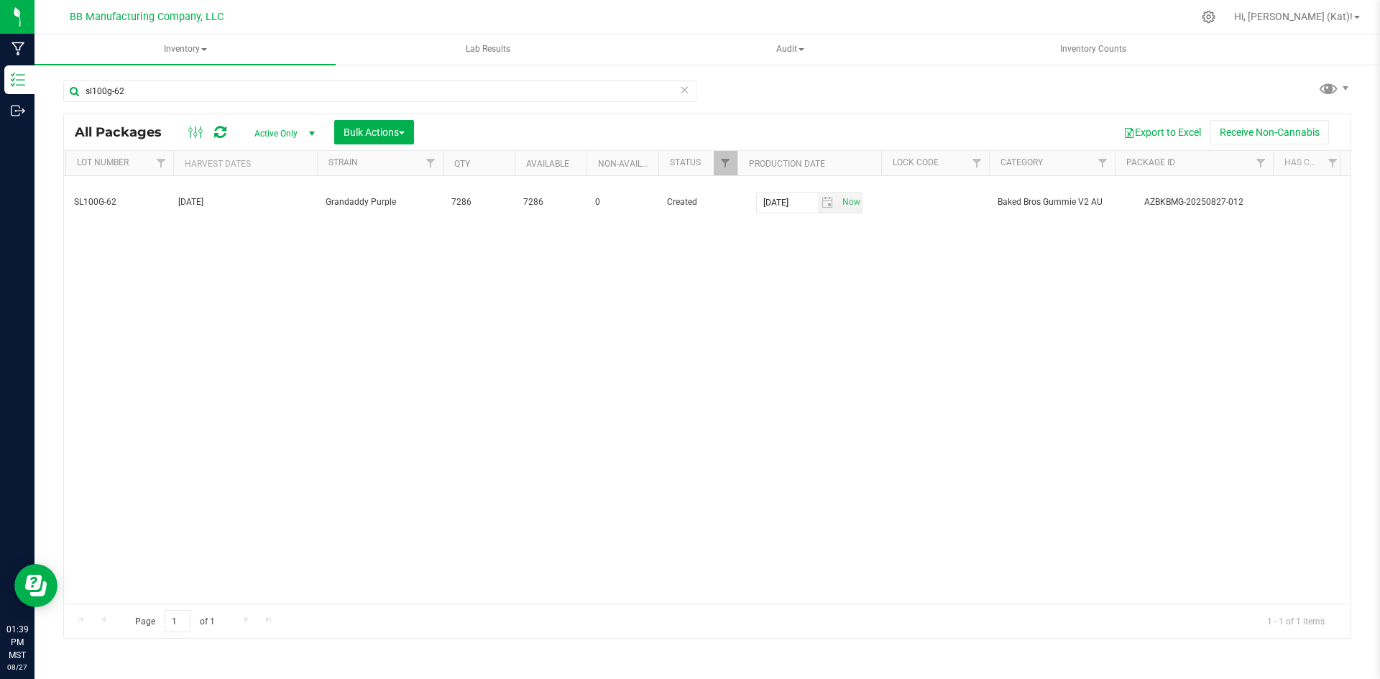
scroll to position [0, 0]
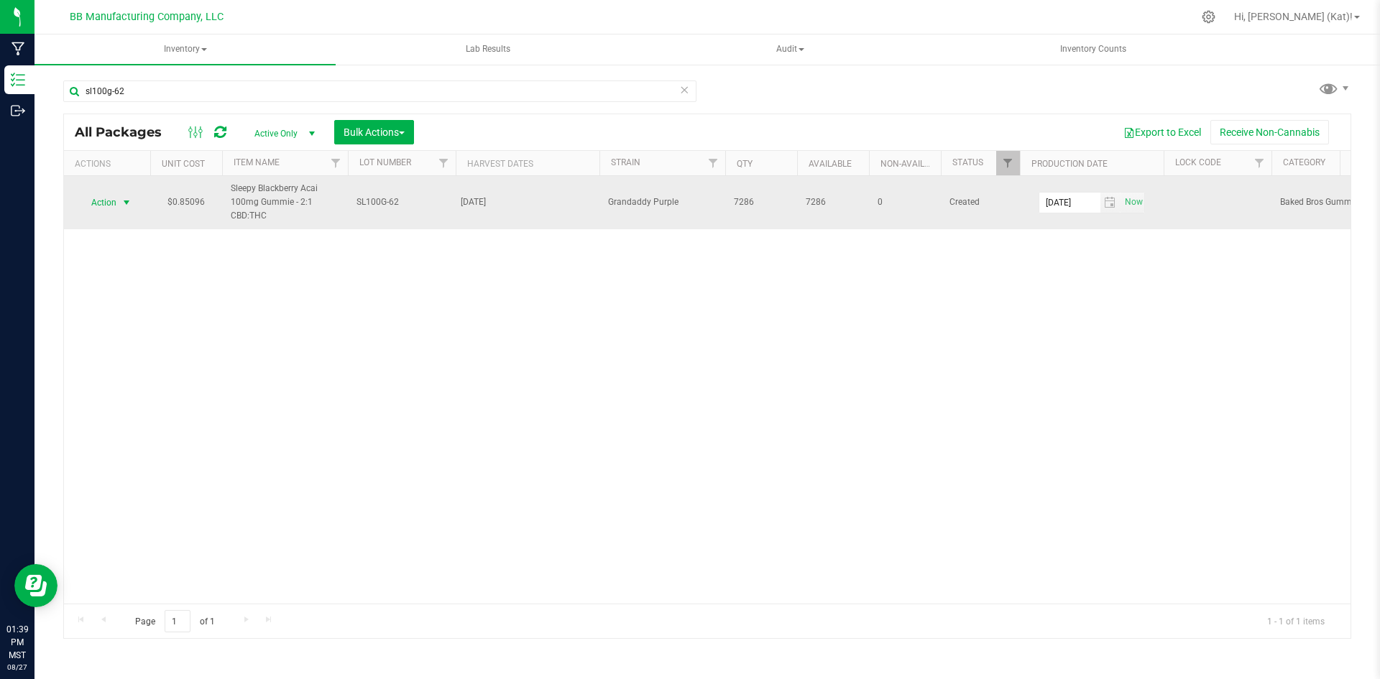
click at [98, 206] on span "Action" at bounding box center [97, 203] width 39 height 20
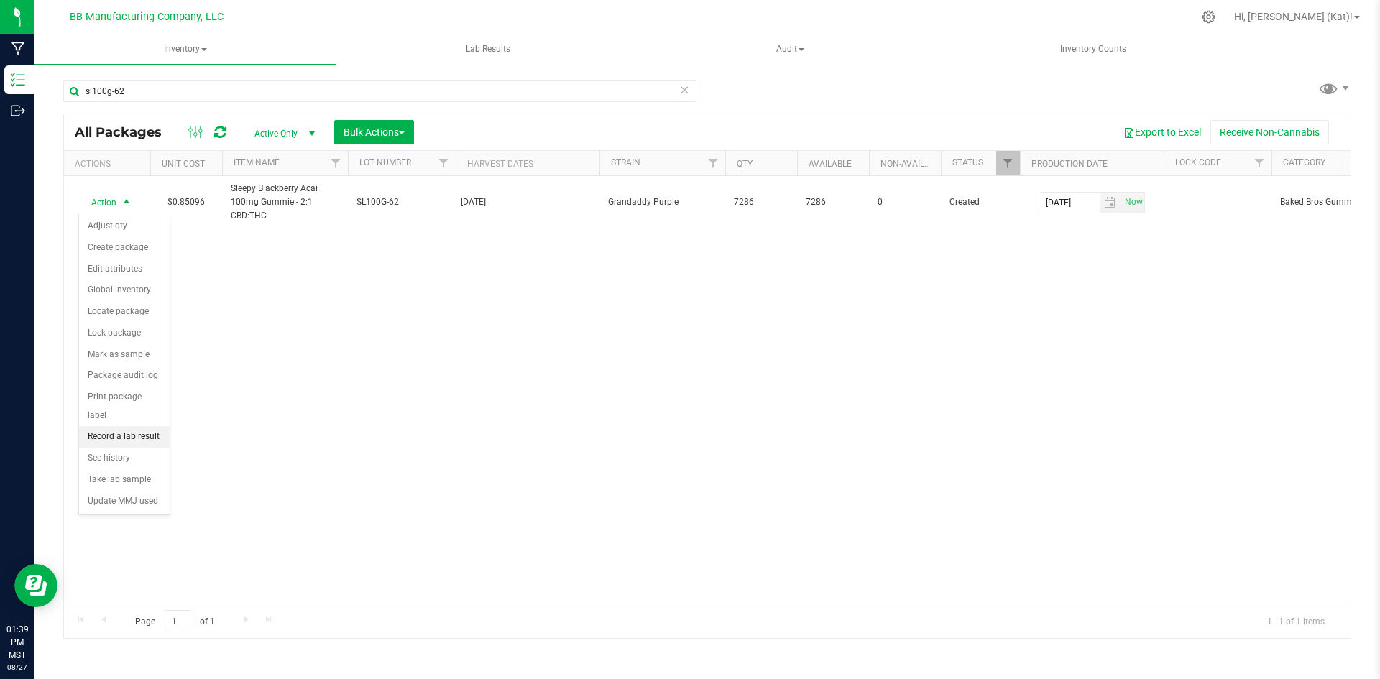
click at [159, 426] on li "Record a lab result" at bounding box center [124, 437] width 91 height 22
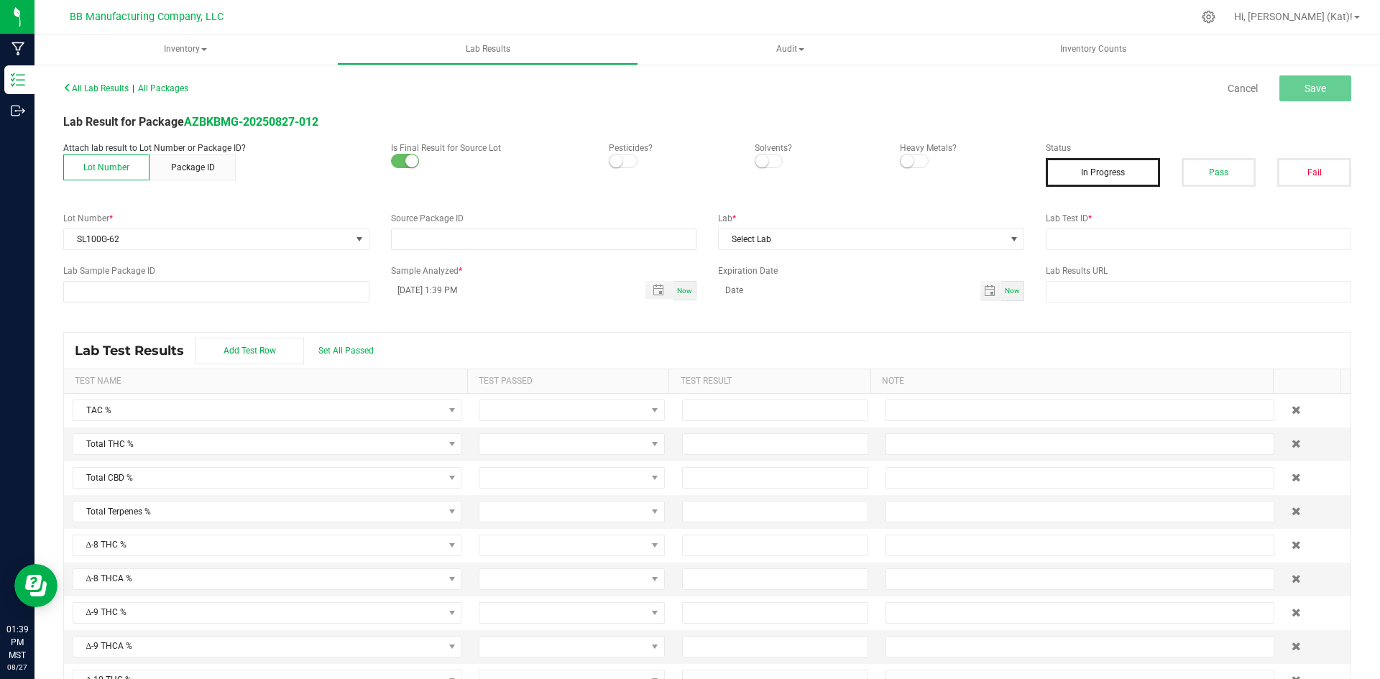
type input "AZBKBMG-20250827-012"
drag, startPoint x: 627, startPoint y: 166, endPoint x: 642, endPoint y: 166, distance: 15.8
click at [627, 166] on span at bounding box center [623, 161] width 29 height 14
click at [747, 160] on div "Solvents?" at bounding box center [816, 155] width 145 height 27
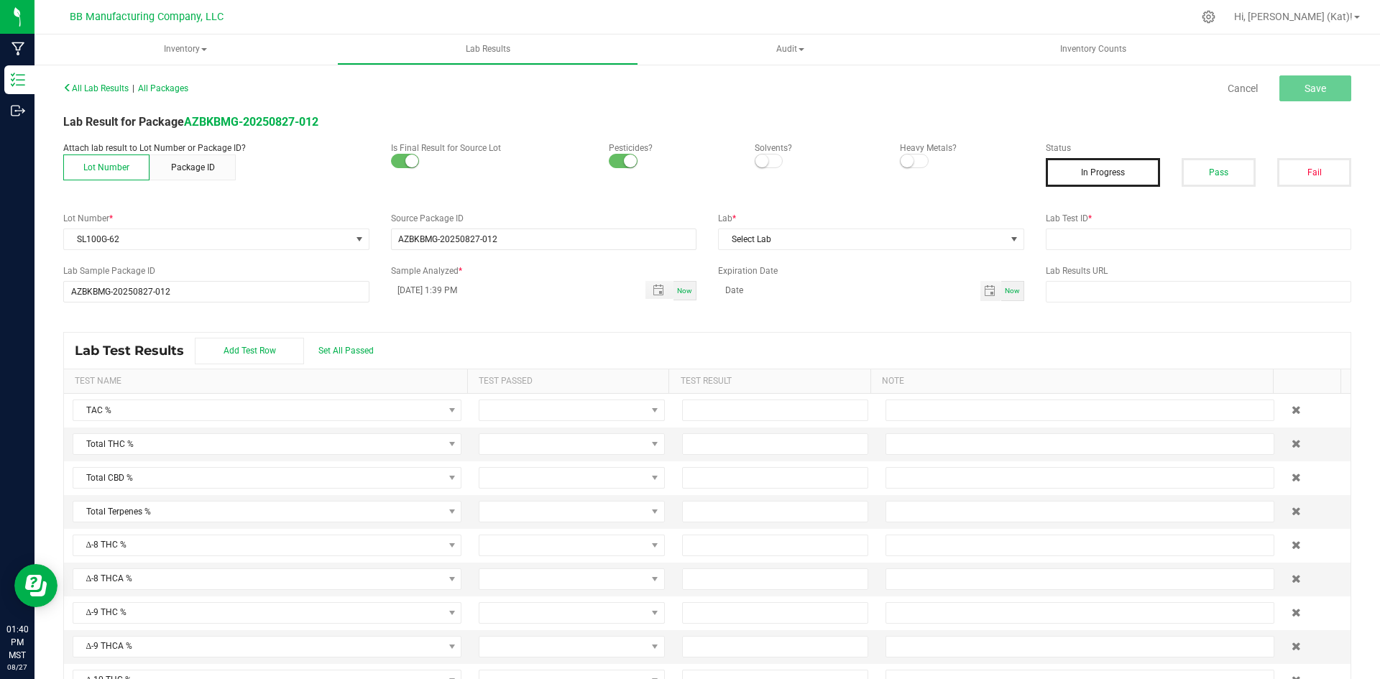
click at [761, 162] on small at bounding box center [761, 161] width 13 height 13
click at [911, 156] on span at bounding box center [914, 161] width 29 height 14
click at [1193, 171] on button "Pass" at bounding box center [1218, 172] width 74 height 29
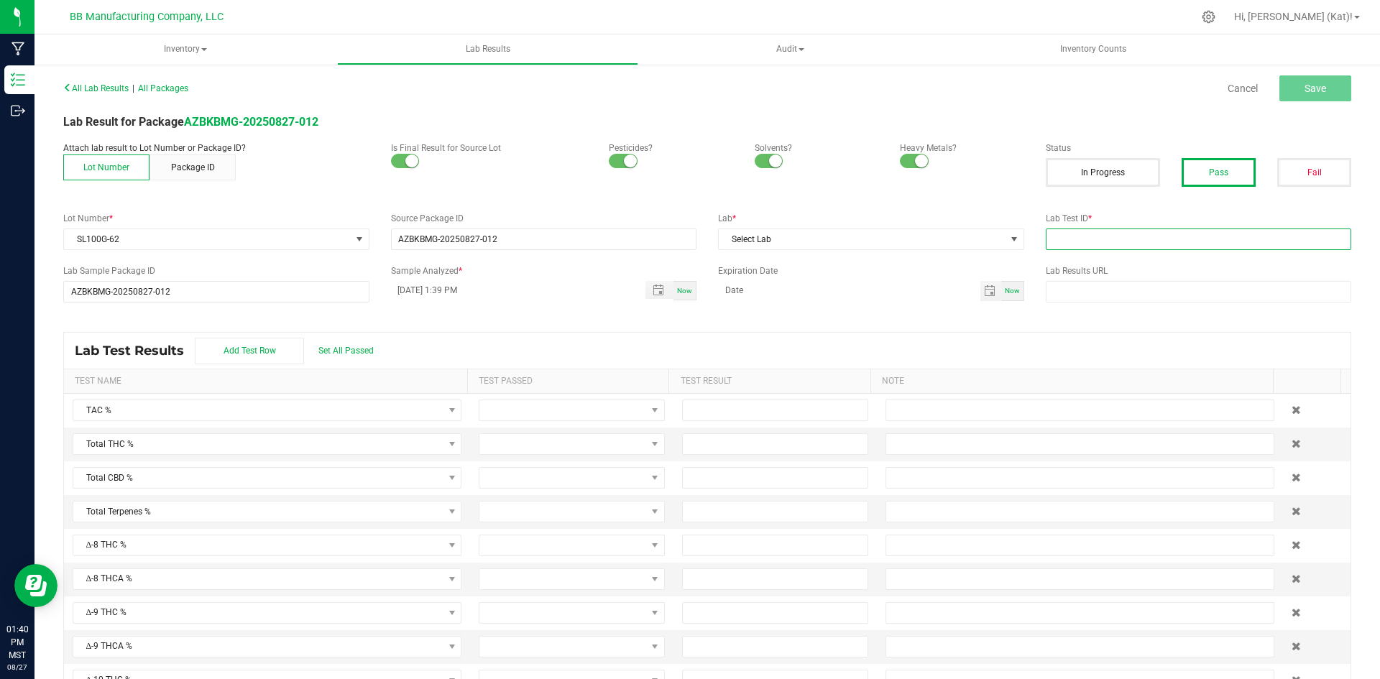
click at [1130, 232] on input "text" at bounding box center [1199, 240] width 306 height 22
paste input "2508APO3559.17778"
type input "2508APO3559.17778"
click at [1049, 320] on div "All Lab Results | All Packages Cancel Save Lab Result for Package AZBKBMG-20250…" at bounding box center [707, 386] width 1288 height 617
click at [995, 234] on span "Select Lab" at bounding box center [862, 239] width 287 height 20
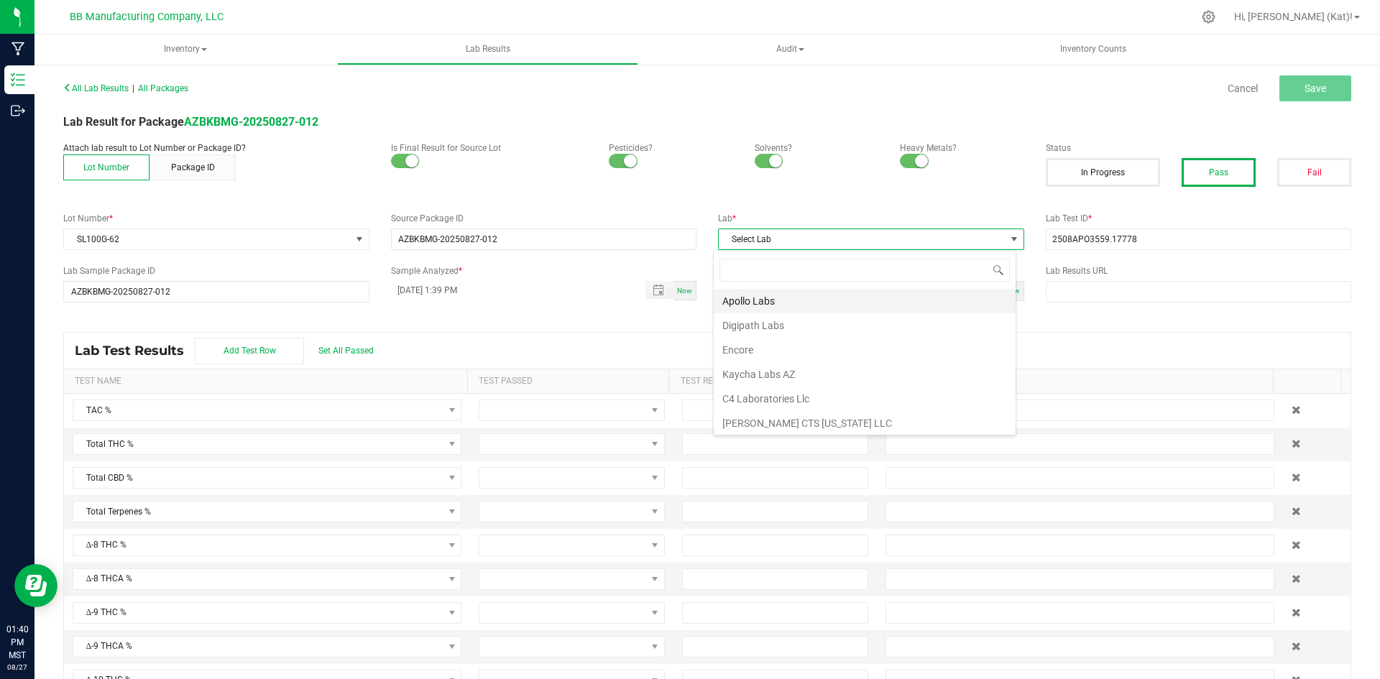
scroll to position [22, 303]
click at [749, 298] on li "Apollo Labs" at bounding box center [865, 301] width 302 height 24
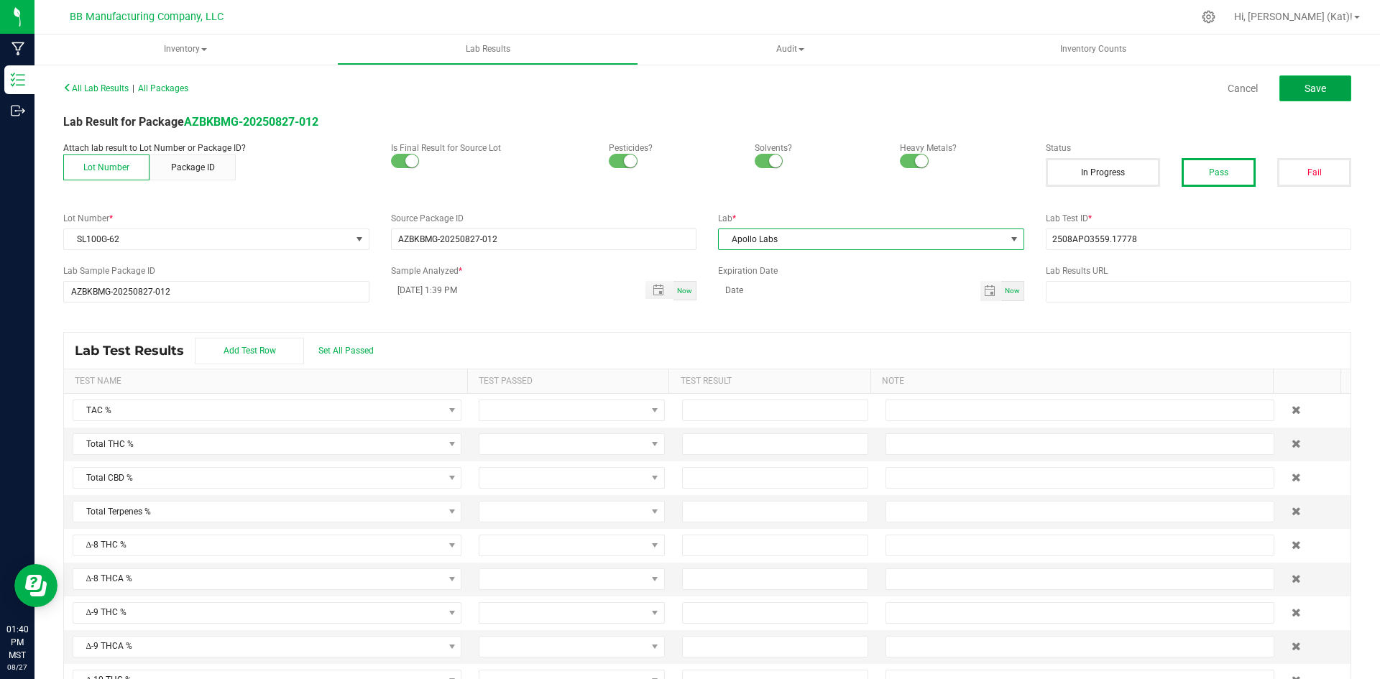
click at [1330, 83] on button "Save" at bounding box center [1315, 88] width 72 height 26
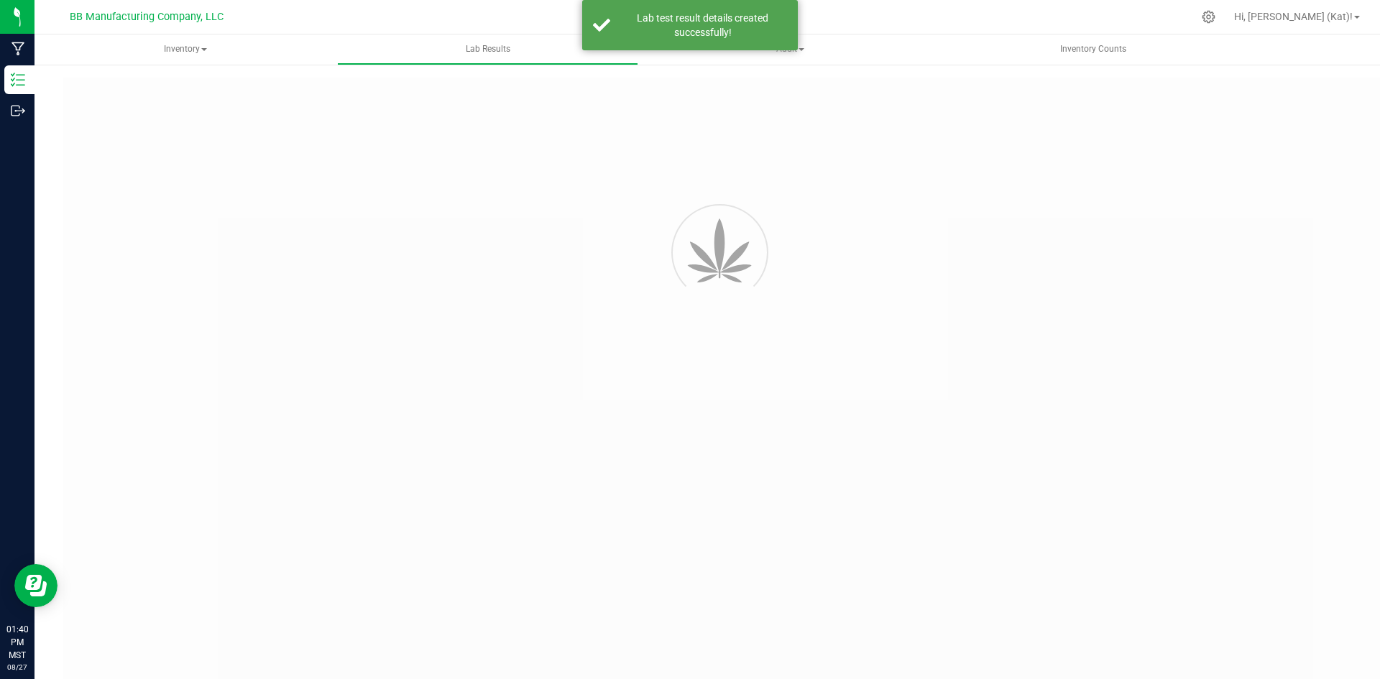
type input "AZBKBMG-20250827-012"
type input "2508APO3559.17778"
type input "AZBKBMG-20250827-012"
type input "[DATE] 1:39 PM"
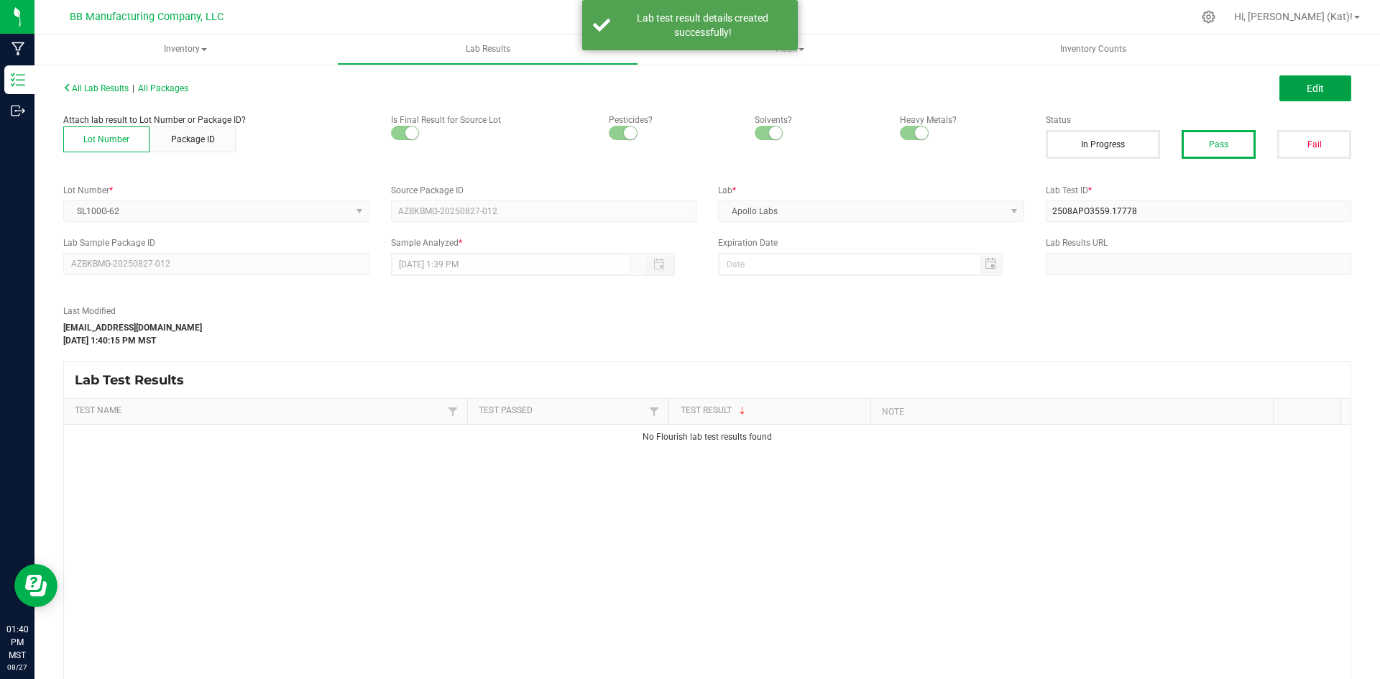
click at [1322, 87] on button "Edit" at bounding box center [1315, 88] width 72 height 26
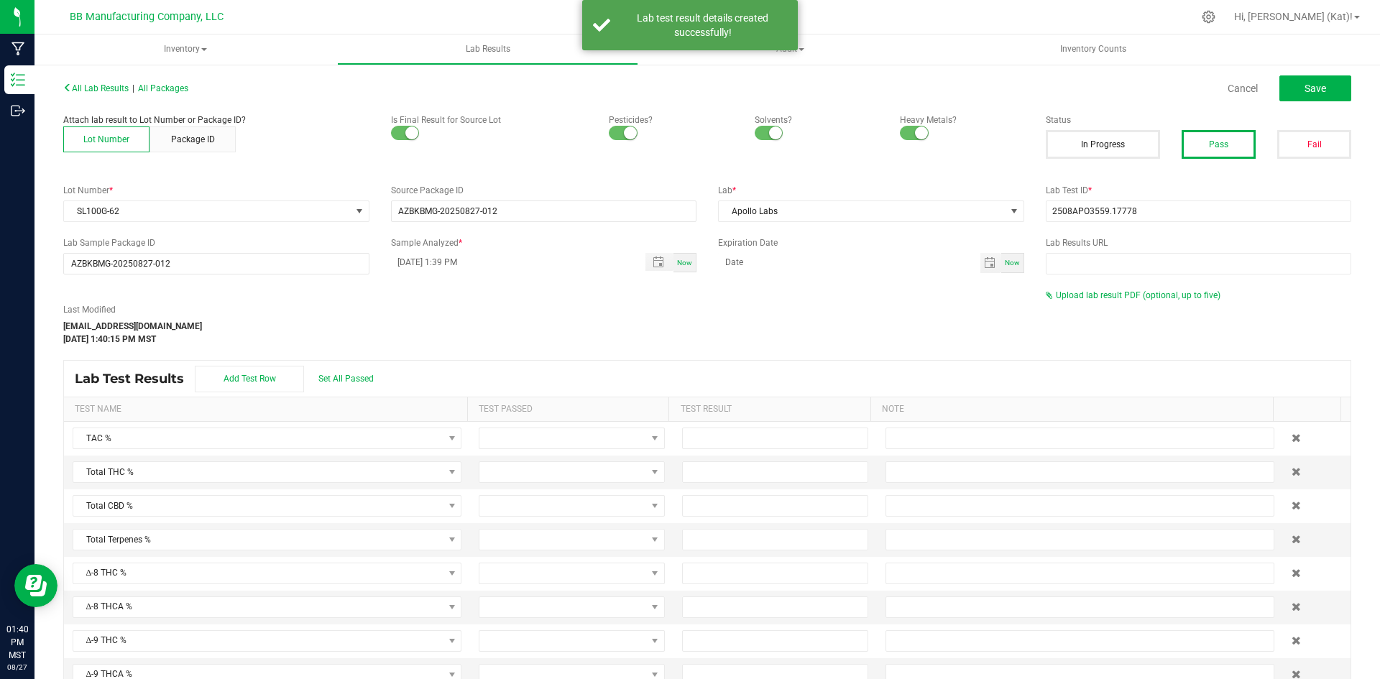
click at [1137, 301] on div "Upload lab result PDF (optional, up to five)" at bounding box center [1199, 295] width 306 height 13
click at [1137, 297] on span "Upload lab result PDF (optional, up to five)" at bounding box center [1138, 295] width 165 height 10
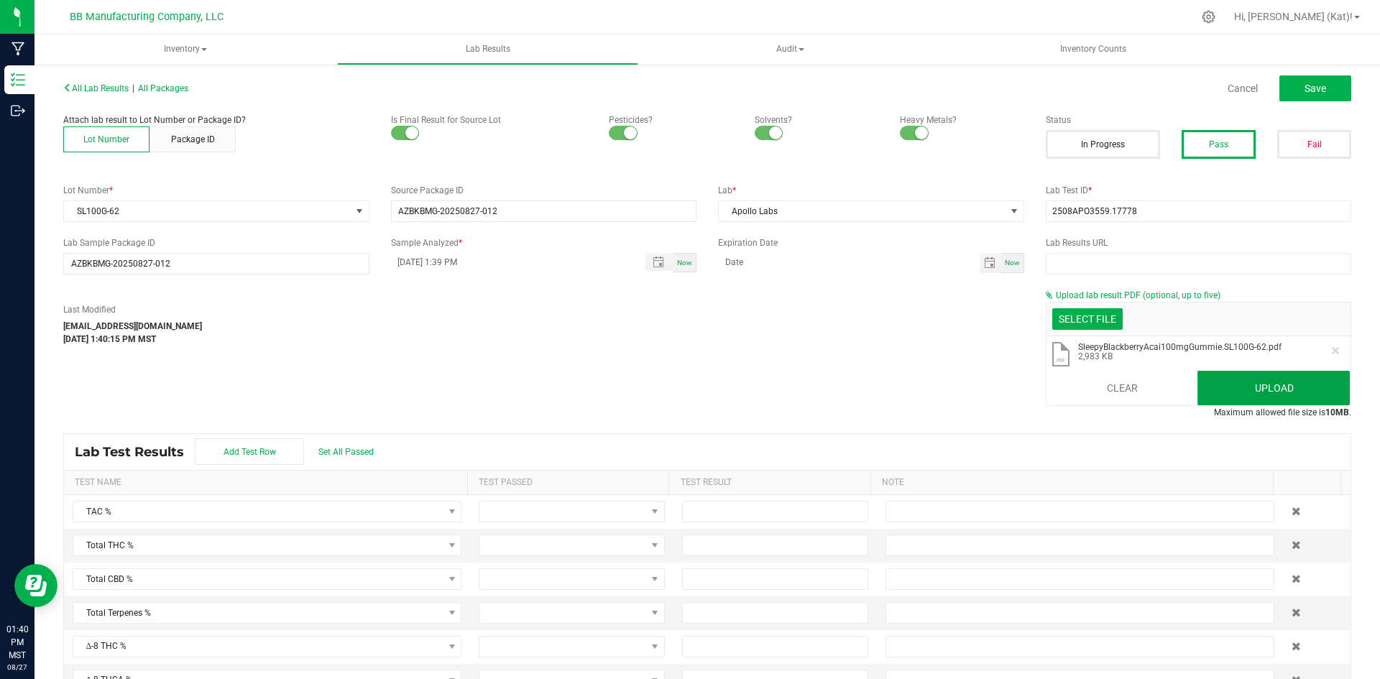
click at [1273, 377] on button "Upload" at bounding box center [1273, 388] width 152 height 34
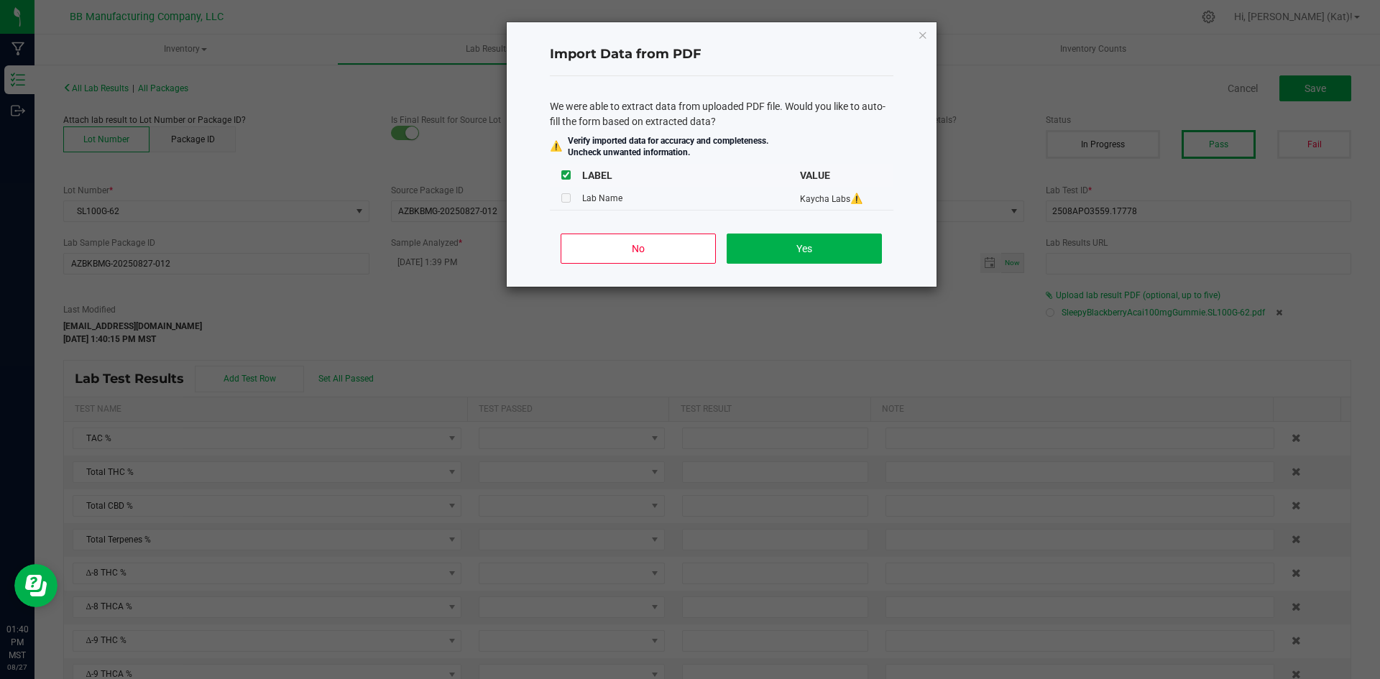
click at [663, 264] on div "No Yes" at bounding box center [722, 254] width 344 height 65
click at [659, 259] on button "No" at bounding box center [638, 249] width 155 height 30
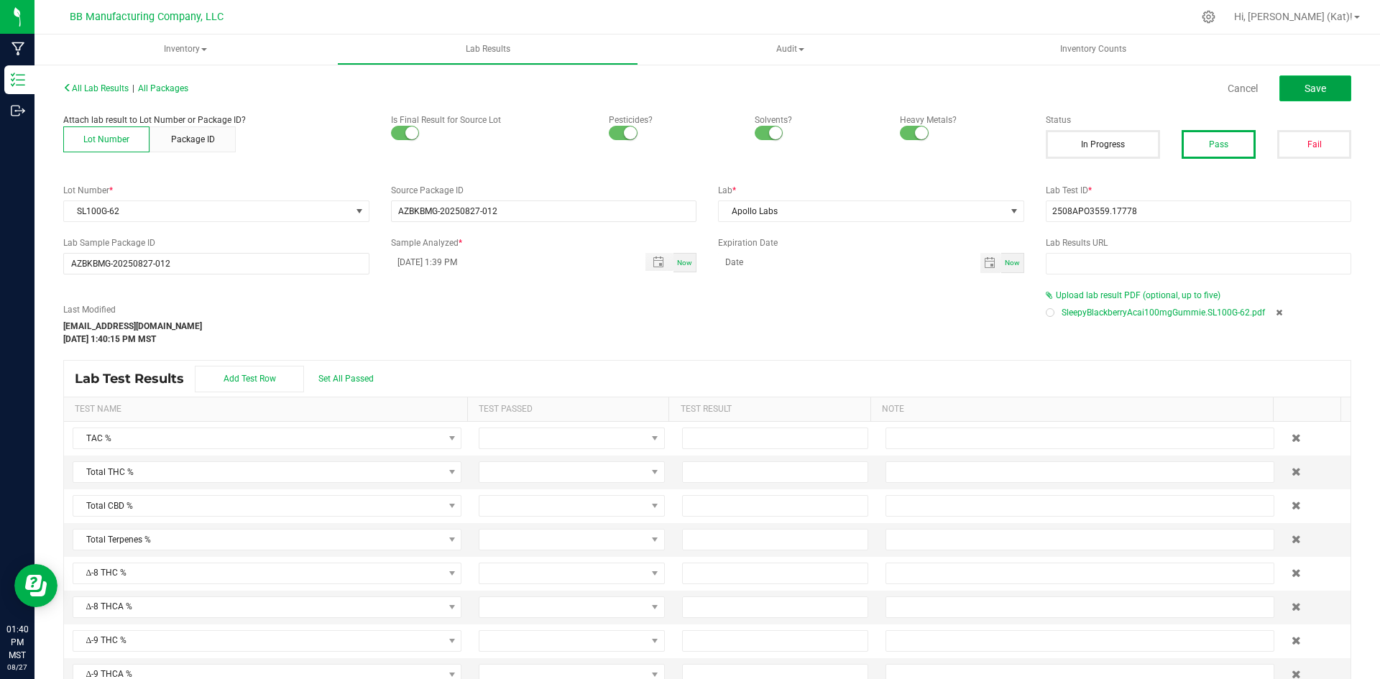
click at [1319, 89] on button "Save" at bounding box center [1315, 88] width 72 height 26
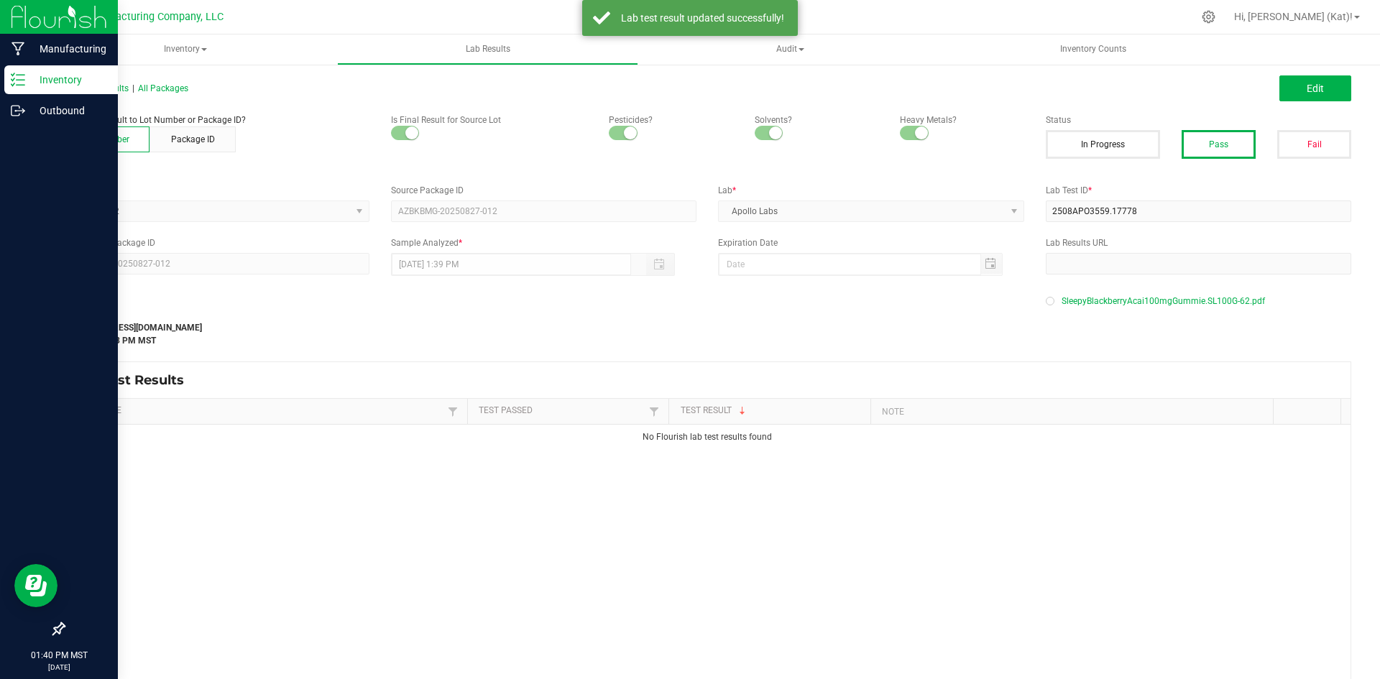
click at [14, 83] on icon at bounding box center [12, 84] width 3 height 2
